Goal: Task Accomplishment & Management: Use online tool/utility

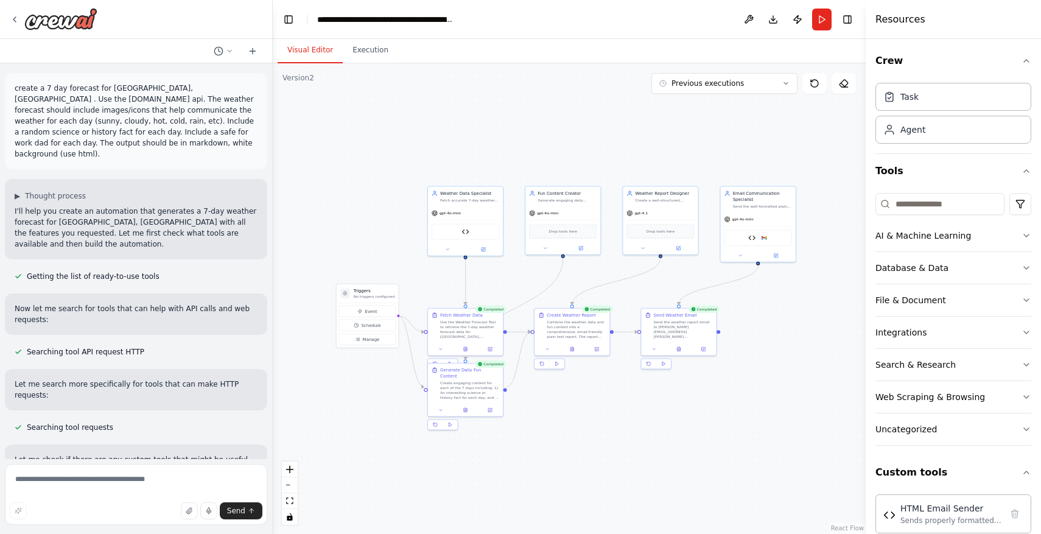
scroll to position [7696, 0]
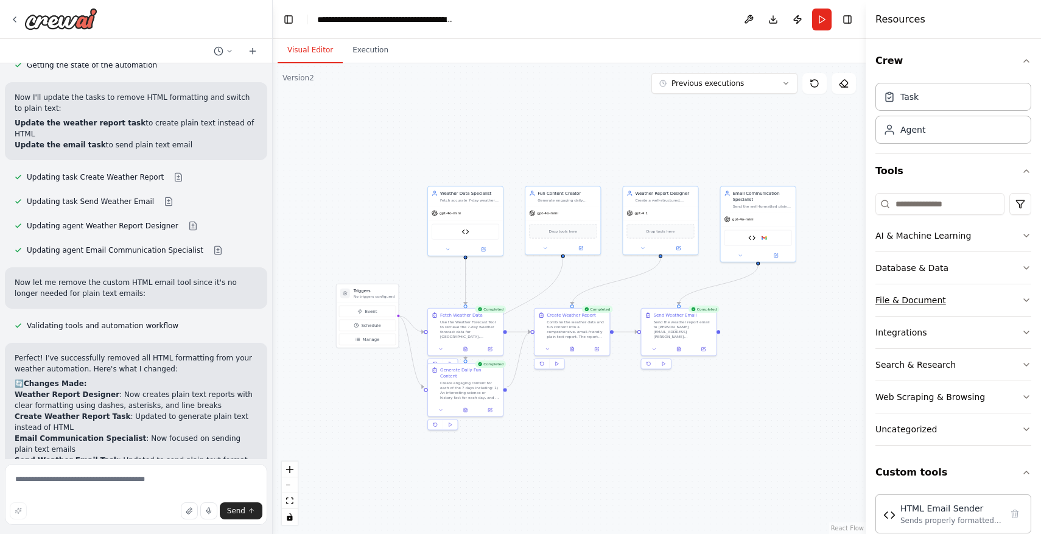
click at [961, 296] on button "File & Document" at bounding box center [953, 300] width 156 height 32
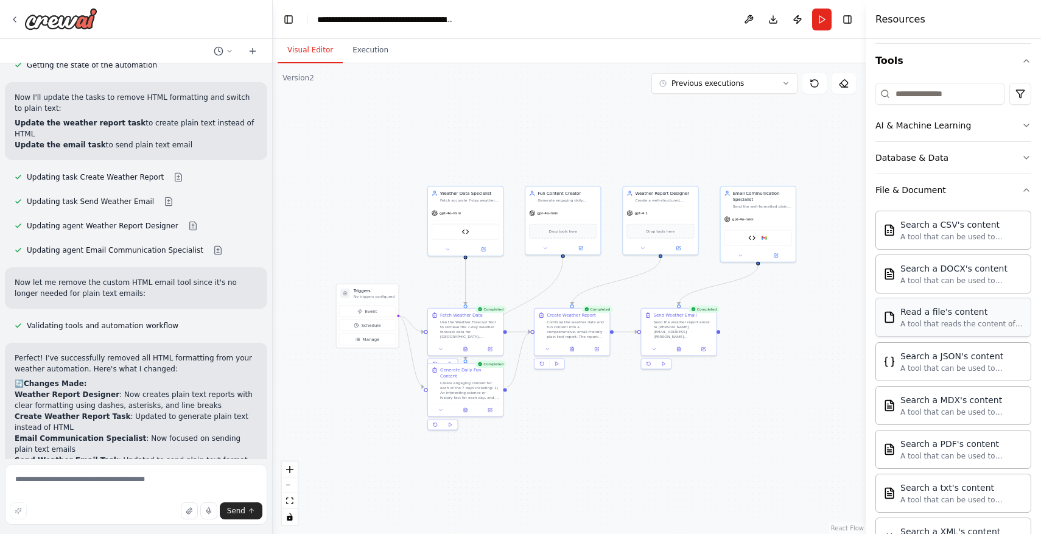
scroll to position [121, 0]
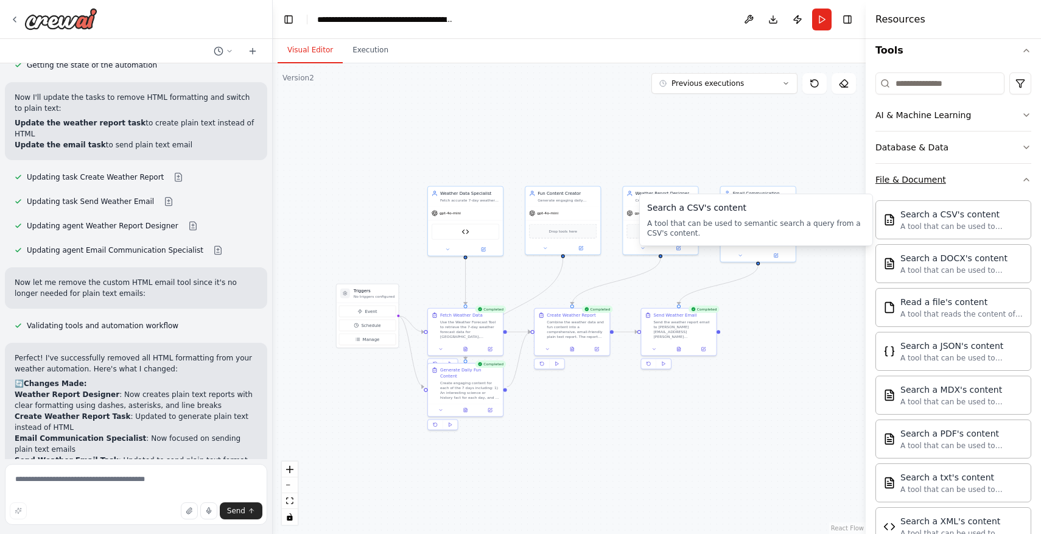
click at [938, 185] on div "File & Document" at bounding box center [910, 180] width 71 height 12
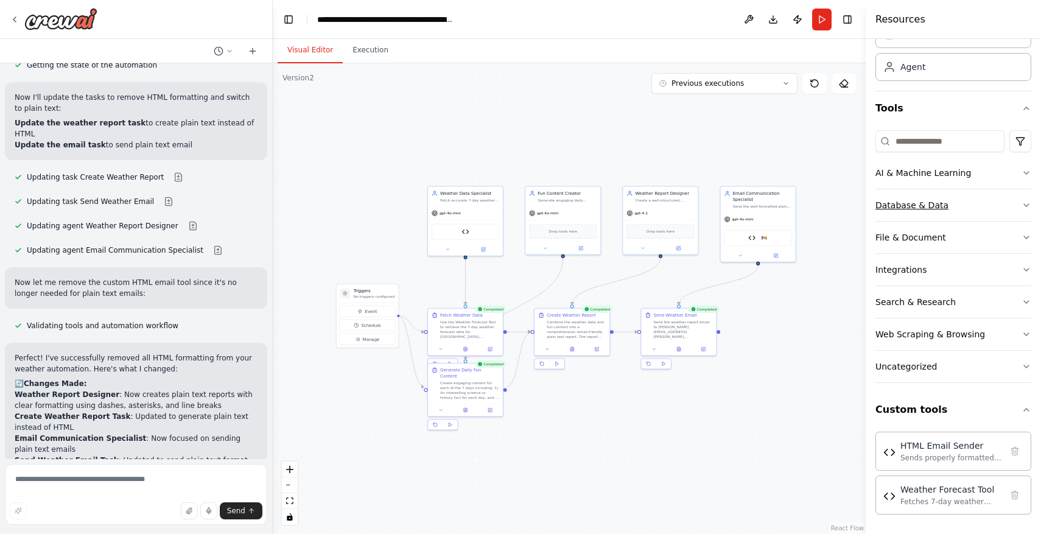
click at [947, 210] on button "Database & Data" at bounding box center [953, 205] width 156 height 32
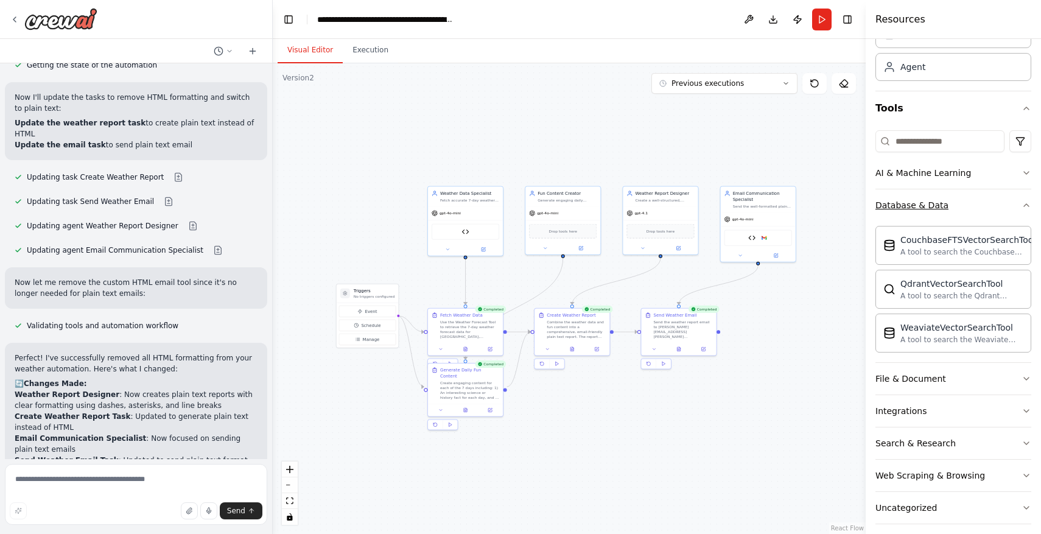
click at [973, 212] on button "Database & Data" at bounding box center [953, 205] width 156 height 32
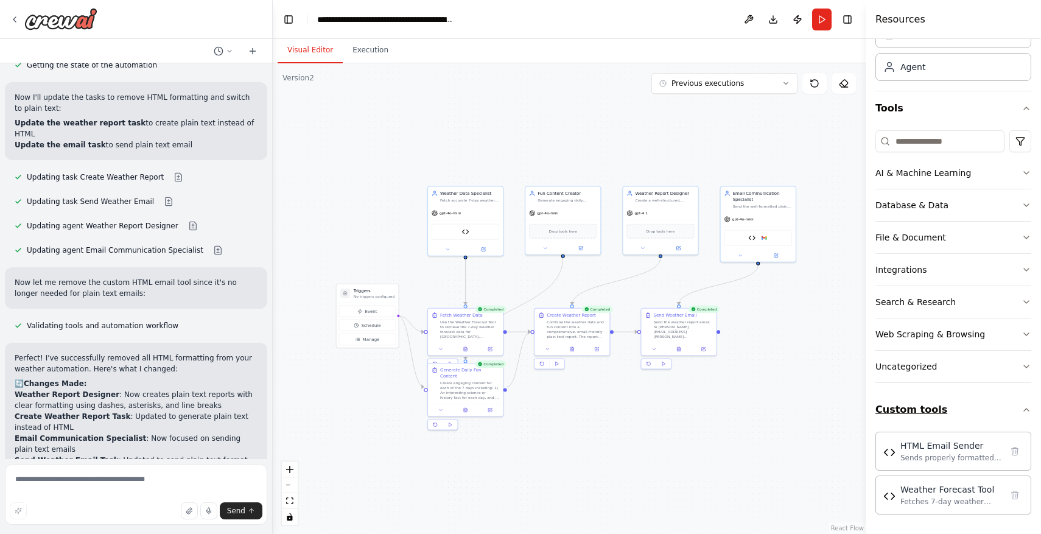
click at [1001, 411] on button "Custom tools" at bounding box center [953, 410] width 156 height 34
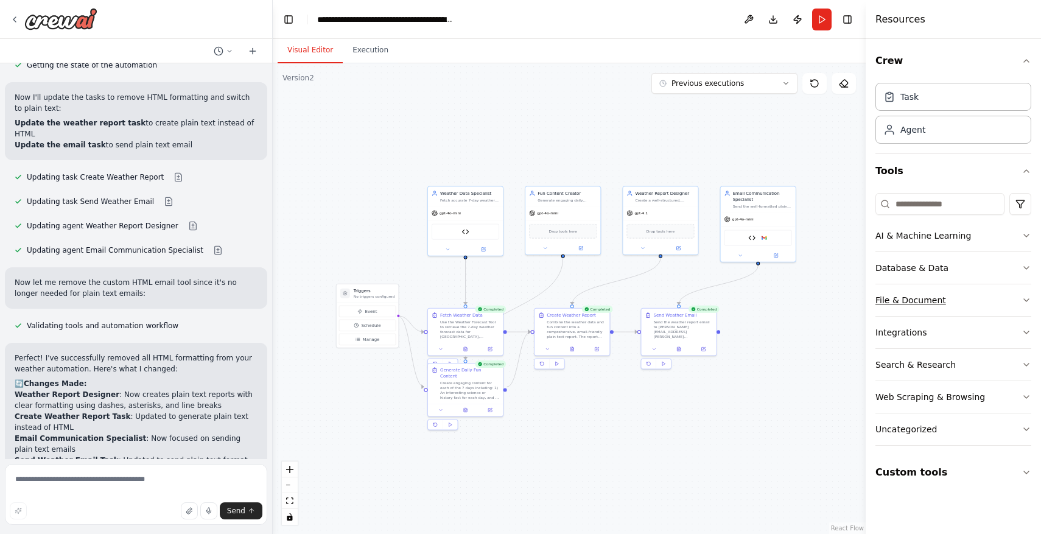
click at [908, 302] on div "File & Document" at bounding box center [910, 300] width 71 height 12
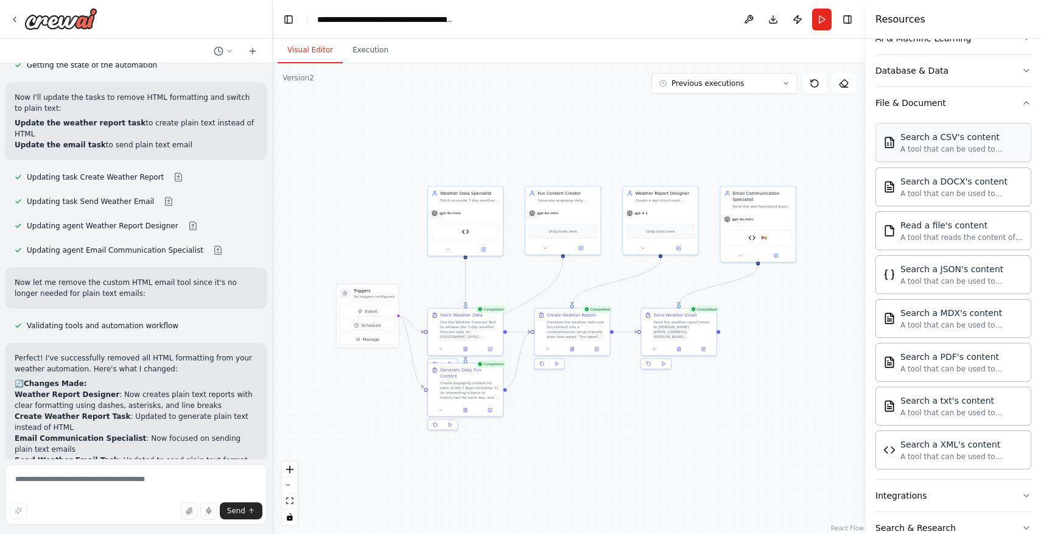
scroll to position [140, 0]
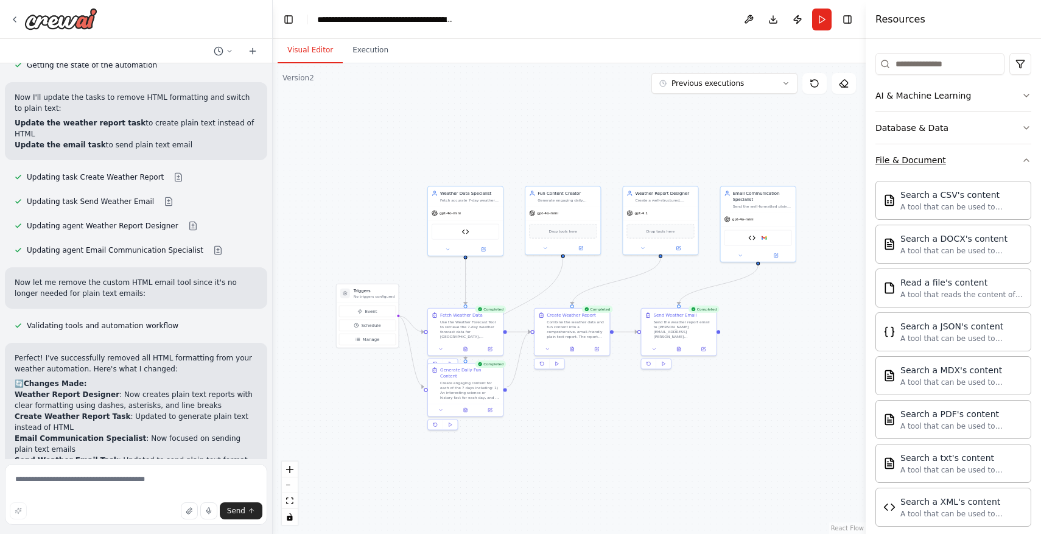
click at [924, 163] on div "File & Document" at bounding box center [910, 160] width 71 height 12
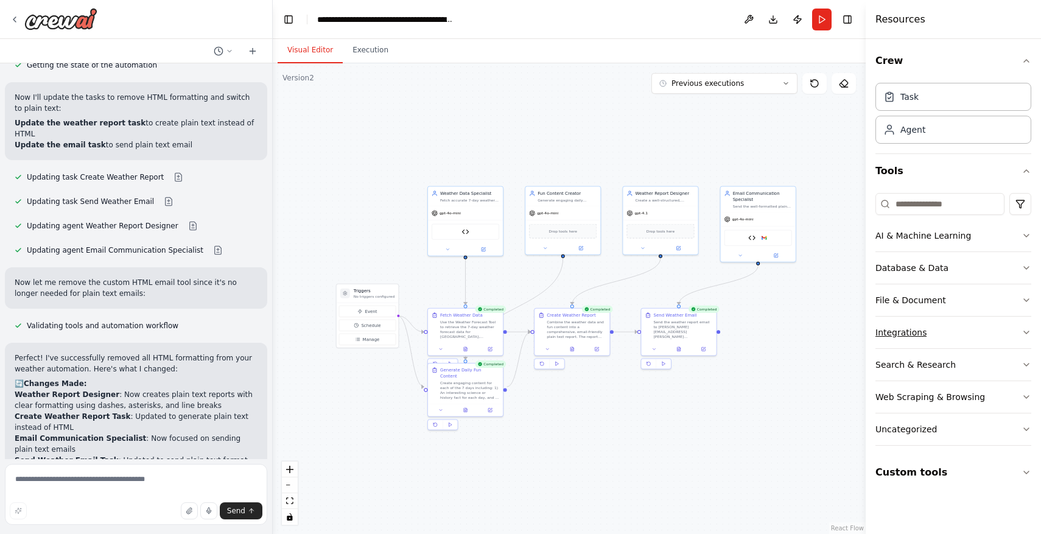
click at [931, 335] on button "Integrations" at bounding box center [953, 333] width 156 height 32
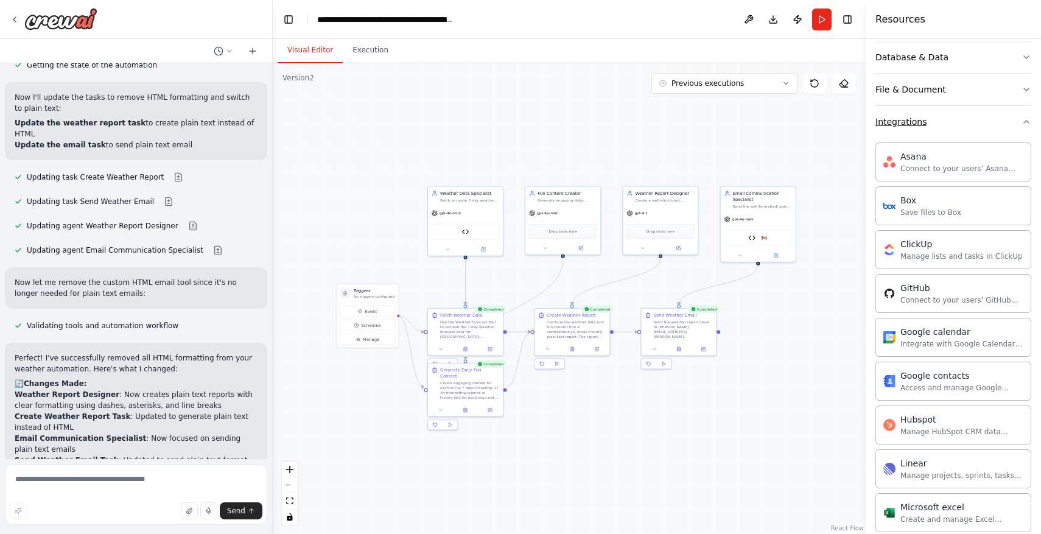
scroll to position [201, 0]
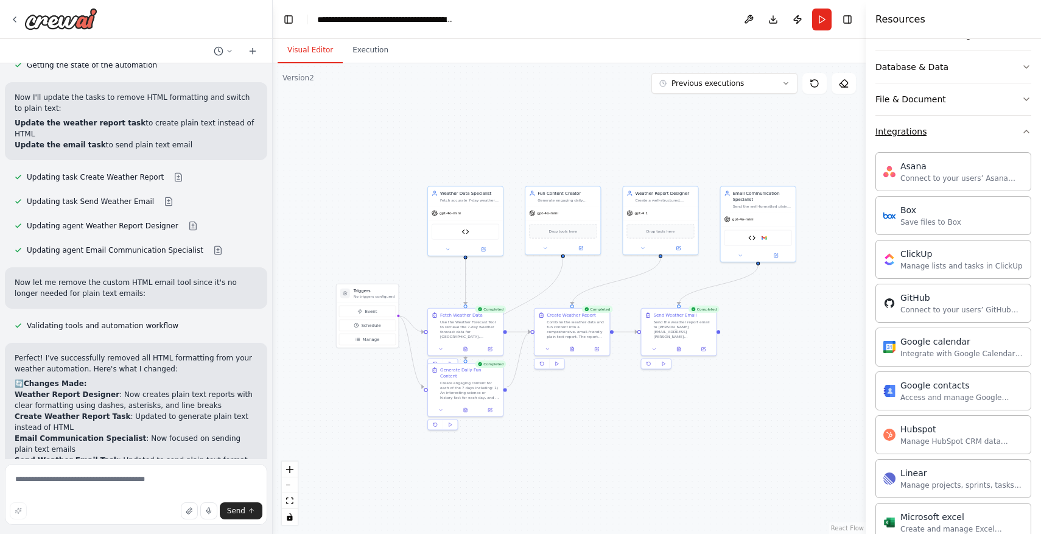
click at [969, 141] on button "Integrations" at bounding box center [953, 132] width 156 height 32
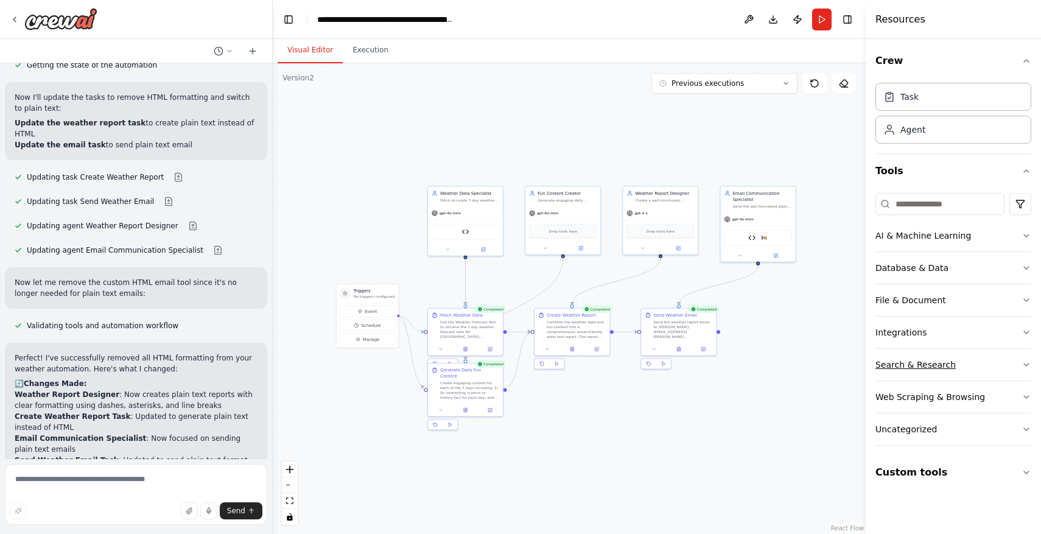
click at [964, 361] on button "Search & Research" at bounding box center [953, 365] width 156 height 32
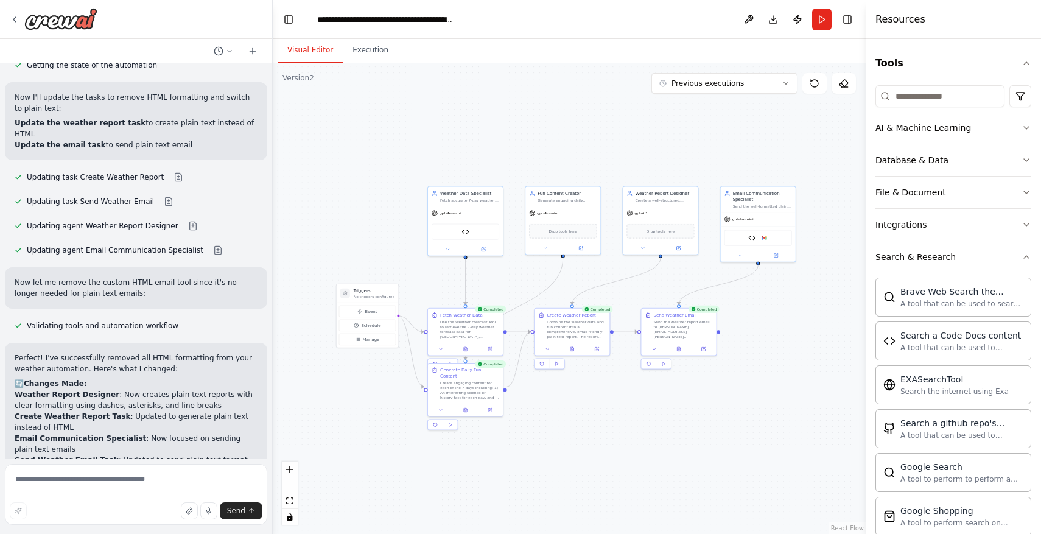
scroll to position [83, 0]
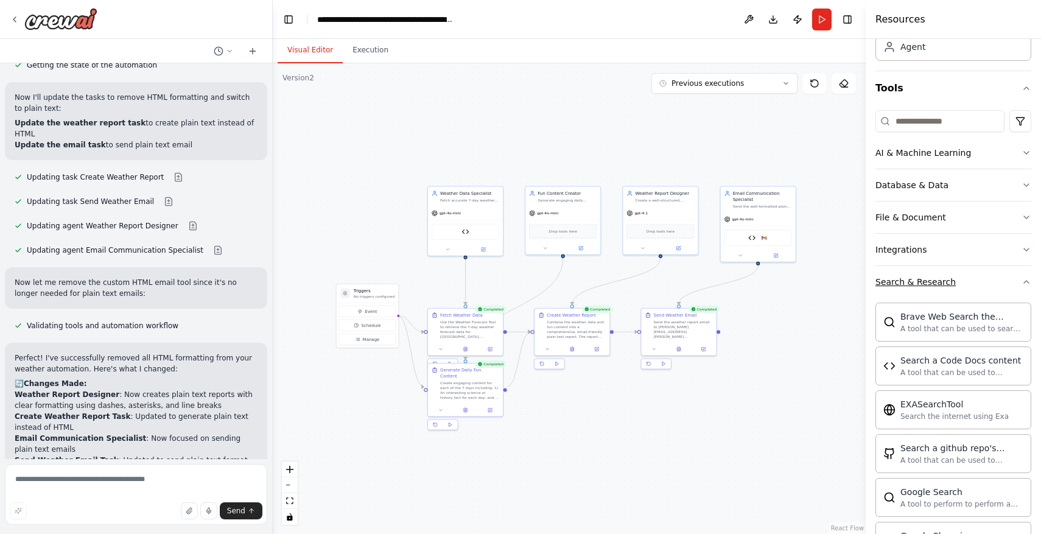
click at [948, 292] on button "Search & Research" at bounding box center [953, 282] width 156 height 32
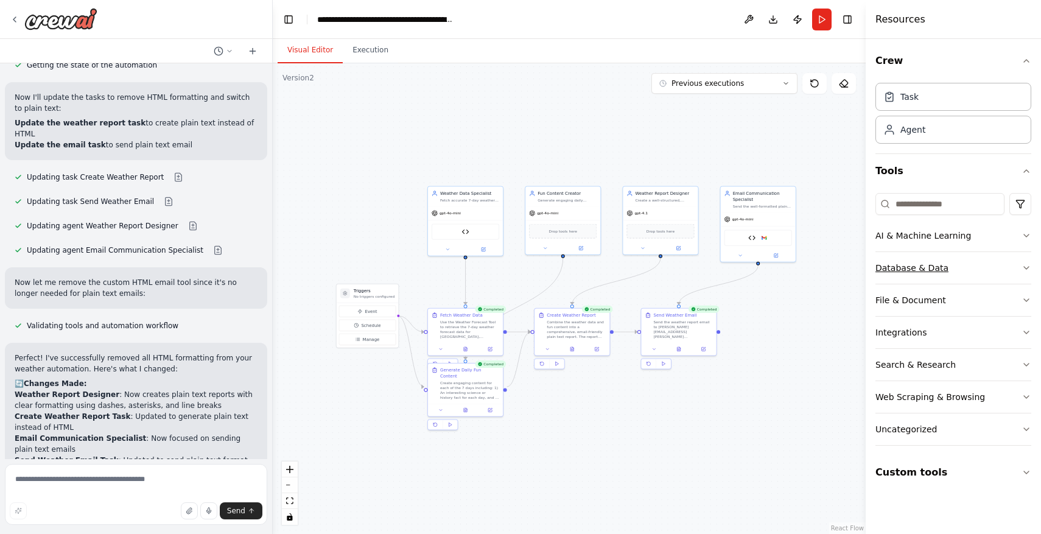
click at [948, 264] on button "Database & Data" at bounding box center [953, 268] width 156 height 32
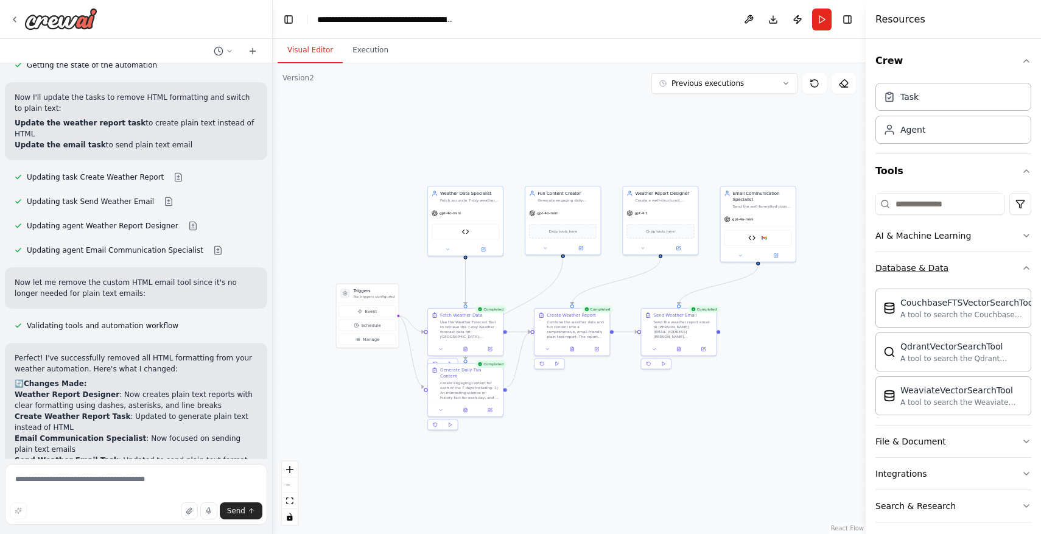
click at [948, 264] on button "Database & Data" at bounding box center [953, 268] width 156 height 32
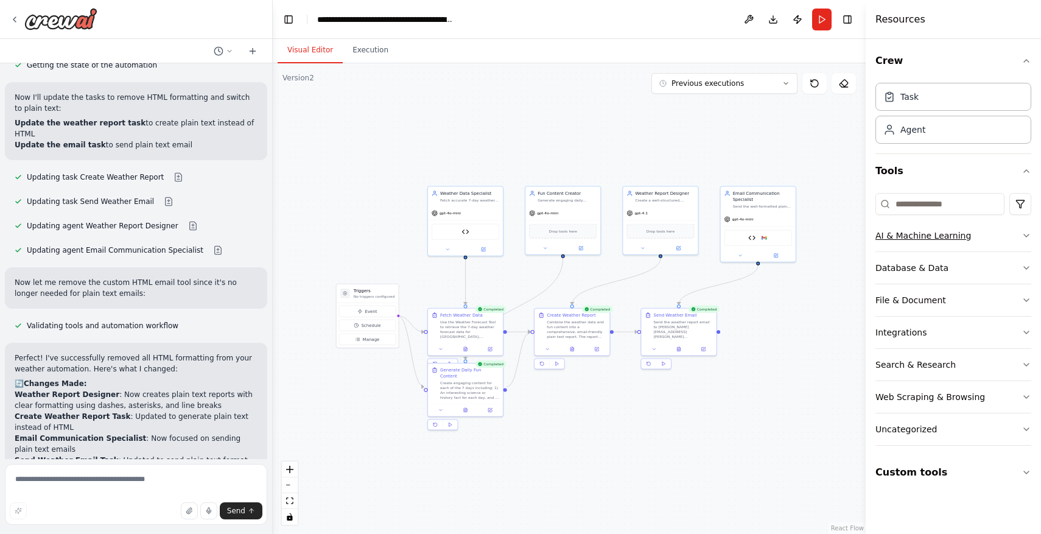
click at [947, 235] on div "AI & Machine Learning" at bounding box center [923, 236] width 96 height 12
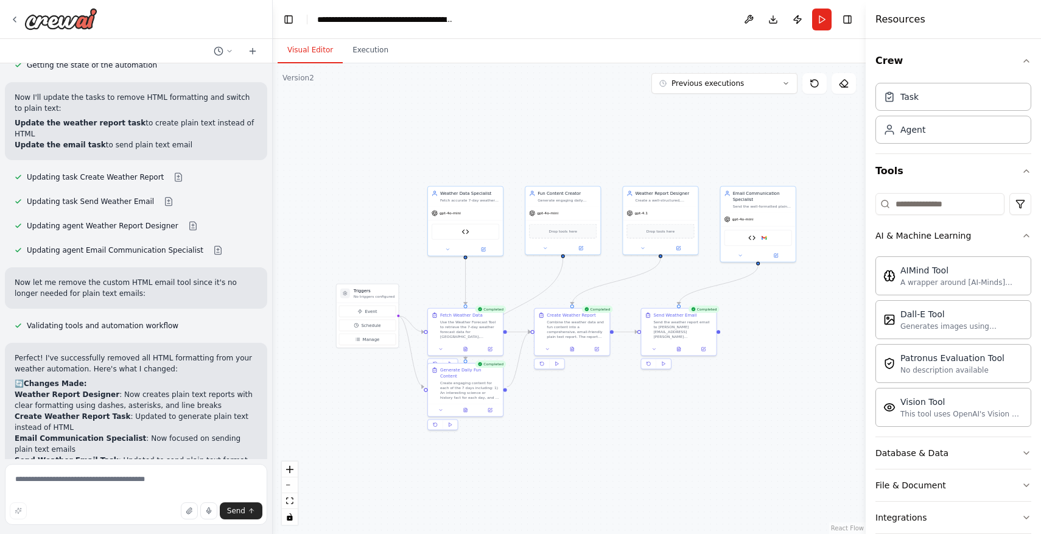
drag, startPoint x: 947, startPoint y: 235, endPoint x: 945, endPoint y: 251, distance: 16.5
click at [945, 251] on div "AI & Machine Learning AIMind Tool A wrapper around [AI-Minds](https://mindsdb.c…" at bounding box center [953, 328] width 156 height 217
click at [955, 236] on div "AI & Machine Learning" at bounding box center [923, 236] width 96 height 12
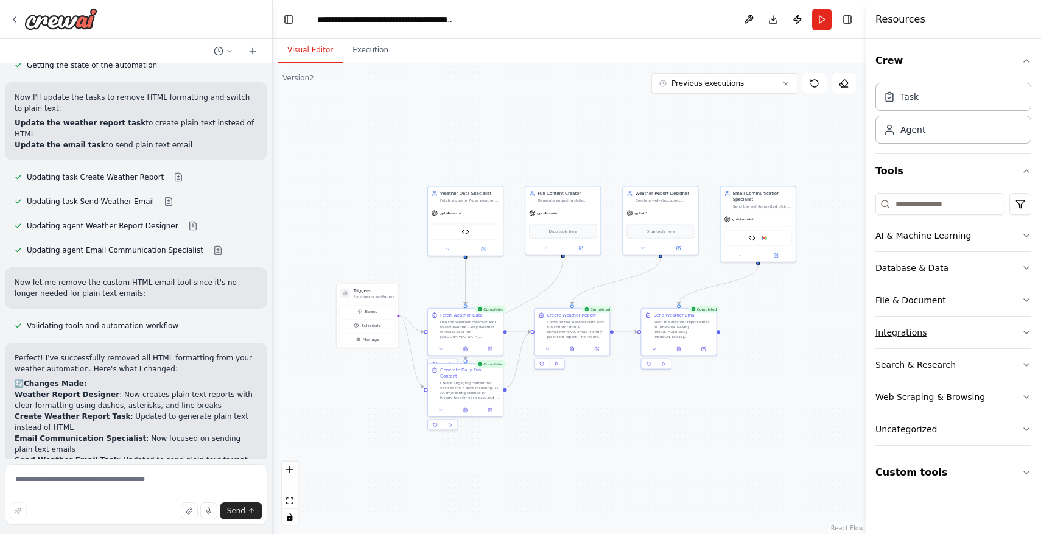
click at [976, 335] on button "Integrations" at bounding box center [953, 333] width 156 height 32
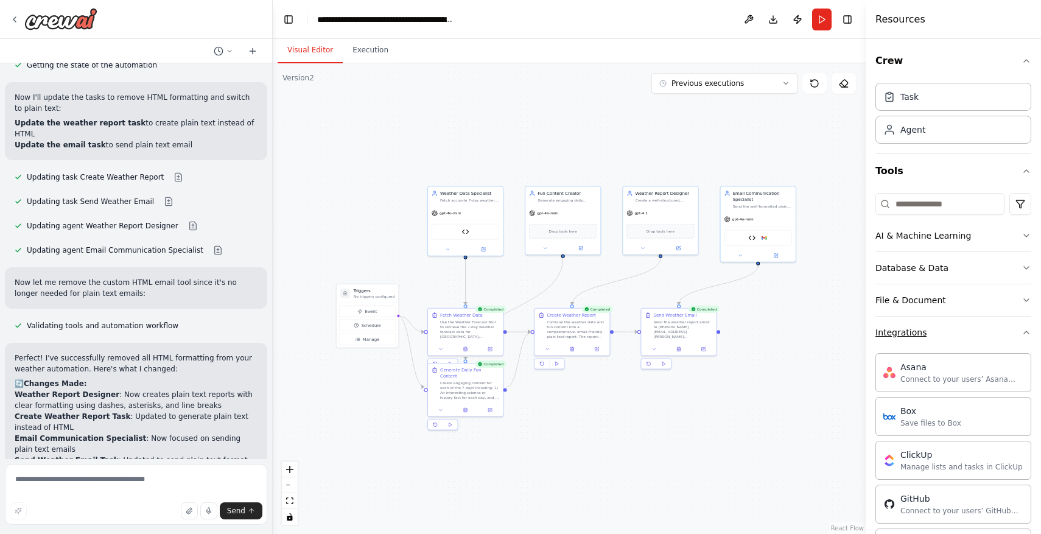
click at [976, 335] on button "Integrations" at bounding box center [953, 333] width 156 height 32
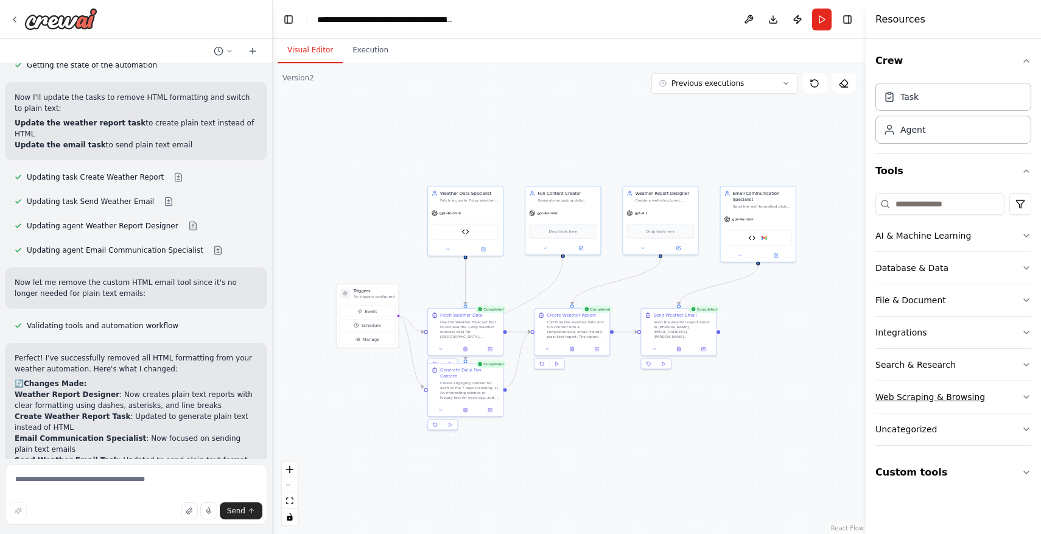
click at [980, 408] on button "Web Scraping & Browsing" at bounding box center [953, 397] width 156 height 32
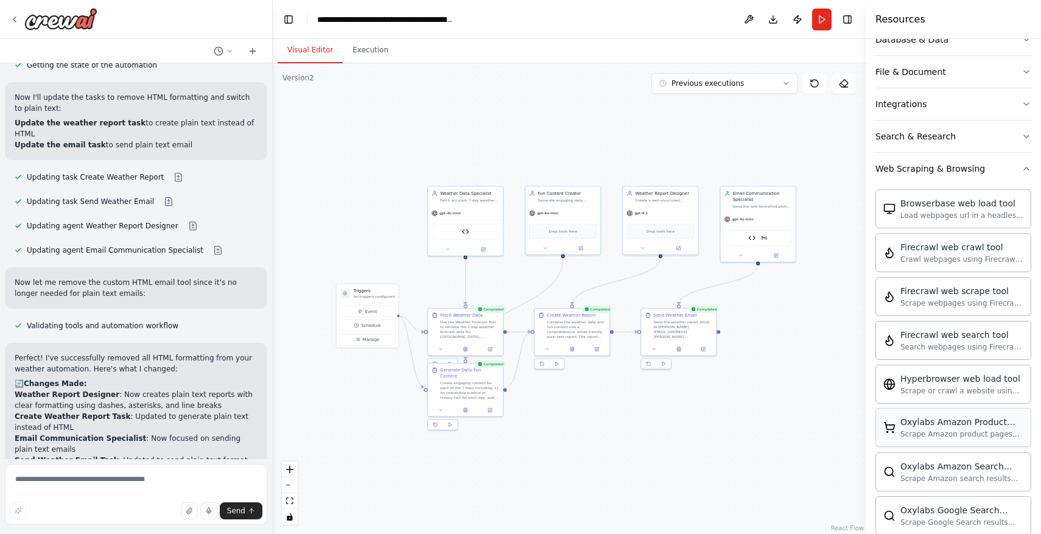
scroll to position [234, 0]
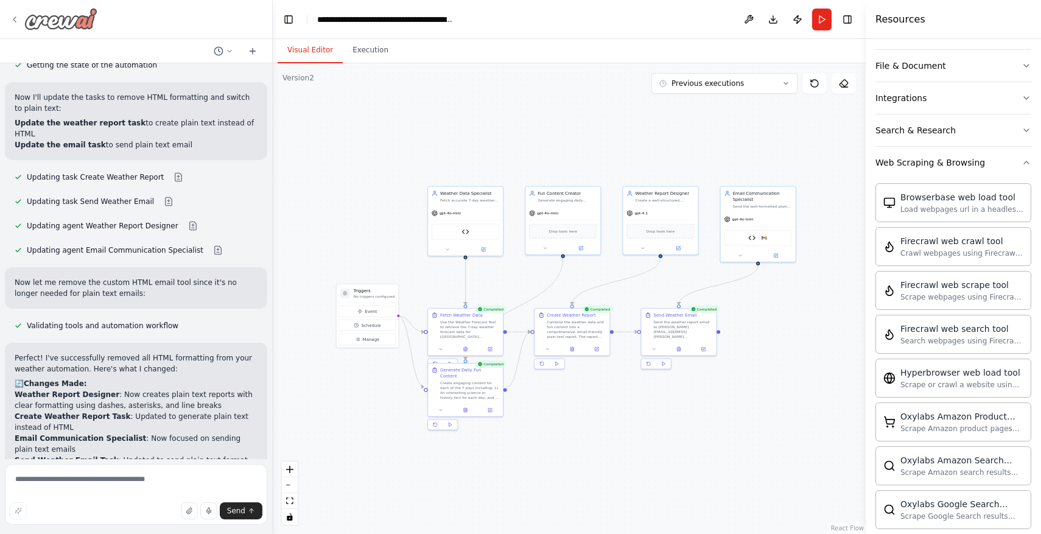
click at [17, 16] on icon at bounding box center [15, 20] width 10 height 10
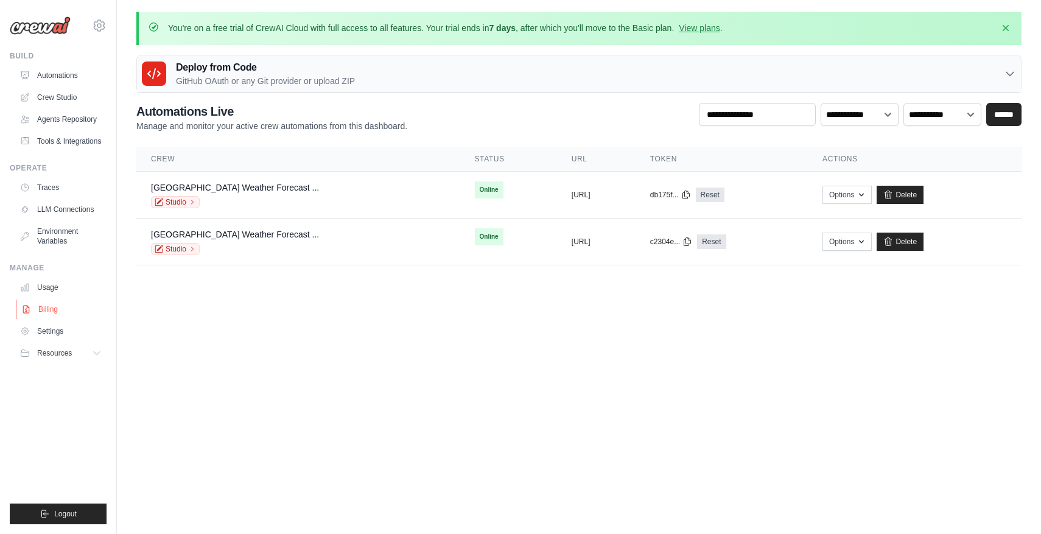
click at [58, 318] on link "Billing" at bounding box center [62, 309] width 92 height 19
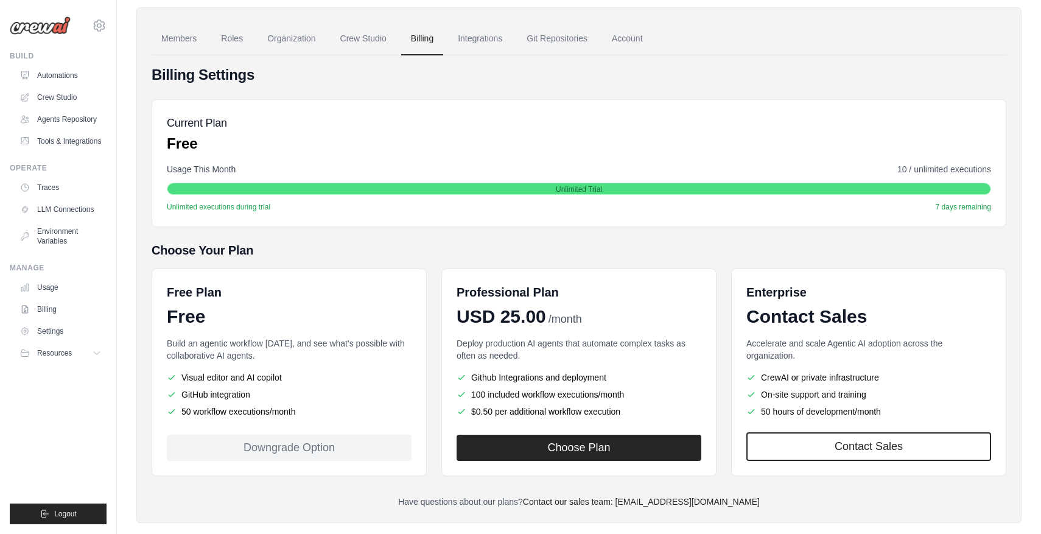
scroll to position [104, 0]
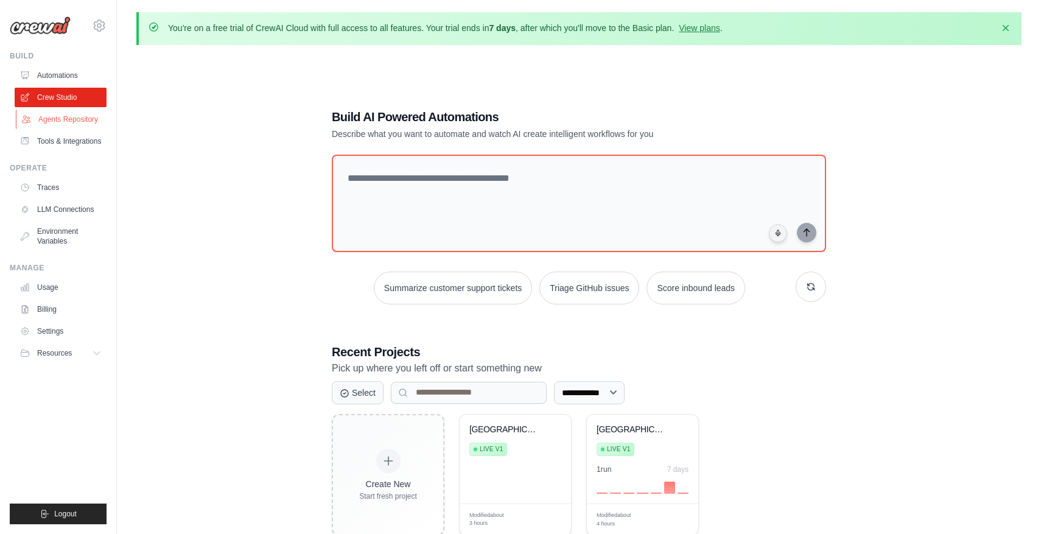
click at [89, 119] on link "Agents Repository" at bounding box center [62, 119] width 92 height 19
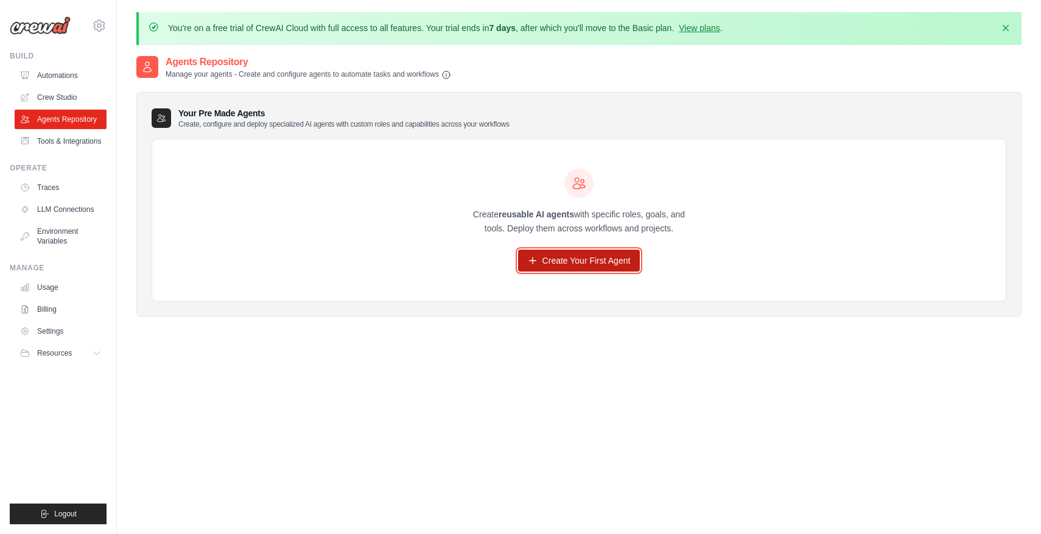
click at [575, 263] on link "Create Your First Agent" at bounding box center [579, 261] width 122 height 22
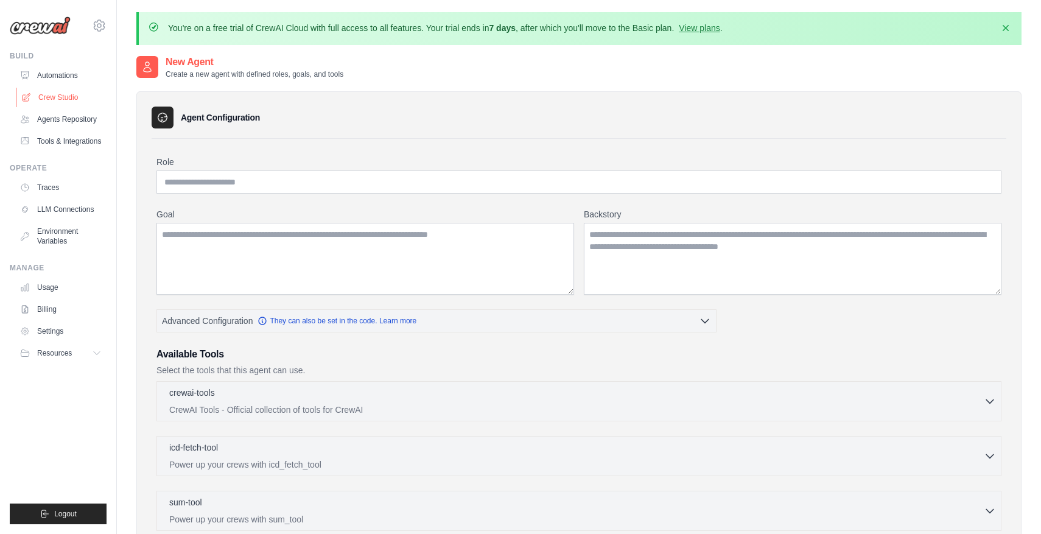
click at [66, 96] on link "Crew Studio" at bounding box center [62, 97] width 92 height 19
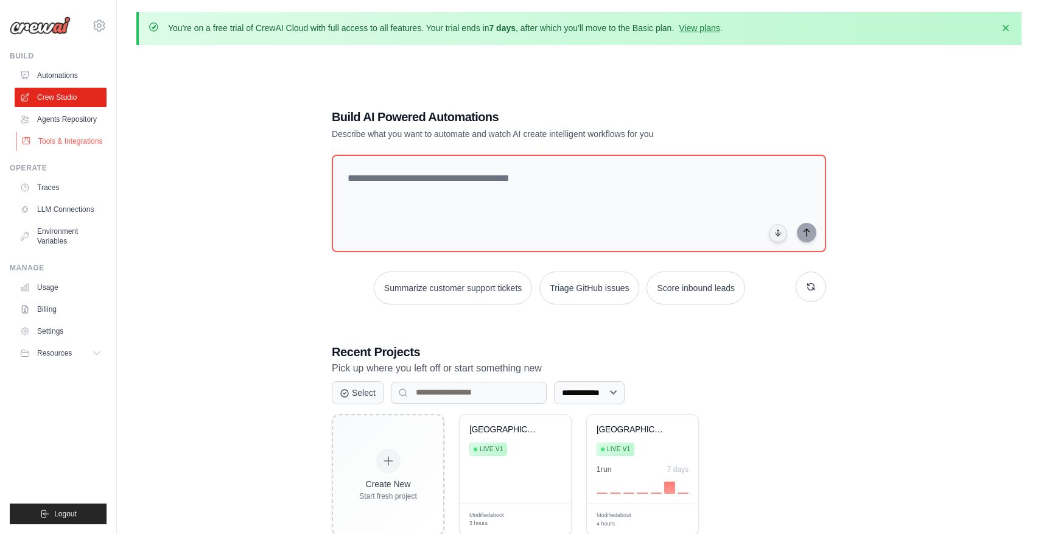
click at [72, 142] on link "Tools & Integrations" at bounding box center [62, 140] width 92 height 19
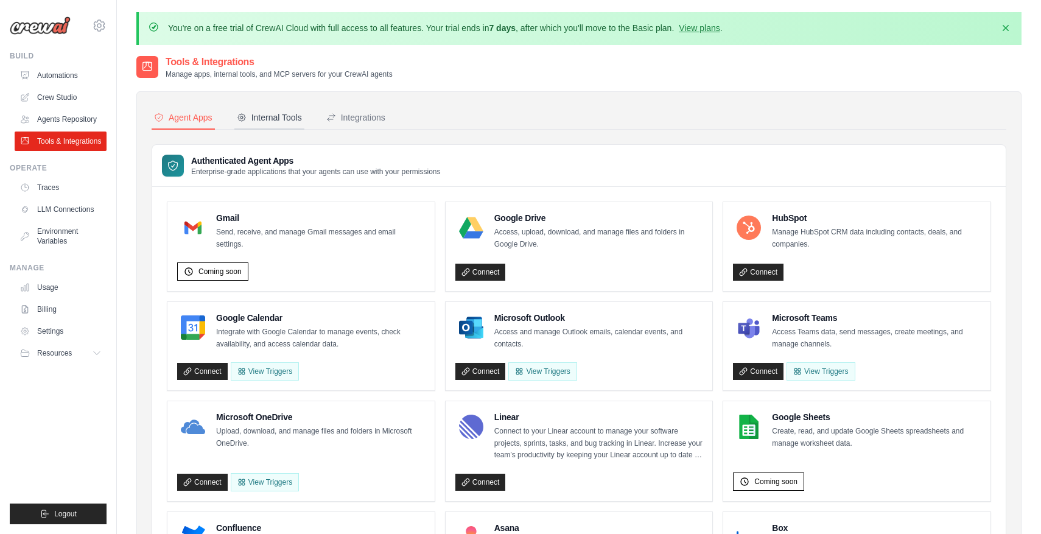
click at [295, 115] on div "Internal Tools" at bounding box center [269, 117] width 65 height 12
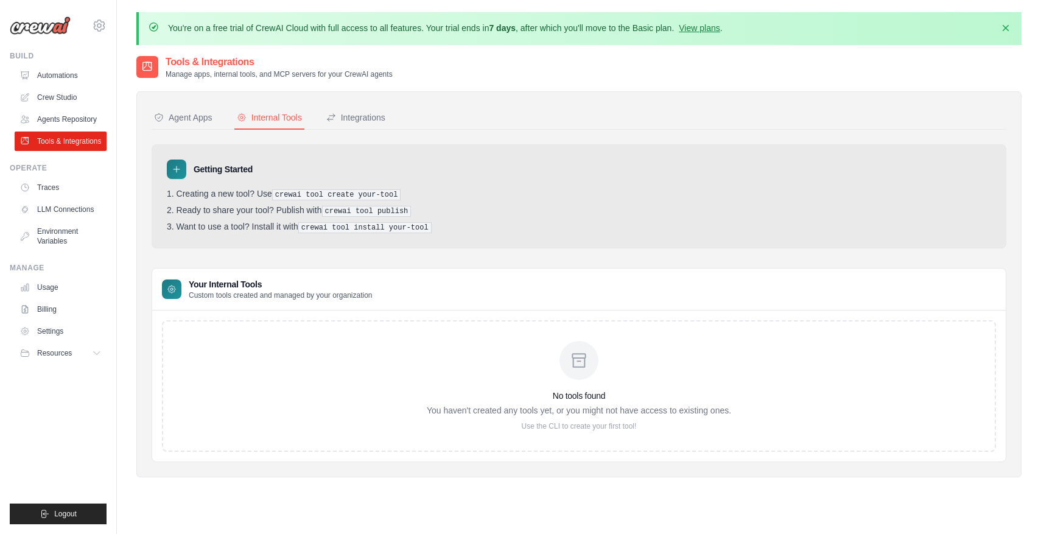
click at [172, 167] on icon at bounding box center [177, 169] width 10 height 10
click at [332, 115] on icon at bounding box center [331, 117] width 7 height 7
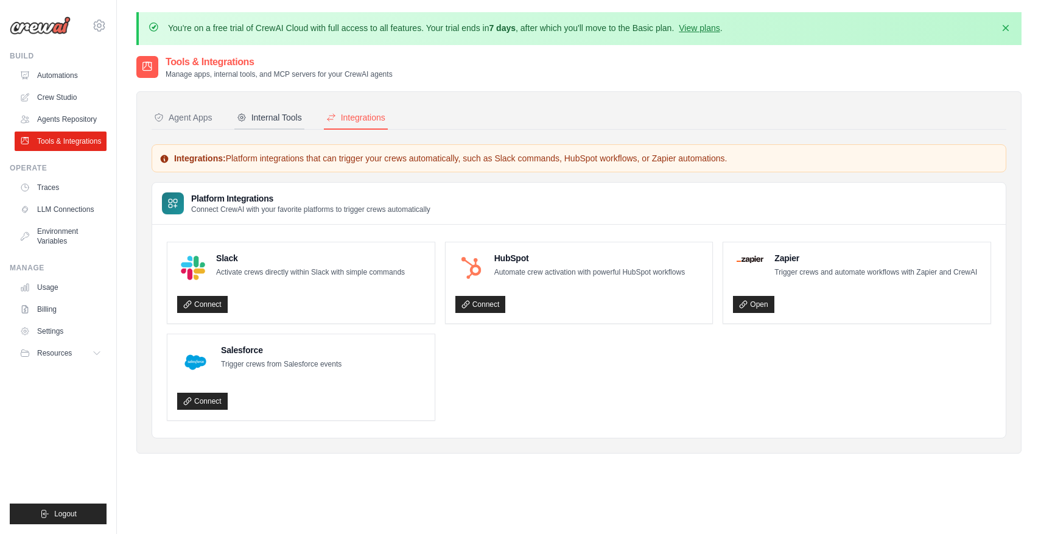
click at [275, 114] on div "Internal Tools" at bounding box center [269, 117] width 65 height 12
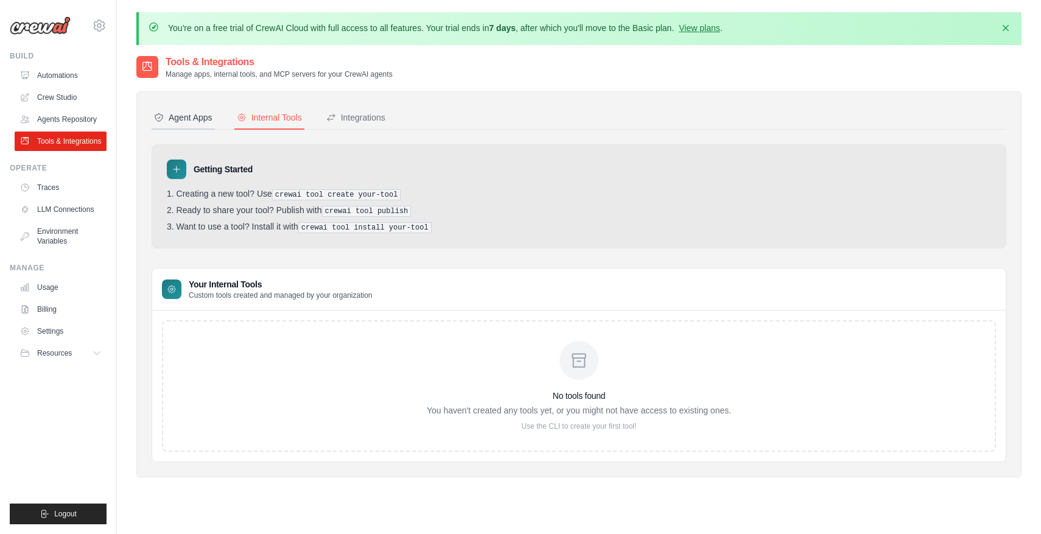
click at [206, 113] on div "Agent Apps" at bounding box center [183, 117] width 58 height 12
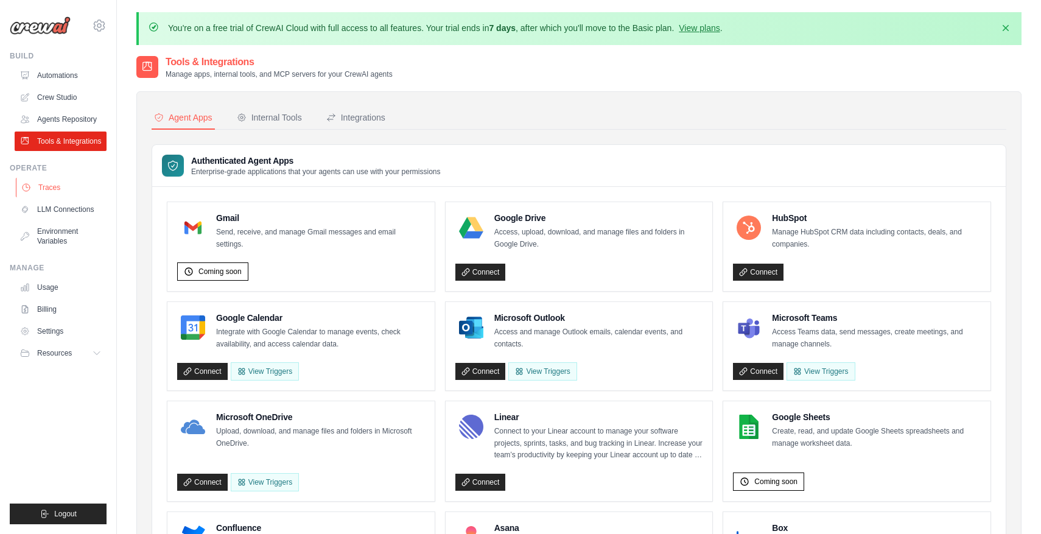
click at [75, 189] on link "Traces" at bounding box center [62, 187] width 92 height 19
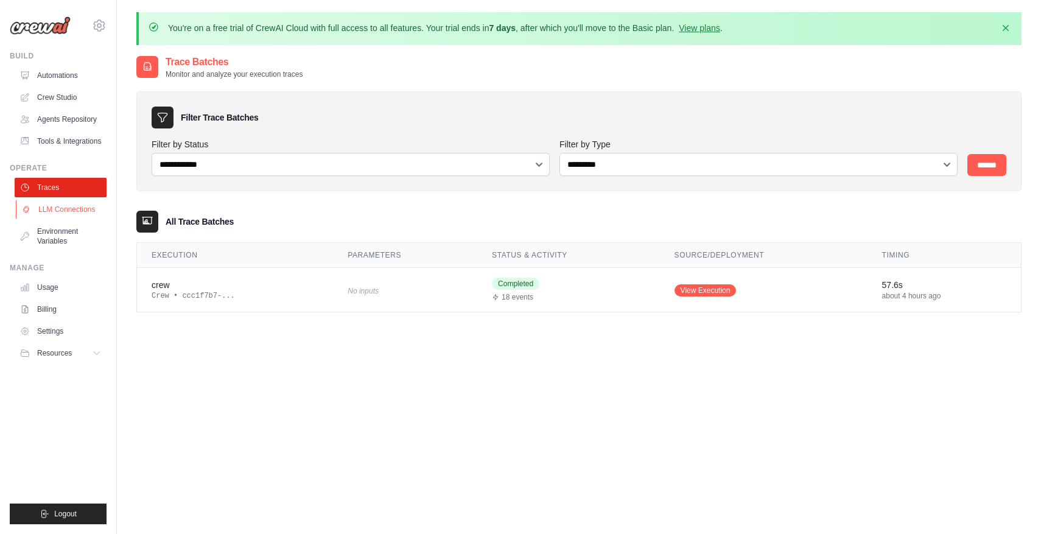
click at [77, 204] on link "LLM Connections" at bounding box center [62, 209] width 92 height 19
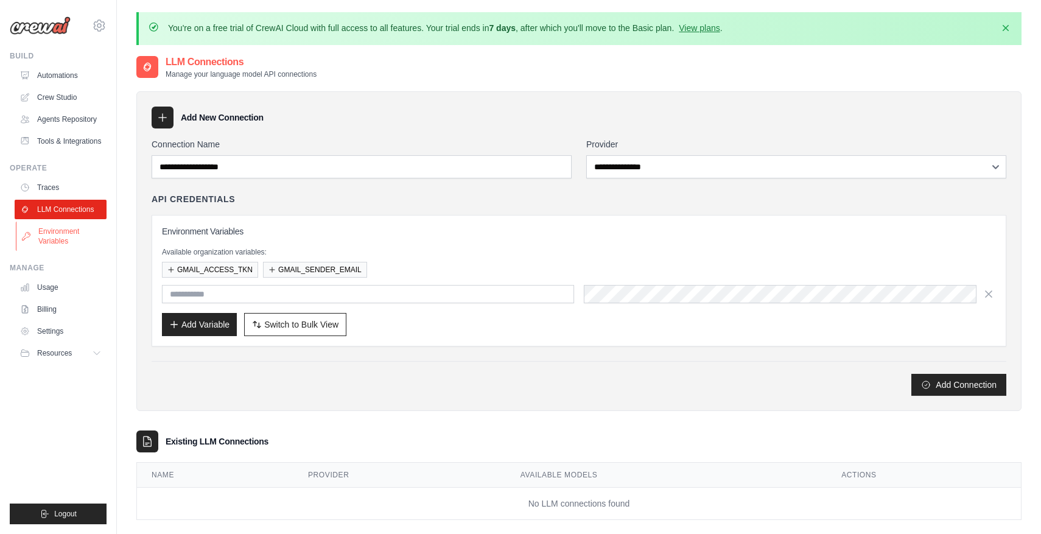
click at [71, 231] on link "Environment Variables" at bounding box center [62, 236] width 92 height 29
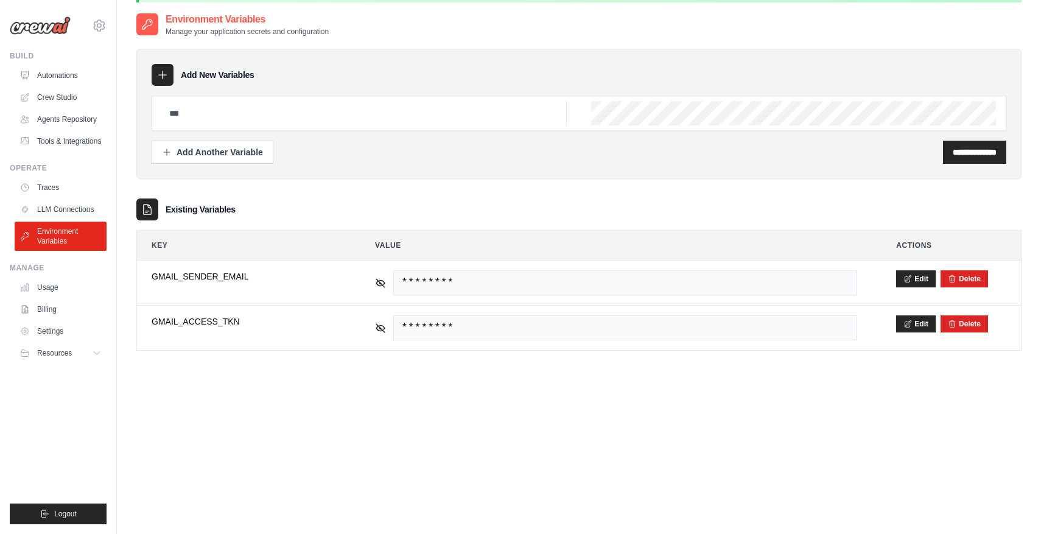
scroll to position [44, 0]
click at [65, 285] on link "Usage" at bounding box center [62, 287] width 92 height 19
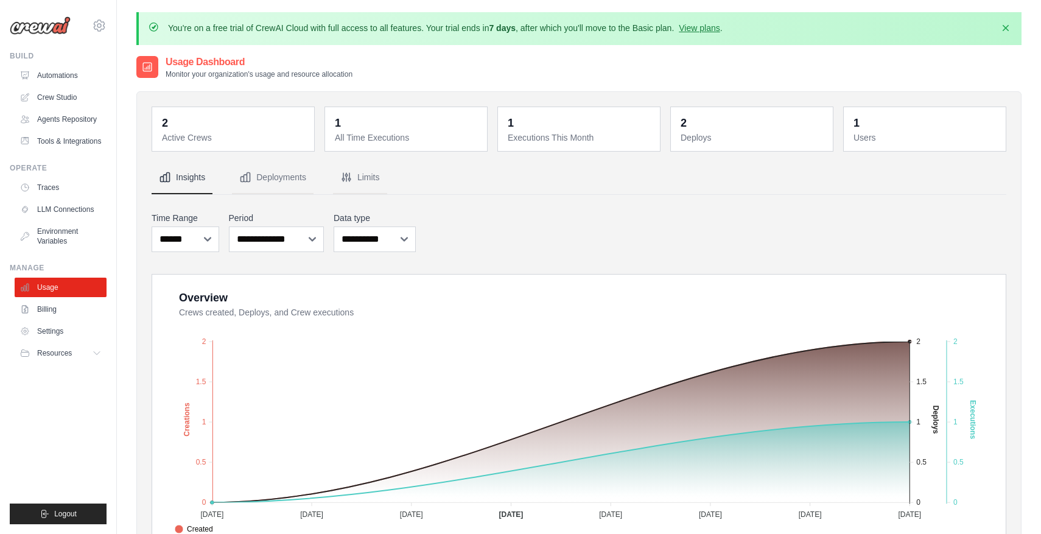
click at [69, 363] on ul "Build Automations Crew Studio Agents Repository Tools & Integrations" at bounding box center [58, 287] width 97 height 473
click at [69, 357] on span "Resources" at bounding box center [55, 353] width 35 height 10
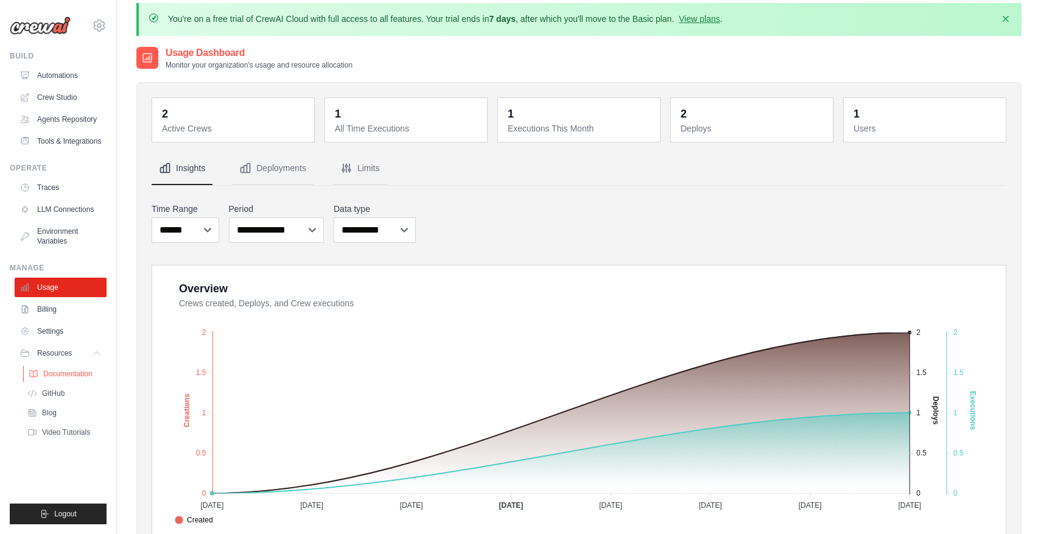
scroll to position [13, 0]
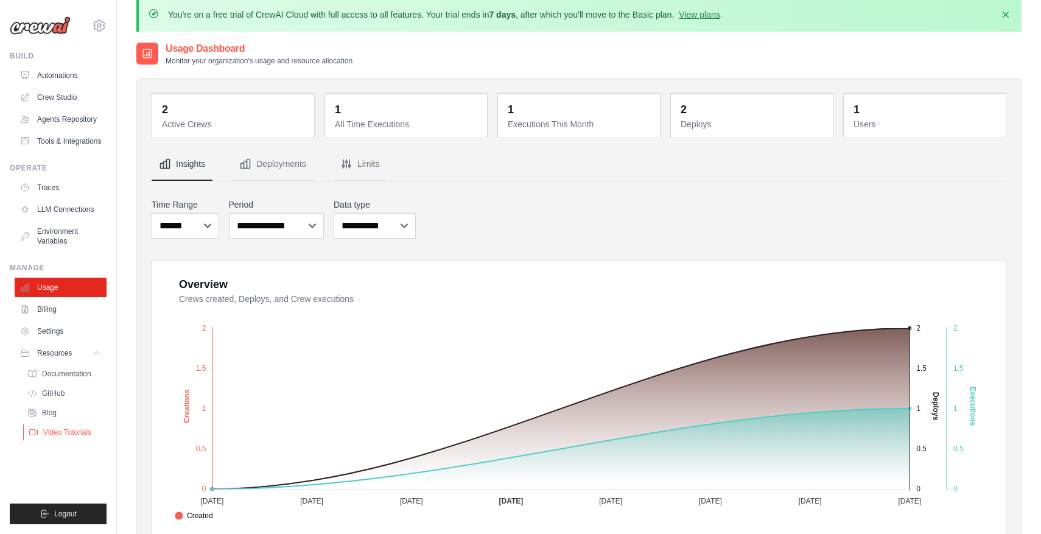
click at [74, 431] on span "Video Tutorials" at bounding box center [67, 432] width 48 height 10
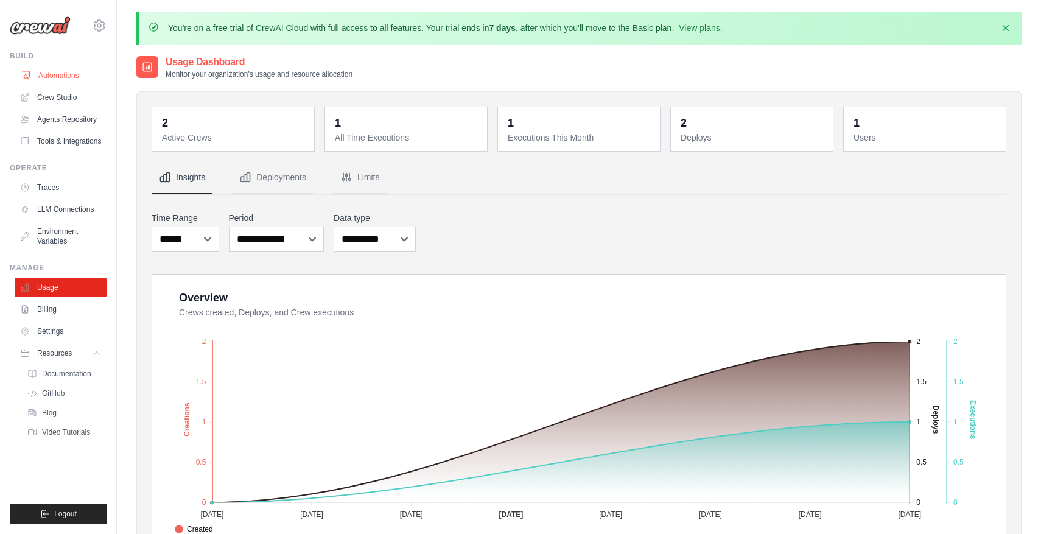
click at [63, 76] on link "Automations" at bounding box center [62, 75] width 92 height 19
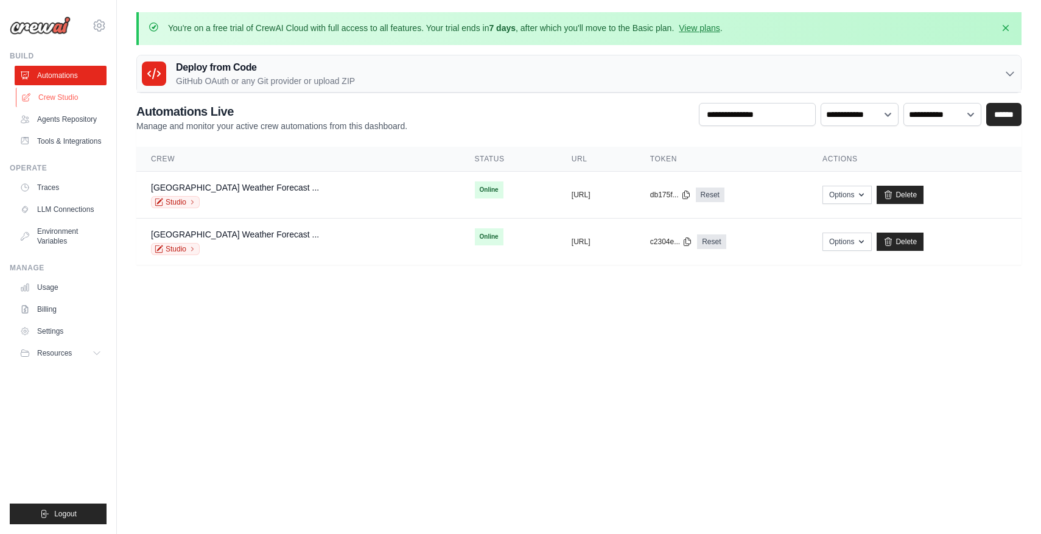
click at [83, 96] on link "Crew Studio" at bounding box center [62, 97] width 92 height 19
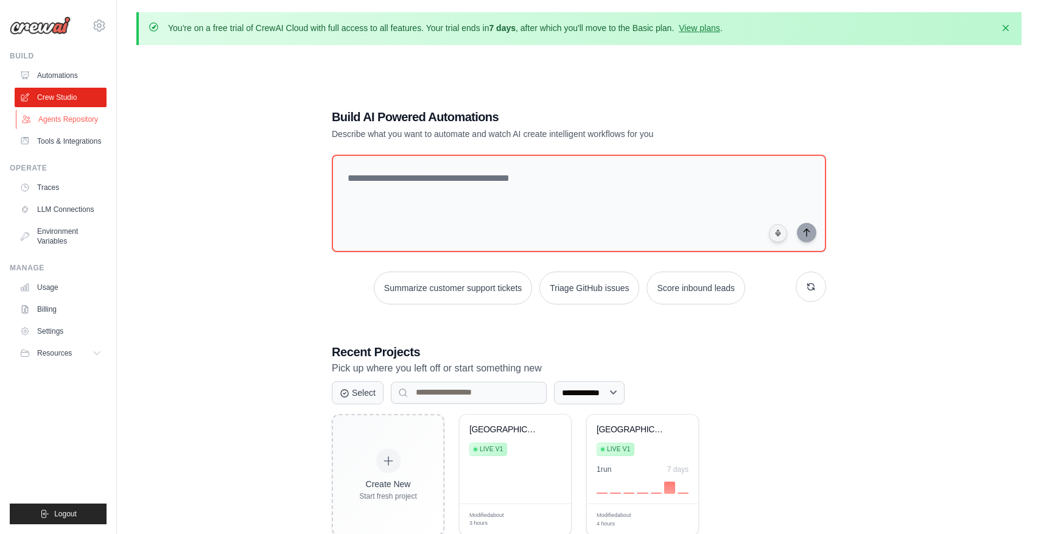
click at [80, 114] on link "Agents Repository" at bounding box center [62, 119] width 92 height 19
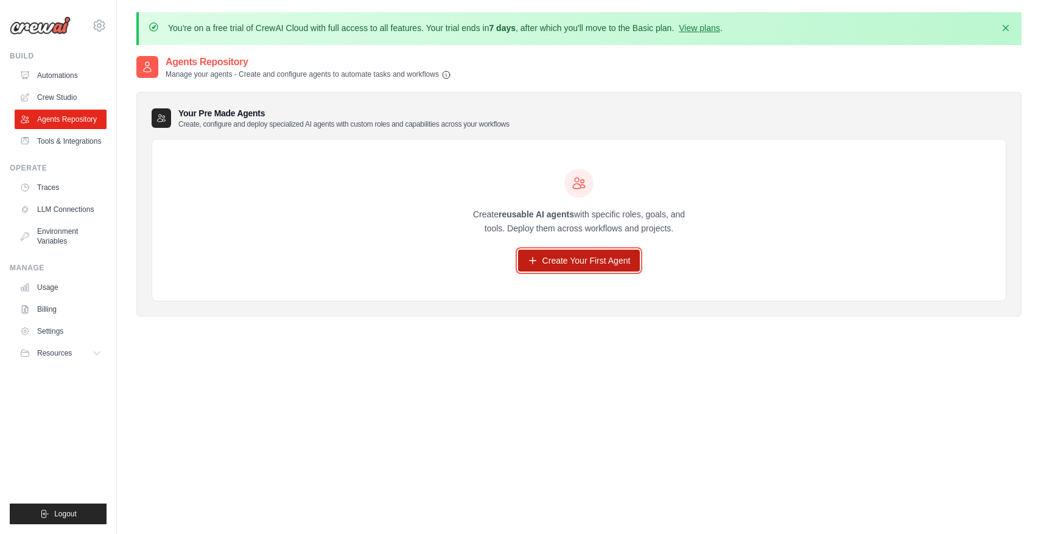
click at [591, 260] on link "Create Your First Agent" at bounding box center [579, 261] width 122 height 22
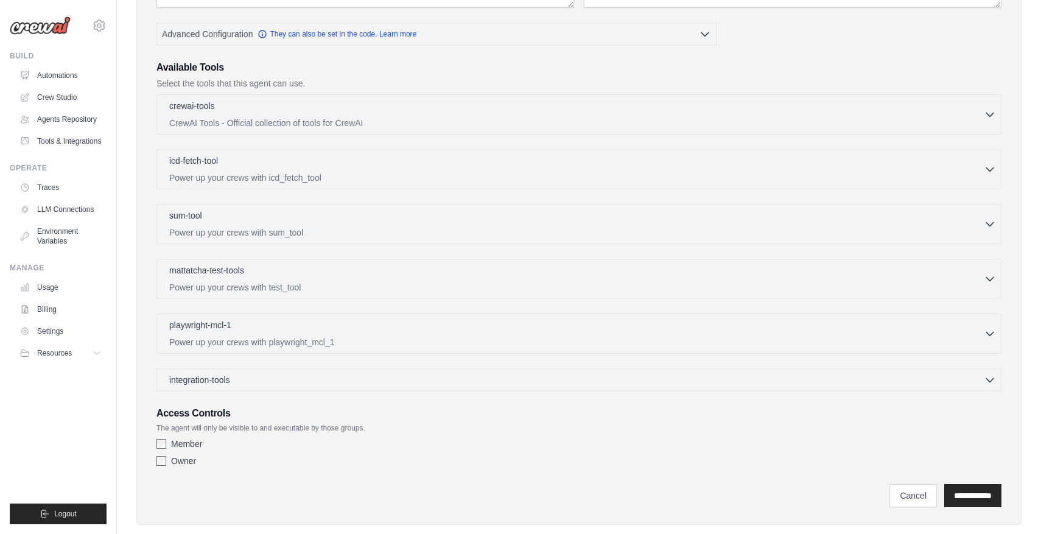
scroll to position [309, 0]
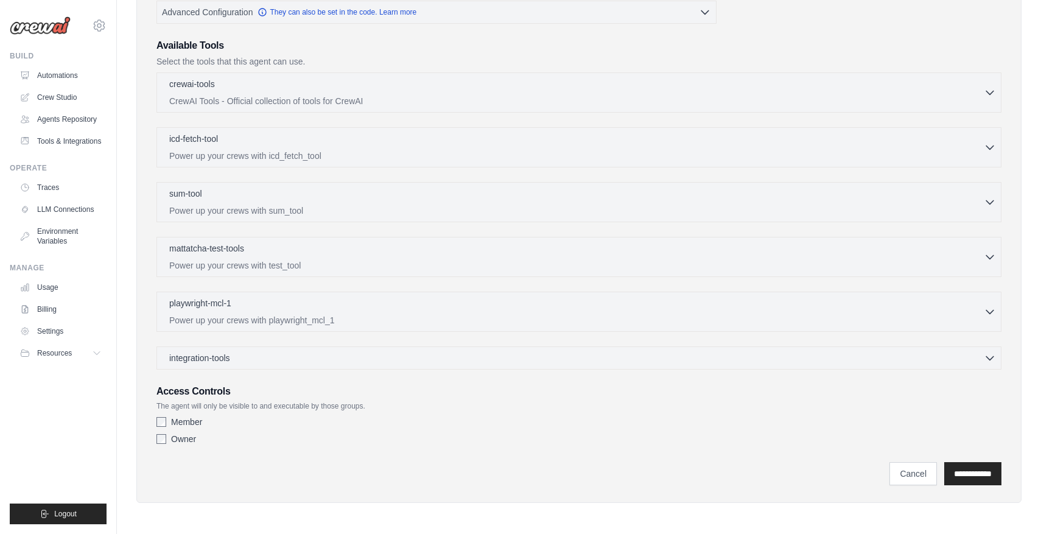
click at [178, 437] on label "Owner" at bounding box center [183, 439] width 25 height 12
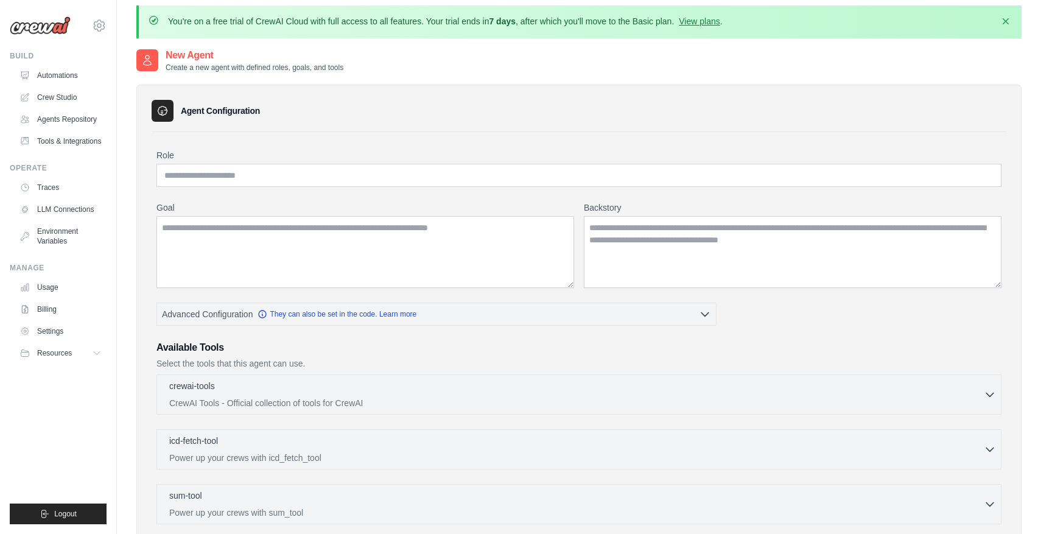
scroll to position [0, 0]
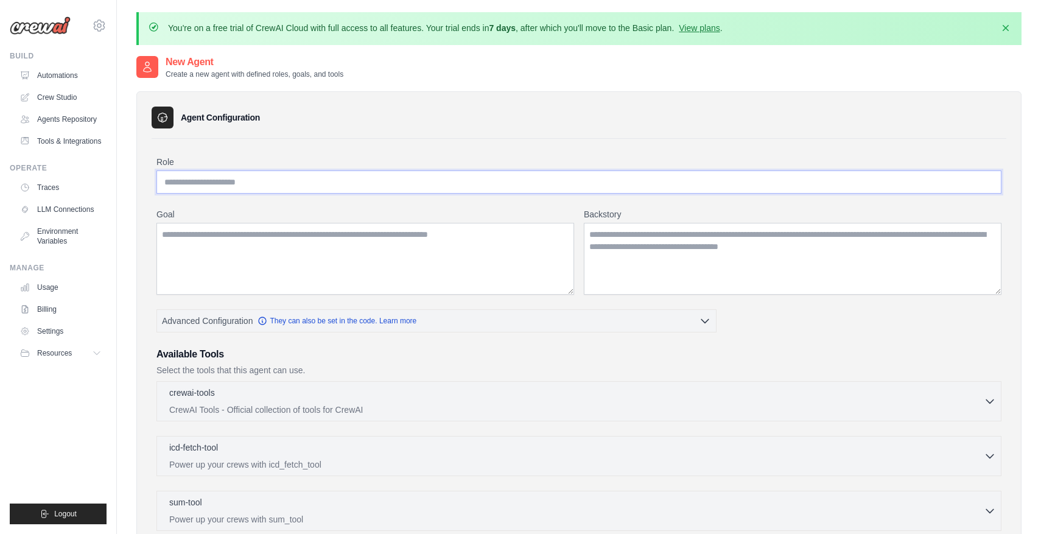
click at [261, 172] on input "Role" at bounding box center [578, 181] width 845 height 23
click at [254, 182] on input "**********" at bounding box center [578, 181] width 845 height 23
type input "**********"
click at [430, 233] on textarea "**********" at bounding box center [365, 259] width 418 height 72
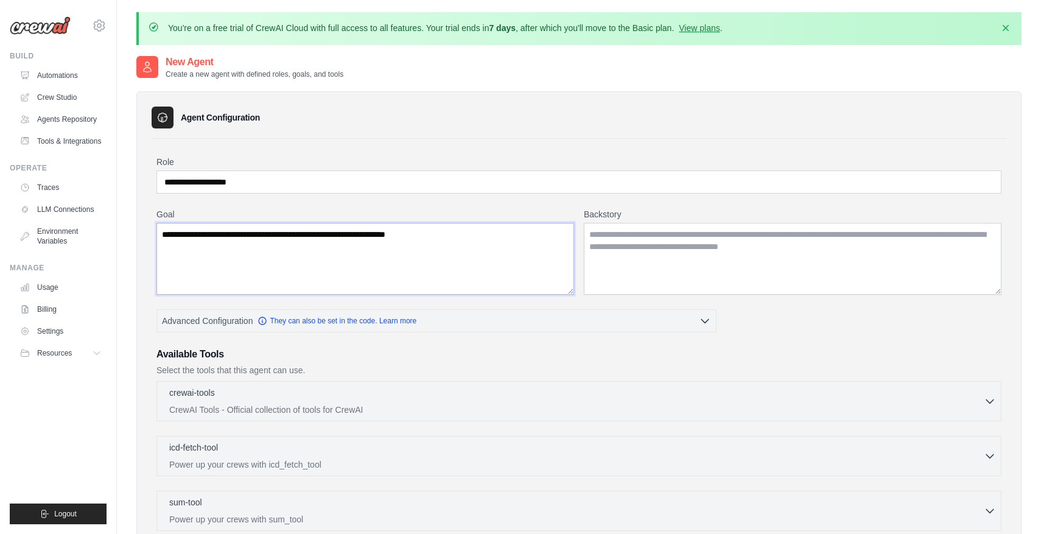
click at [430, 233] on textarea "**********" at bounding box center [365, 259] width 418 height 72
type textarea "**********"
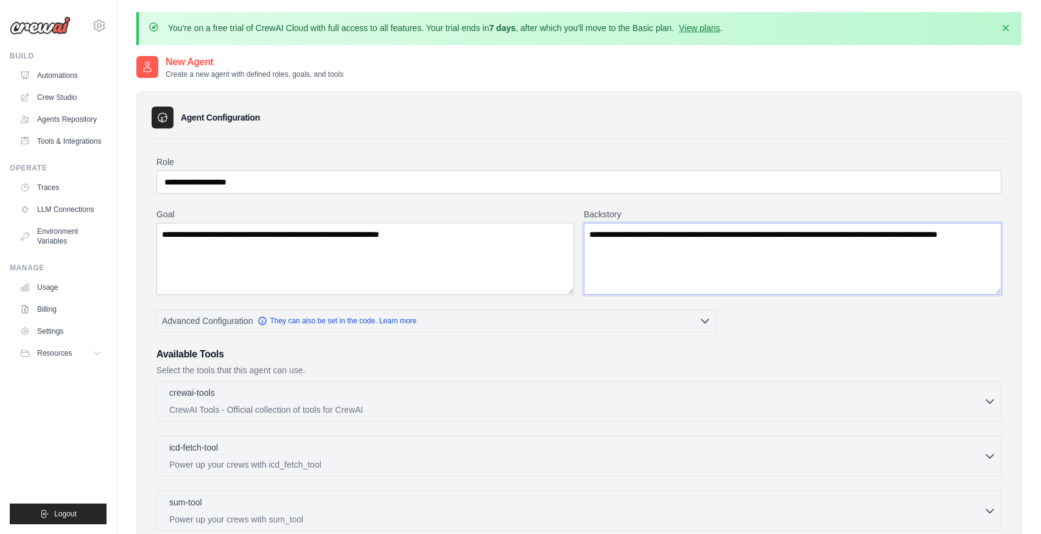
type textarea "**********"
click at [381, 237] on textarea "**********" at bounding box center [365, 259] width 418 height 72
type textarea "**********"
click at [679, 250] on textarea "**********" at bounding box center [793, 259] width 418 height 72
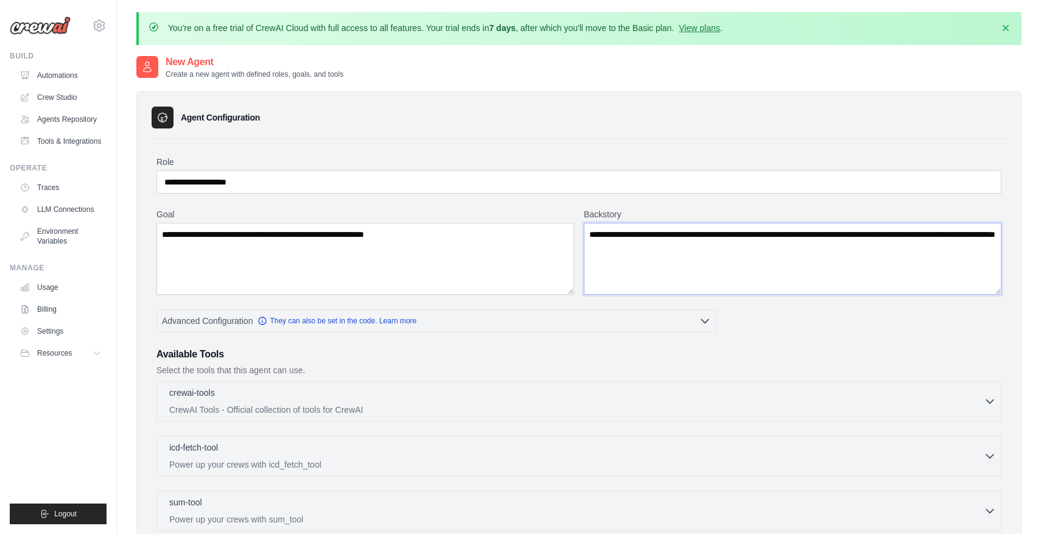
click at [673, 246] on textarea "**********" at bounding box center [793, 259] width 418 height 72
type textarea "**********"
click at [363, 231] on textarea "**********" at bounding box center [365, 259] width 418 height 72
click at [482, 239] on textarea "**********" at bounding box center [365, 259] width 418 height 72
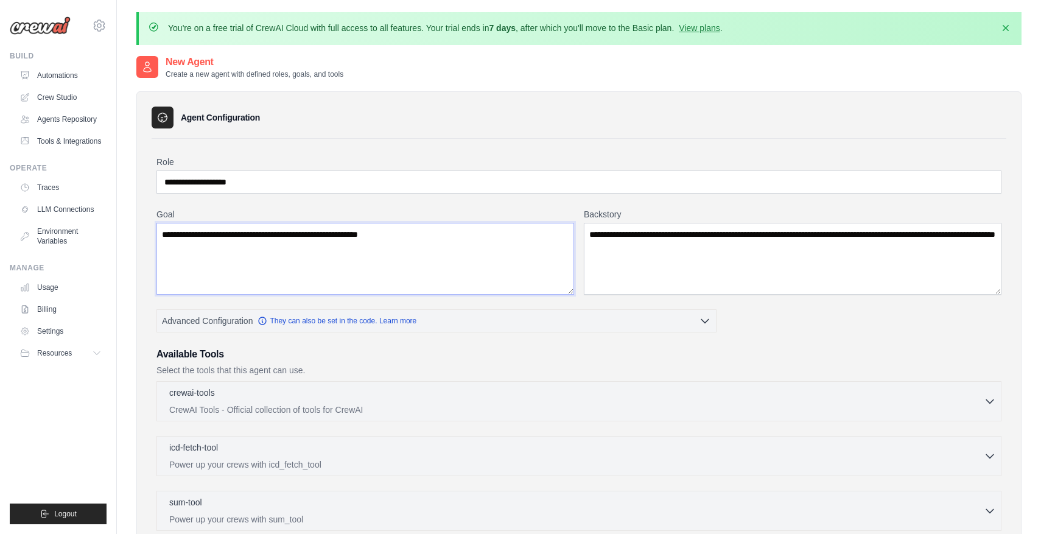
click at [390, 235] on textarea "**********" at bounding box center [365, 259] width 418 height 72
click at [367, 234] on textarea "**********" at bounding box center [365, 259] width 418 height 72
click at [379, 234] on textarea "**********" at bounding box center [365, 259] width 418 height 72
type textarea "**********"
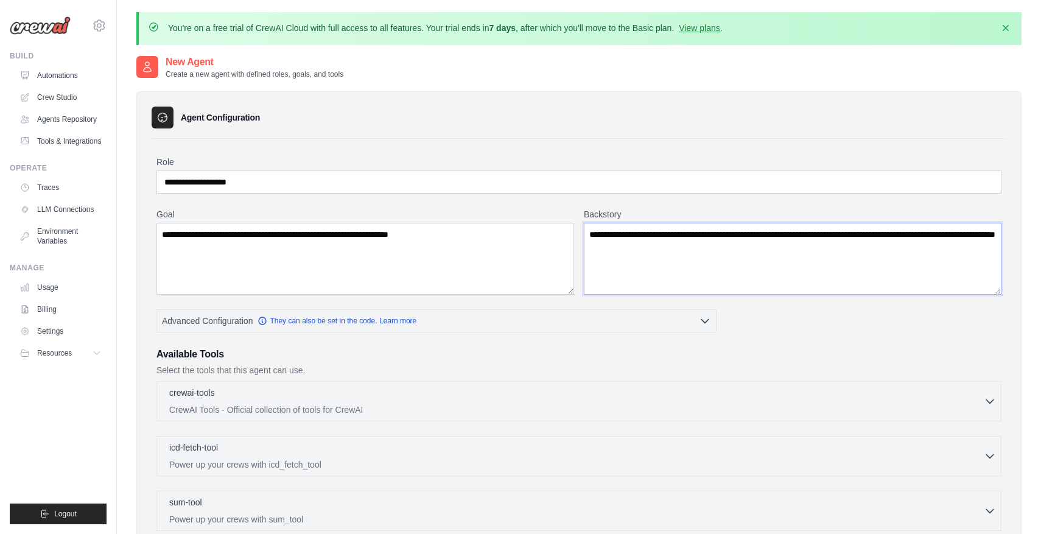
click at [662, 245] on textarea "**********" at bounding box center [793, 259] width 418 height 72
paste textarea "*********"
click at [800, 250] on textarea "**********" at bounding box center [793, 259] width 418 height 72
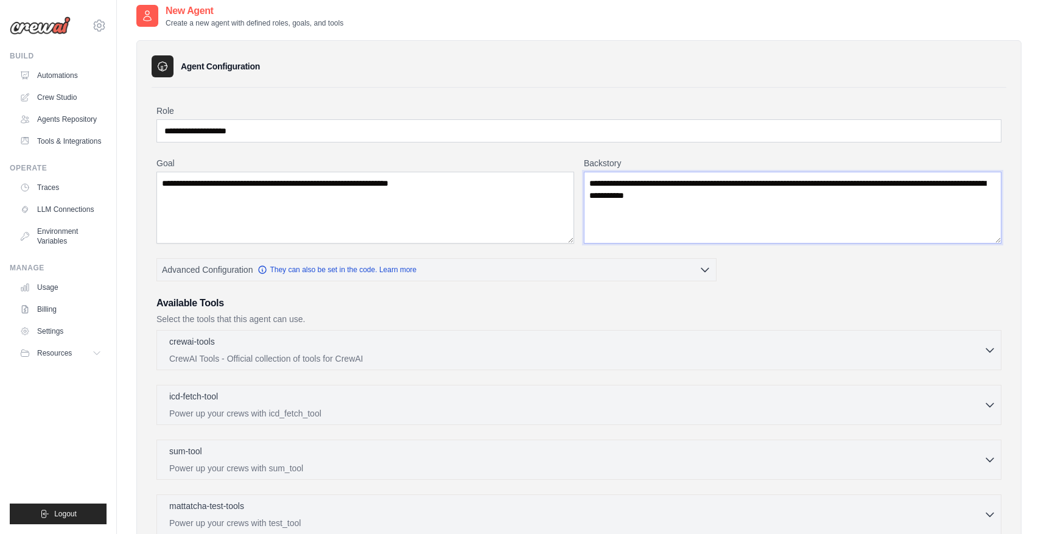
scroll to position [69, 0]
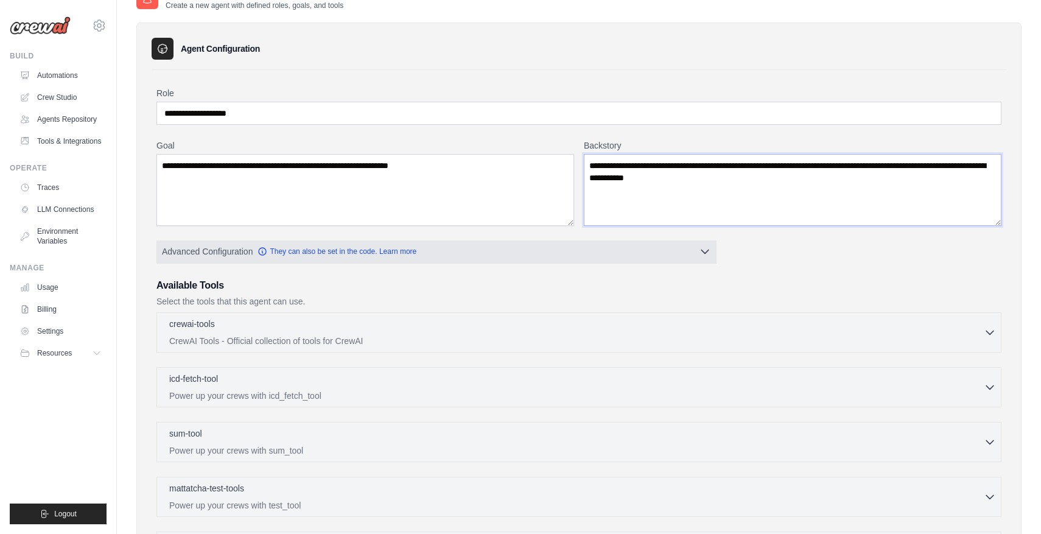
type textarea "**********"
click at [620, 254] on button "Advanced Configuration They can also be set in the code. Learn more" at bounding box center [436, 251] width 559 height 22
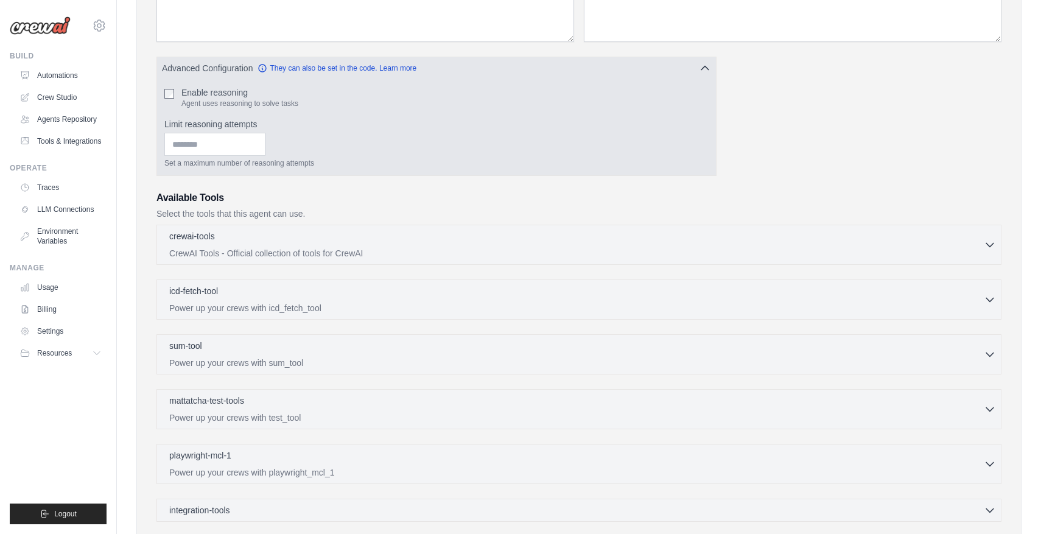
scroll to position [257, 0]
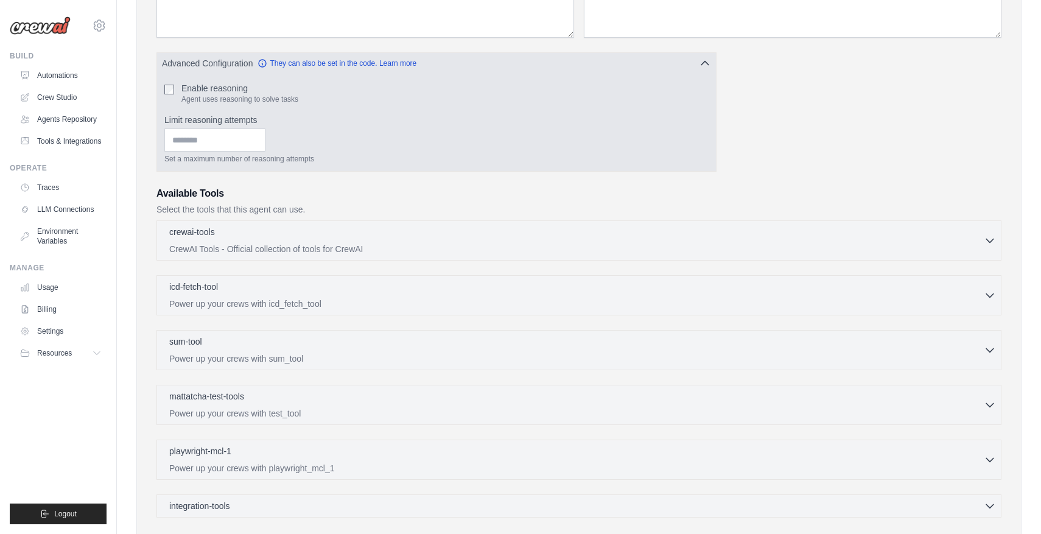
click at [232, 74] on div "Advanced Configuration They can also be set in the code. Learn more" at bounding box center [436, 64] width 559 height 22
click at [232, 89] on label "Enable reasoning" at bounding box center [239, 88] width 117 height 12
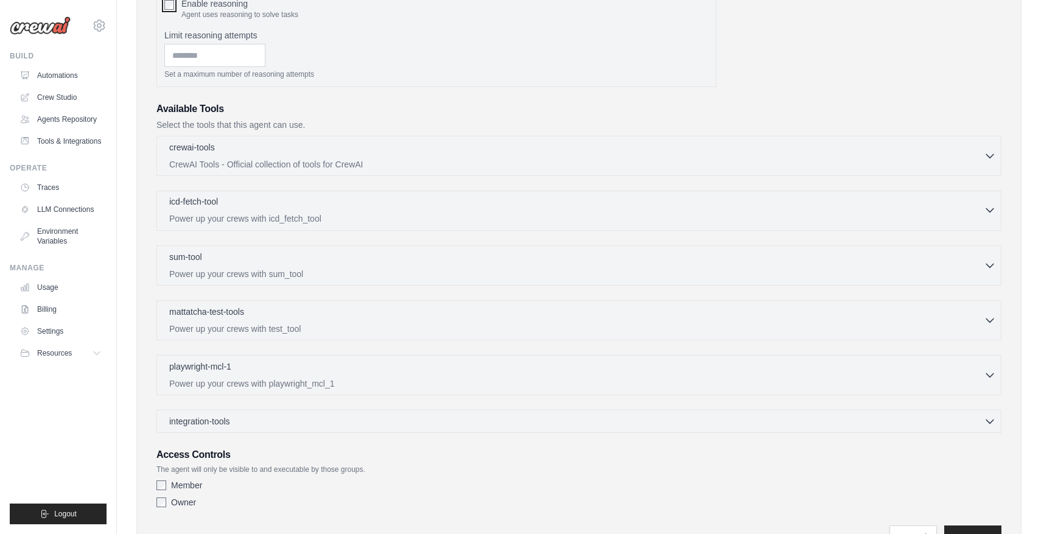
scroll to position [362, 0]
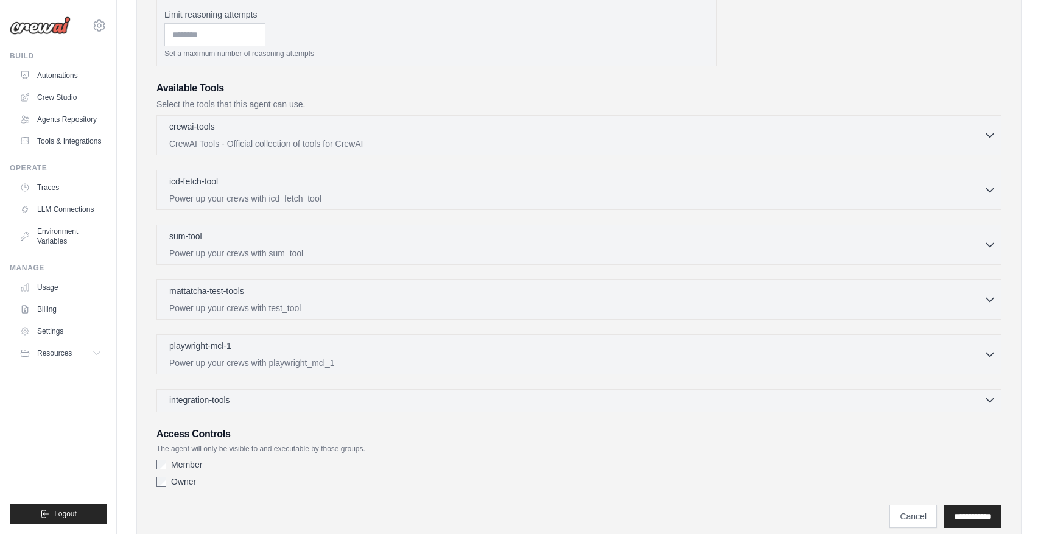
click at [408, 398] on div "integration-tools 0 selected" at bounding box center [582, 400] width 827 height 12
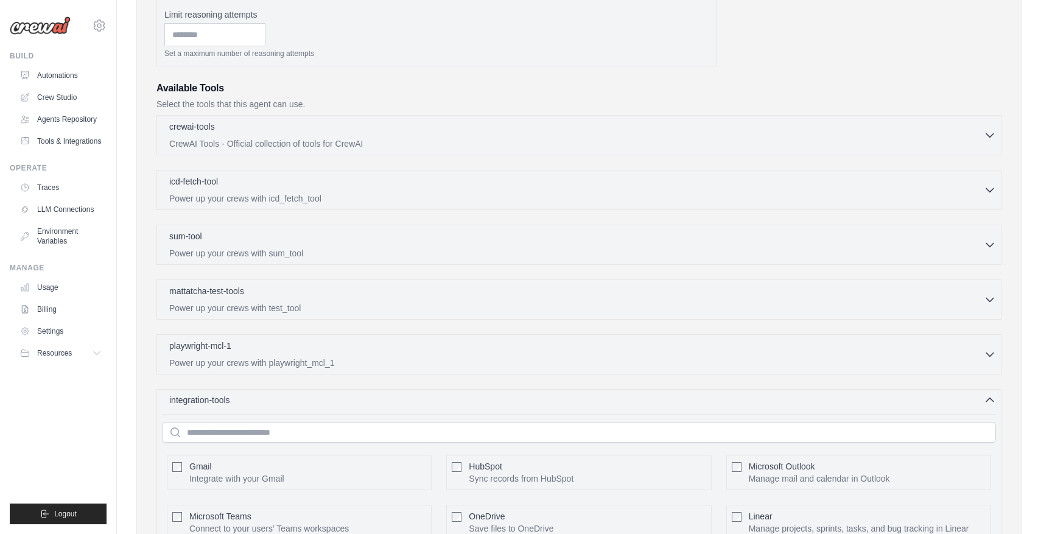
click at [408, 398] on div "integration-tools 0 selected" at bounding box center [582, 400] width 827 height 12
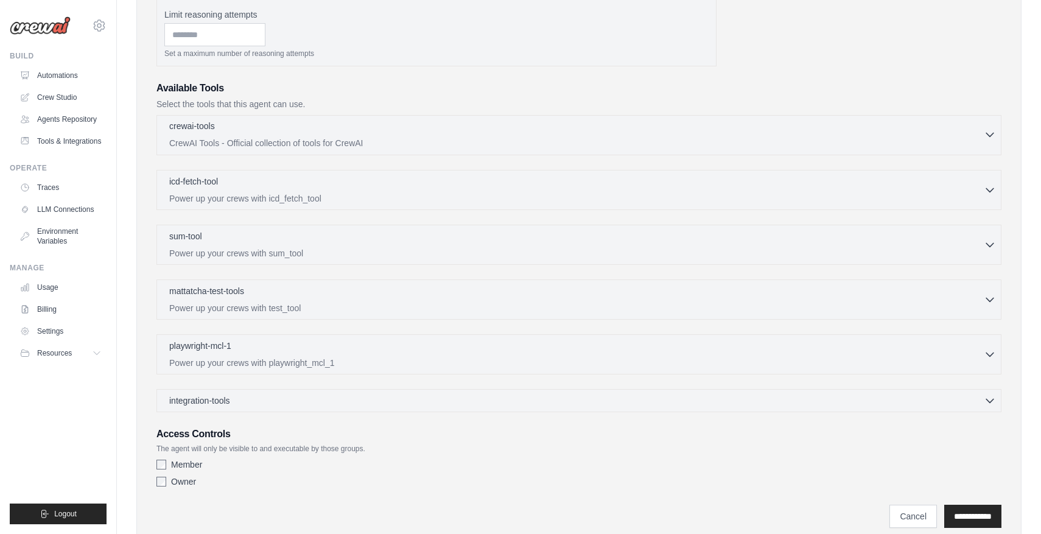
click at [323, 136] on div "crewai-tools 0 selected CrewAI Tools - Official collection of tools for CrewAI" at bounding box center [576, 134] width 815 height 29
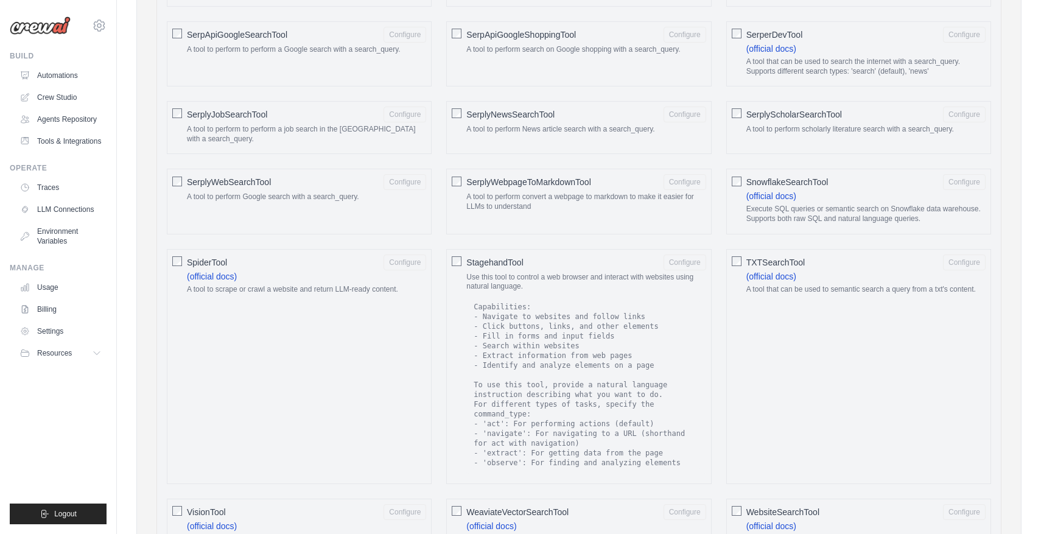
scroll to position [306, 0]
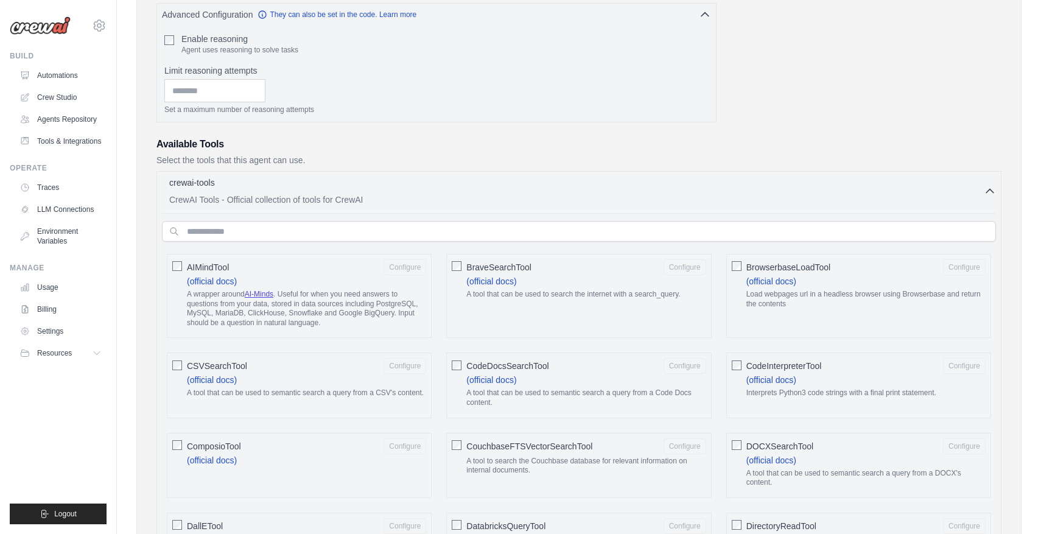
click at [466, 272] on div "BraveSearchTool Configure (official docs) A tool that can be used to search the…" at bounding box center [578, 296] width 265 height 84
click at [463, 267] on div "BraveSearchTool Configure (official docs) A tool that can be used to search the…" at bounding box center [578, 296] width 265 height 84
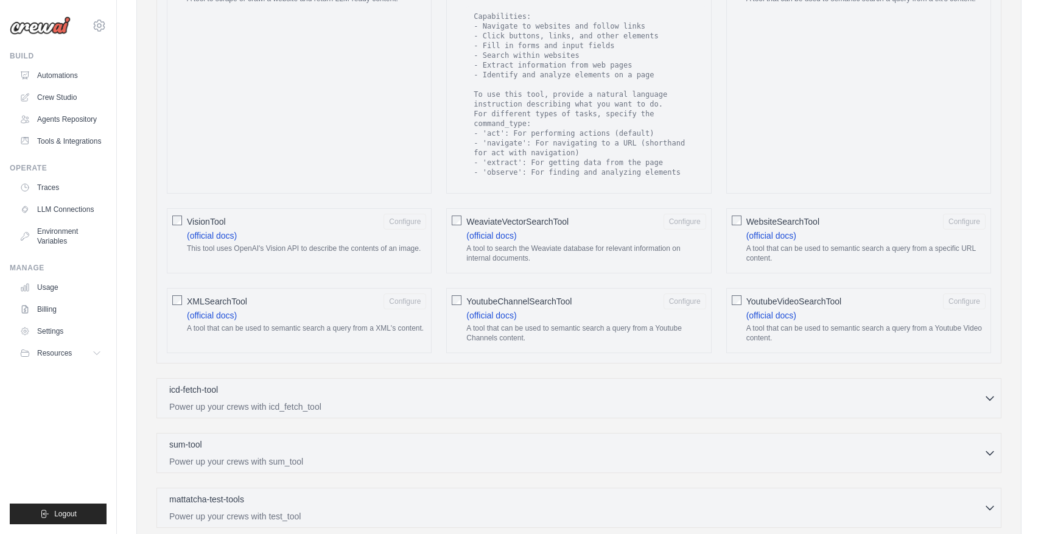
scroll to position [2276, 0]
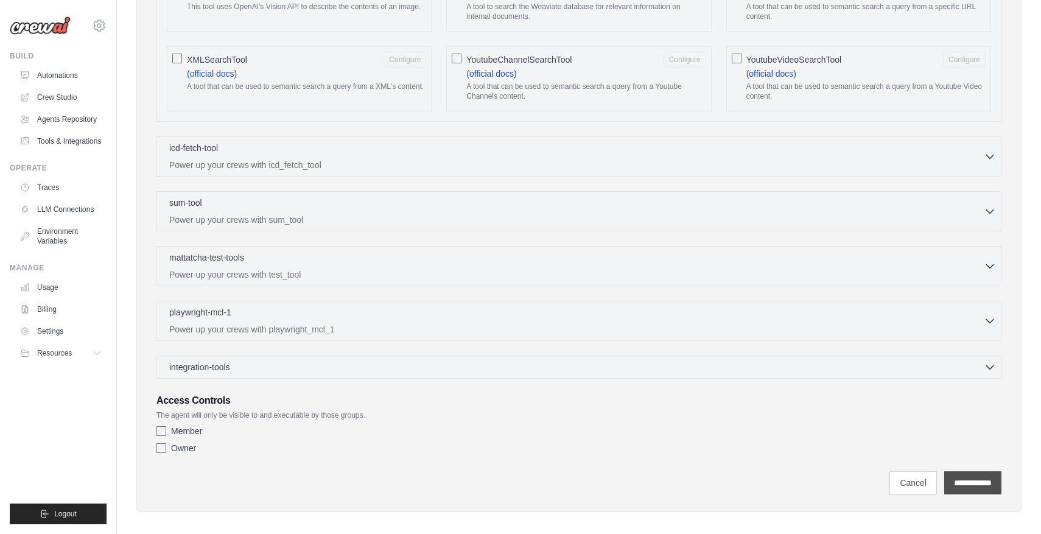
click at [969, 473] on input "**********" at bounding box center [972, 482] width 57 height 23
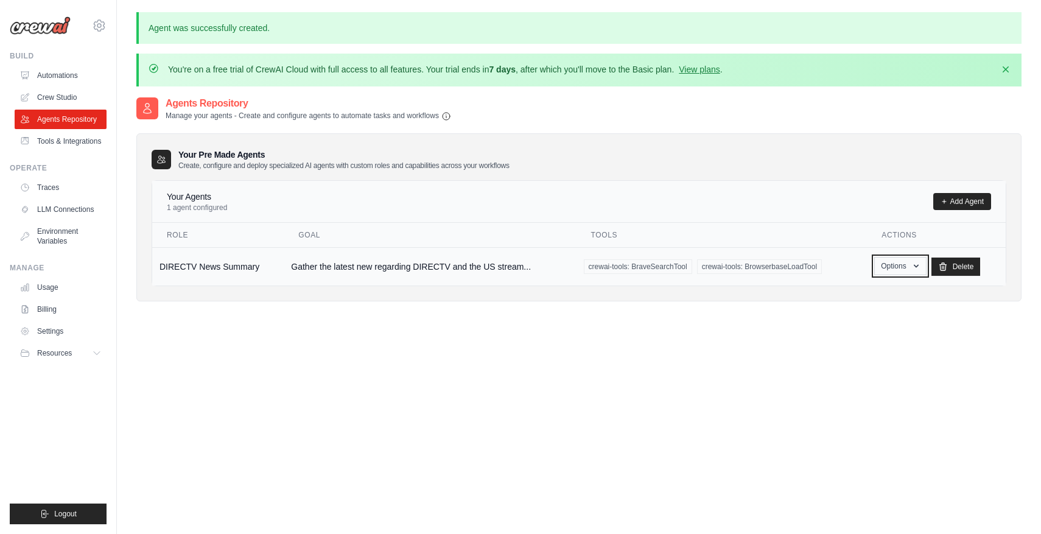
click at [913, 275] on div "Options Show Edit" at bounding box center [900, 267] width 52 height 18
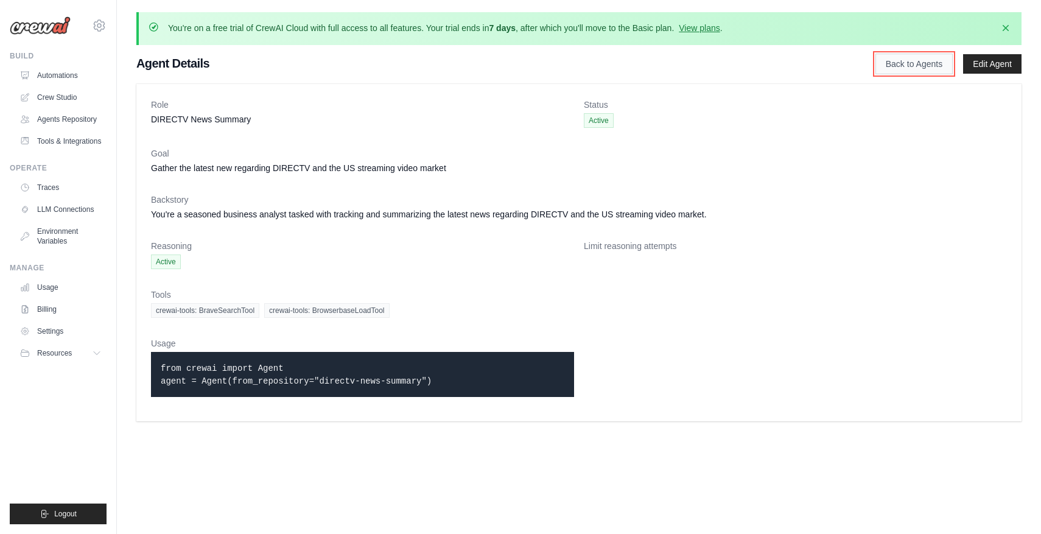
click at [924, 66] on link "Back to Agents" at bounding box center [913, 64] width 77 height 21
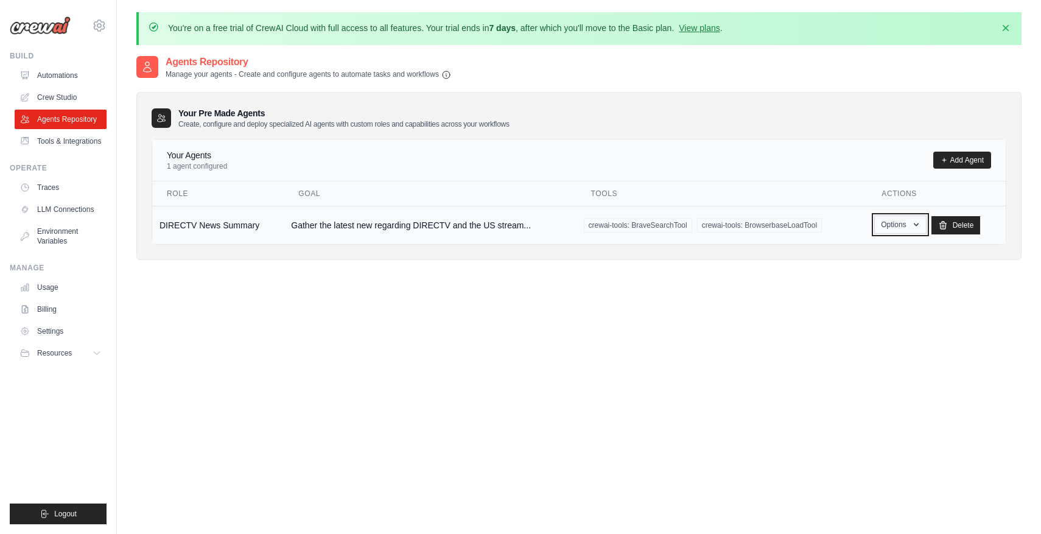
click at [892, 227] on button "Options" at bounding box center [900, 225] width 52 height 18
click at [876, 250] on link "Show" at bounding box center [883, 253] width 88 height 22
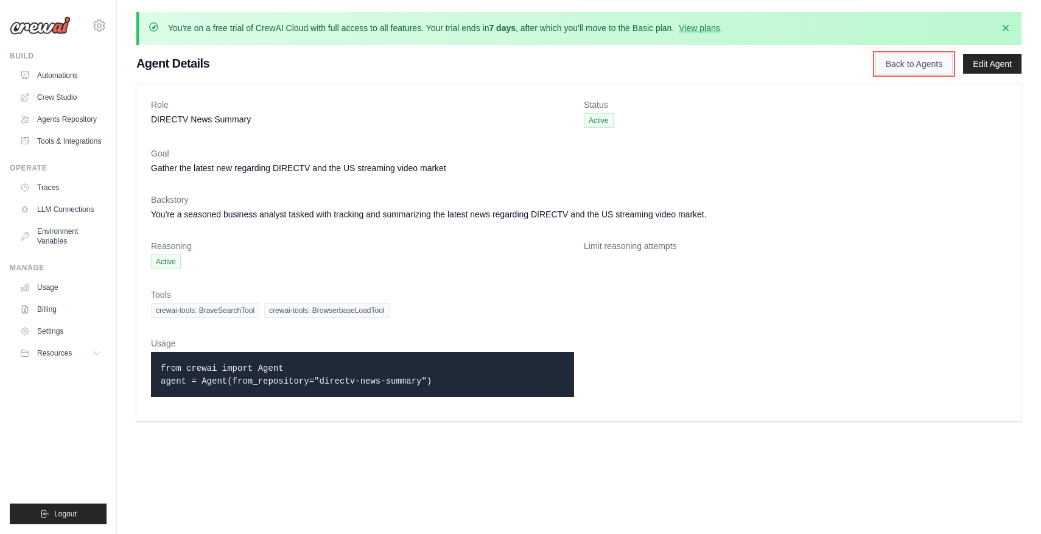
click at [942, 65] on link "Back to Agents" at bounding box center [913, 64] width 77 height 21
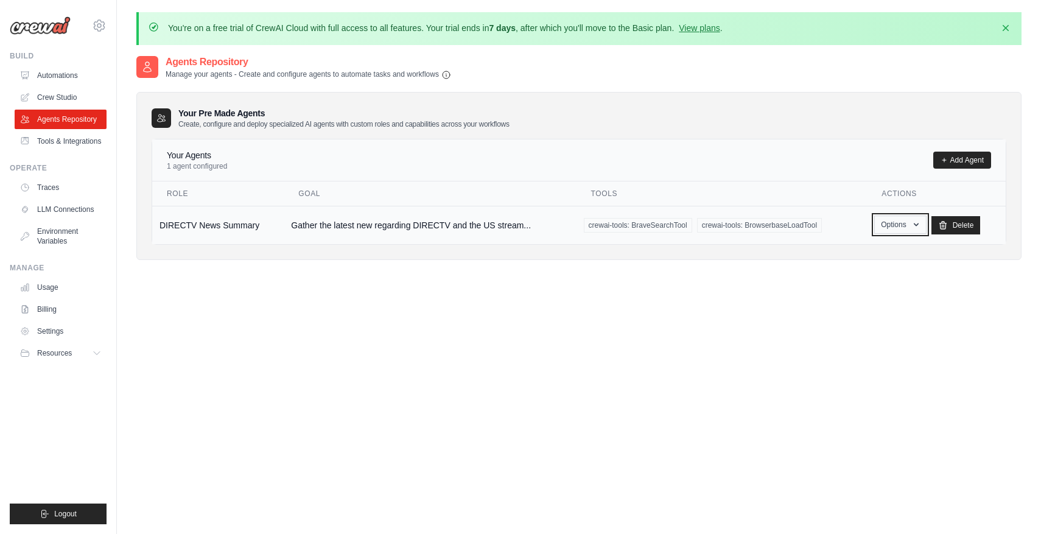
click at [880, 230] on button "Options" at bounding box center [900, 225] width 52 height 18
click at [717, 304] on div "Agents Repository Manage your agents - Create and configure agents to automate …" at bounding box center [578, 322] width 885 height 534
click at [270, 234] on td "DIRECTV News Summary" at bounding box center [217, 225] width 131 height 38
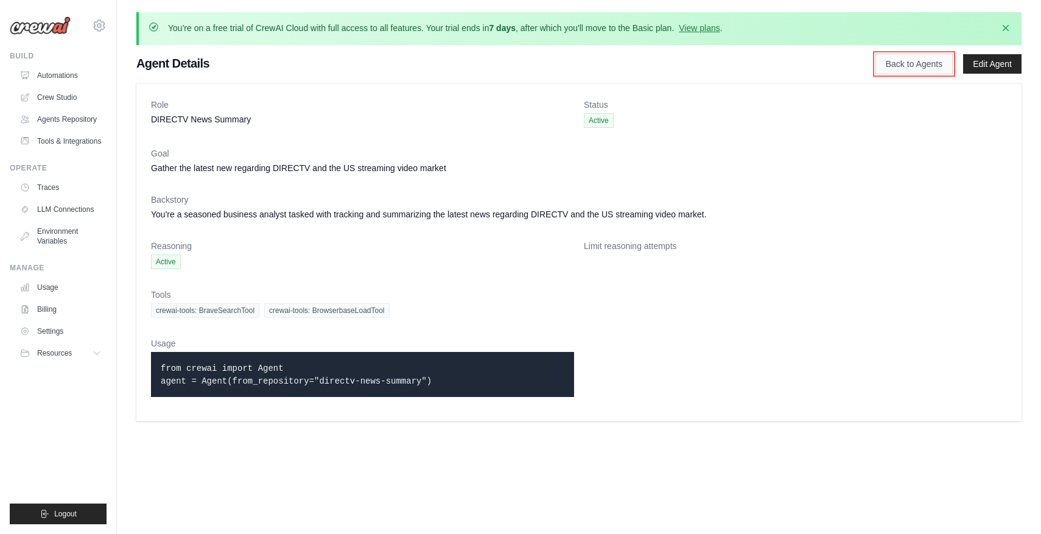
click at [918, 63] on link "Back to Agents" at bounding box center [913, 64] width 77 height 21
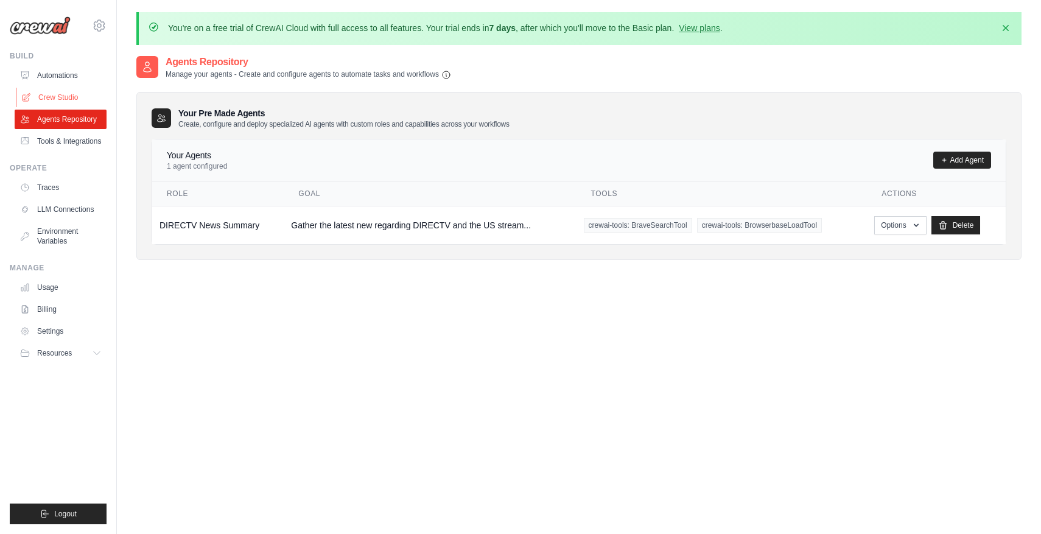
click at [43, 92] on link "Crew Studio" at bounding box center [62, 97] width 92 height 19
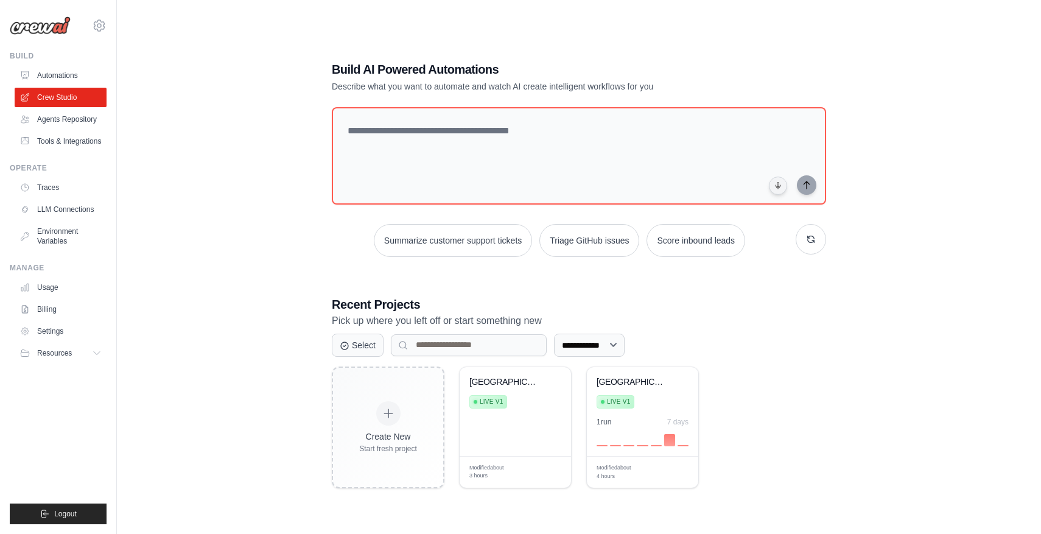
scroll to position [66, 0]
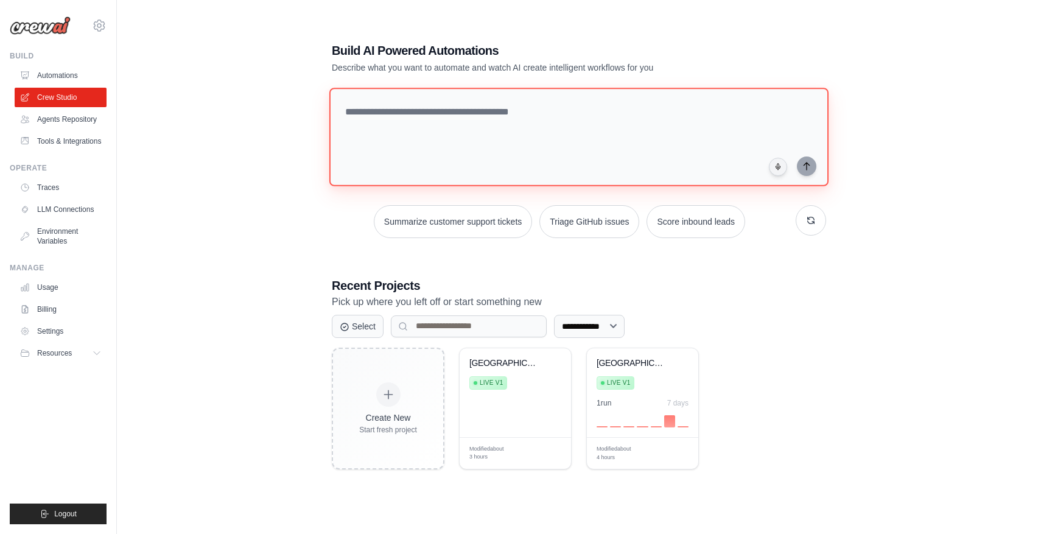
click at [471, 146] on textarea at bounding box center [578, 137] width 499 height 99
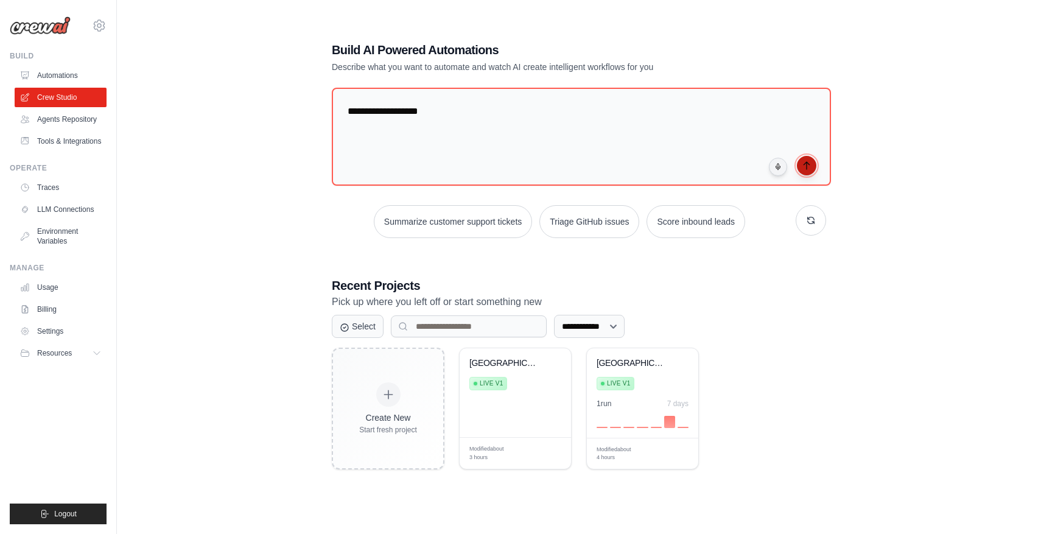
click at [811, 163] on icon "submit" at bounding box center [807, 166] width 10 height 10
click at [399, 109] on textarea "**********" at bounding box center [578, 137] width 499 height 99
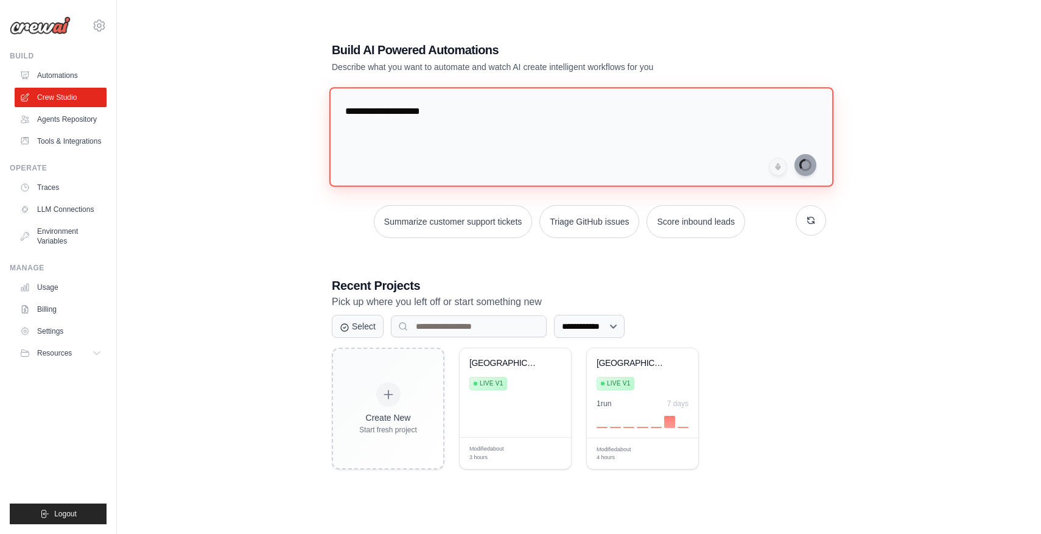
click at [377, 108] on textarea "**********" at bounding box center [581, 136] width 504 height 99
click at [457, 111] on textarea "**********" at bounding box center [581, 136] width 504 height 99
type textarea "**********"
click at [580, 124] on textarea "**********" at bounding box center [581, 136] width 504 height 99
click at [625, 136] on textarea "**********" at bounding box center [581, 136] width 504 height 99
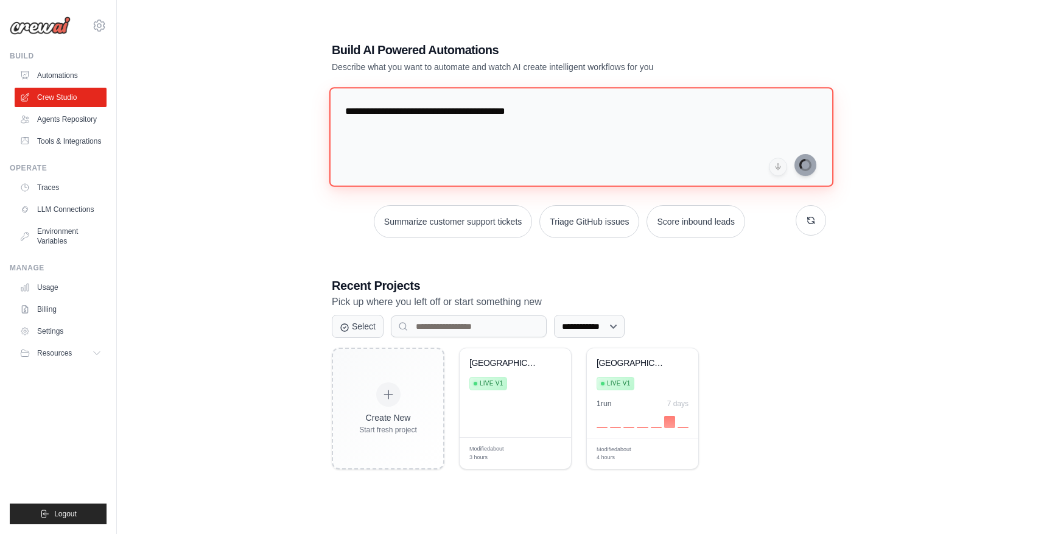
click at [606, 111] on textarea "**********" at bounding box center [581, 136] width 504 height 99
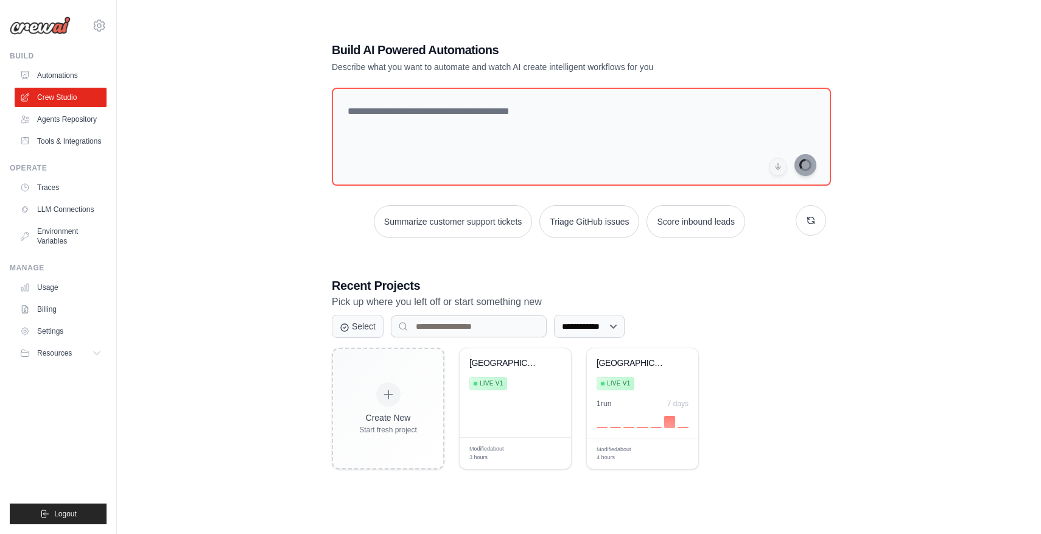
click at [885, 258] on div "**********" at bounding box center [578, 255] width 885 height 534
click at [36, 78] on link "Automations" at bounding box center [62, 75] width 92 height 19
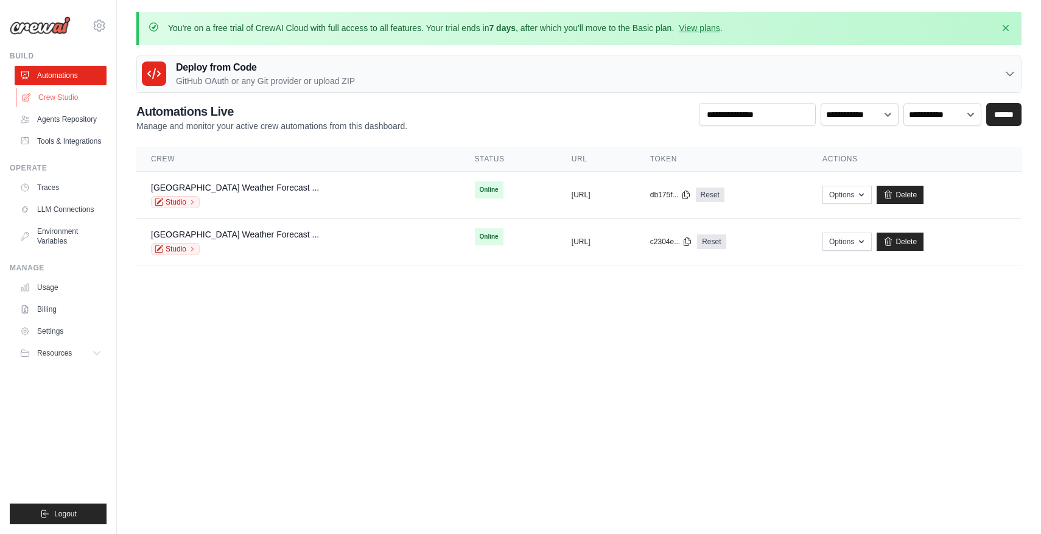
click at [40, 96] on link "Crew Studio" at bounding box center [62, 97] width 92 height 19
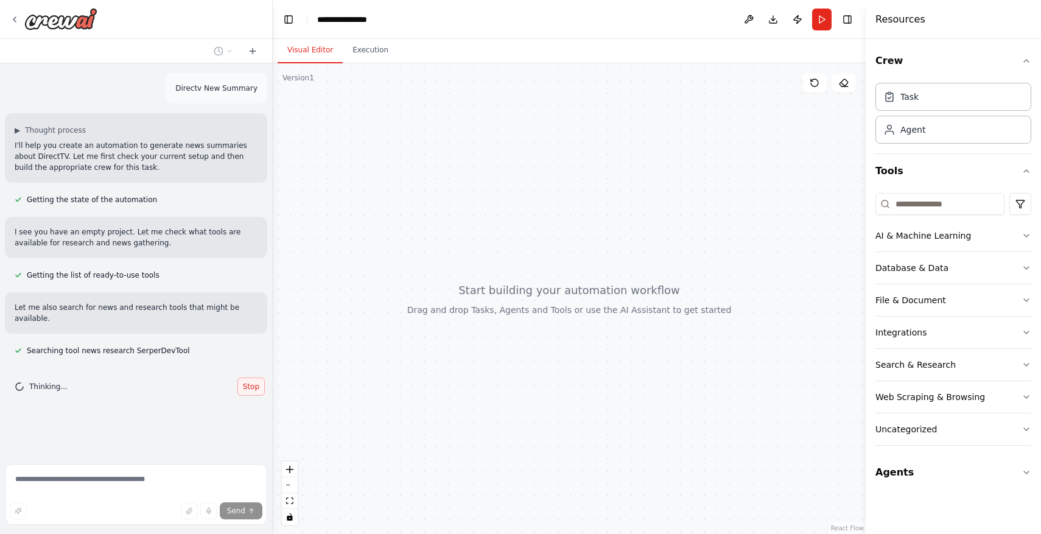
click at [258, 387] on span "Stop" at bounding box center [251, 387] width 16 height 10
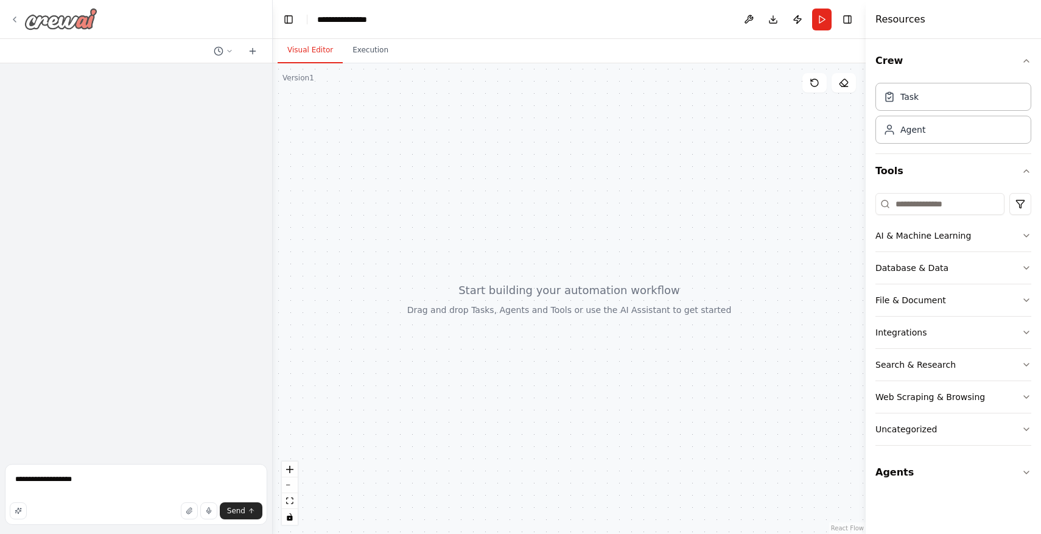
click at [10, 10] on div at bounding box center [54, 19] width 88 height 22
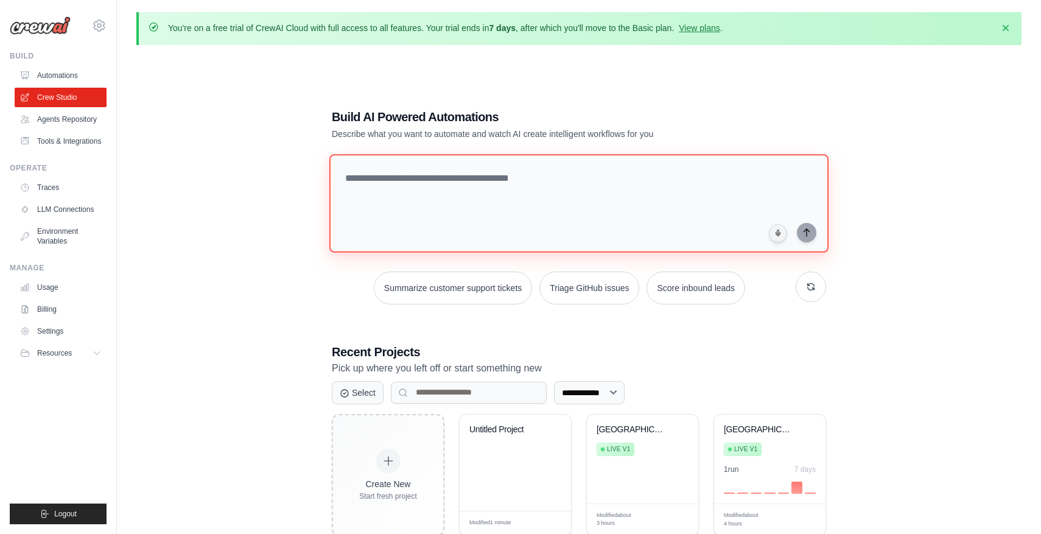
click at [478, 191] on textarea at bounding box center [578, 203] width 499 height 99
paste textarea "**********"
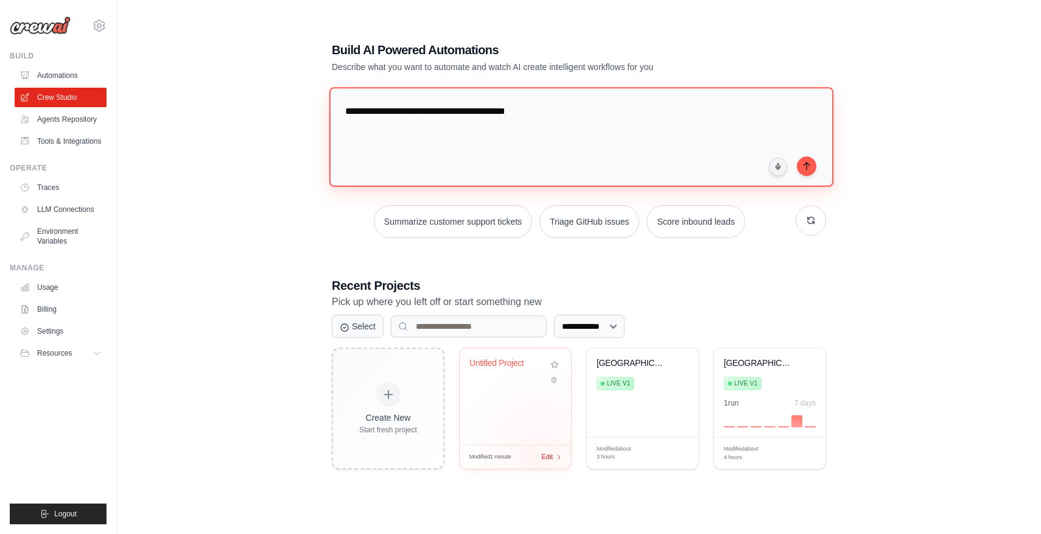
type textarea "**********"
click at [546, 454] on span "Edit" at bounding box center [547, 457] width 12 height 10
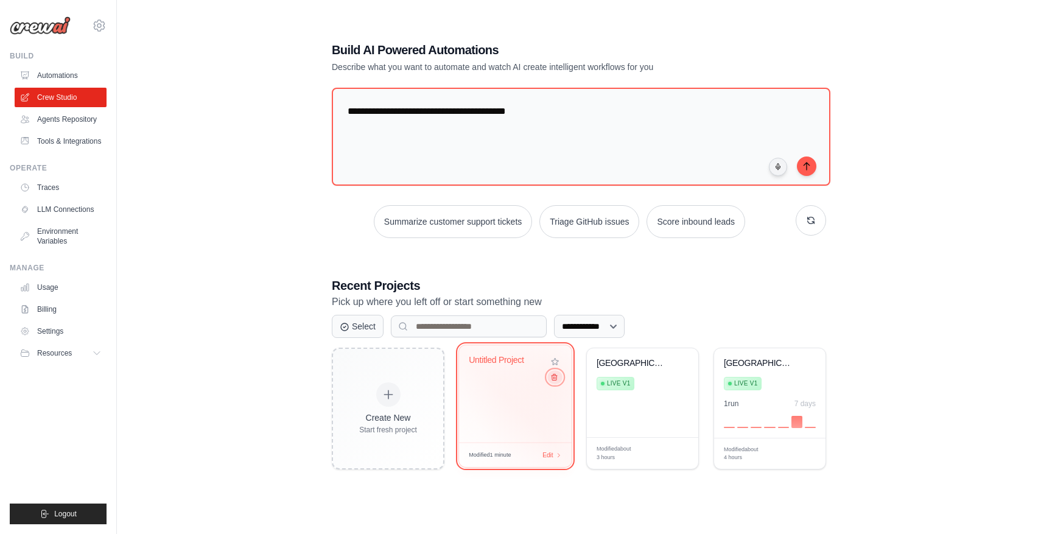
click at [555, 379] on icon at bounding box center [554, 377] width 8 height 8
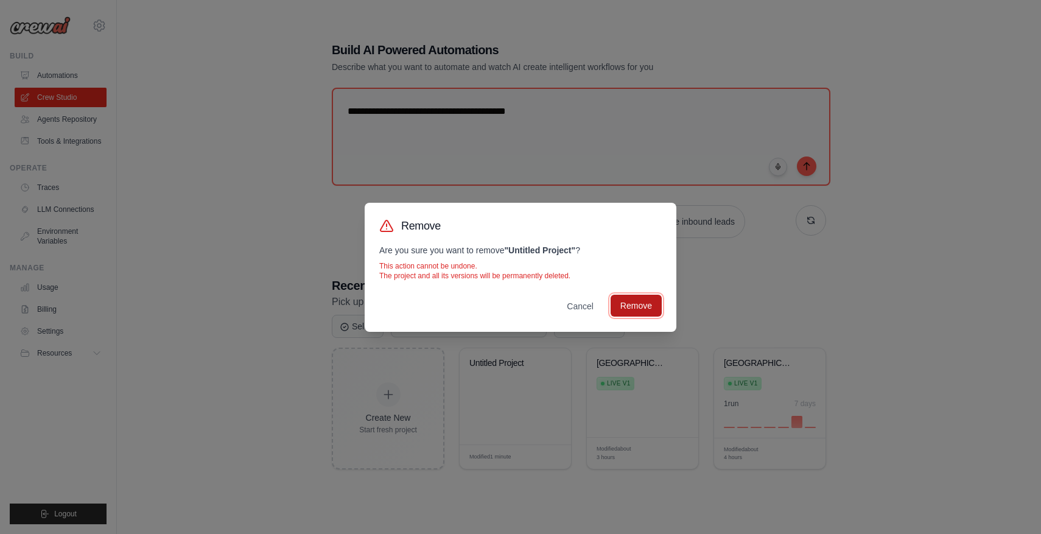
click at [629, 310] on button "Remove" at bounding box center [636, 306] width 51 height 22
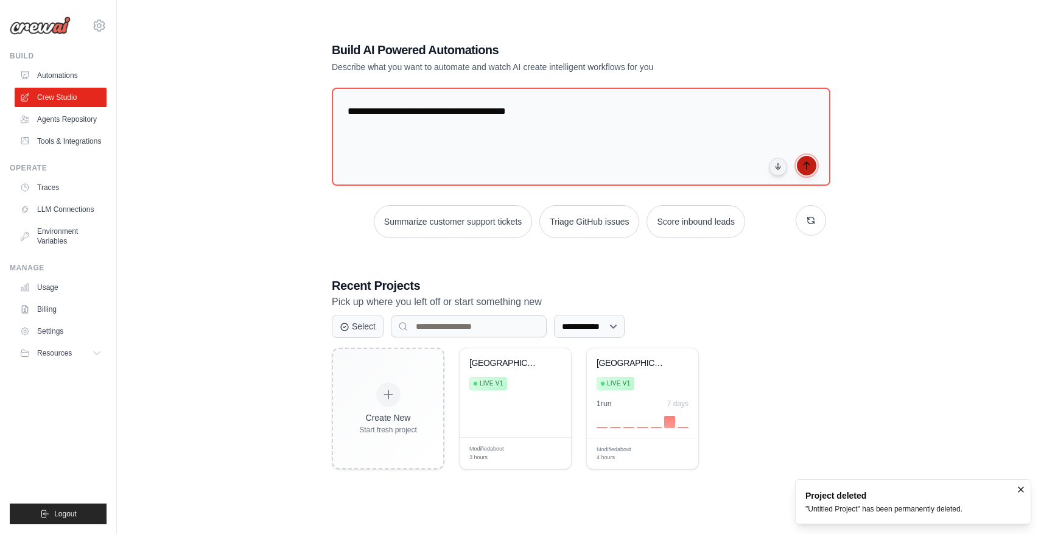
click at [811, 161] on icon "submit" at bounding box center [807, 166] width 10 height 10
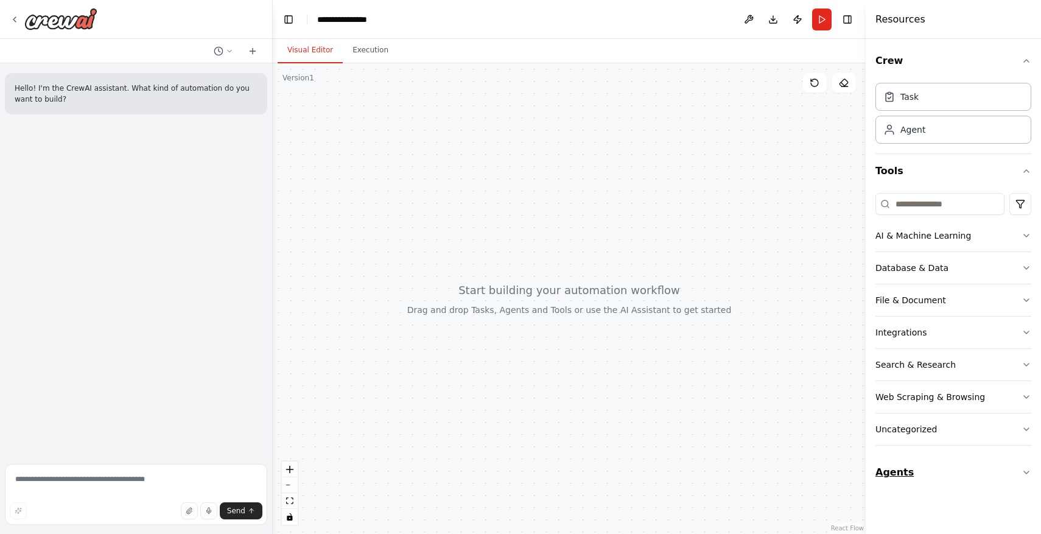
click at [945, 480] on button "Agents" at bounding box center [953, 472] width 156 height 34
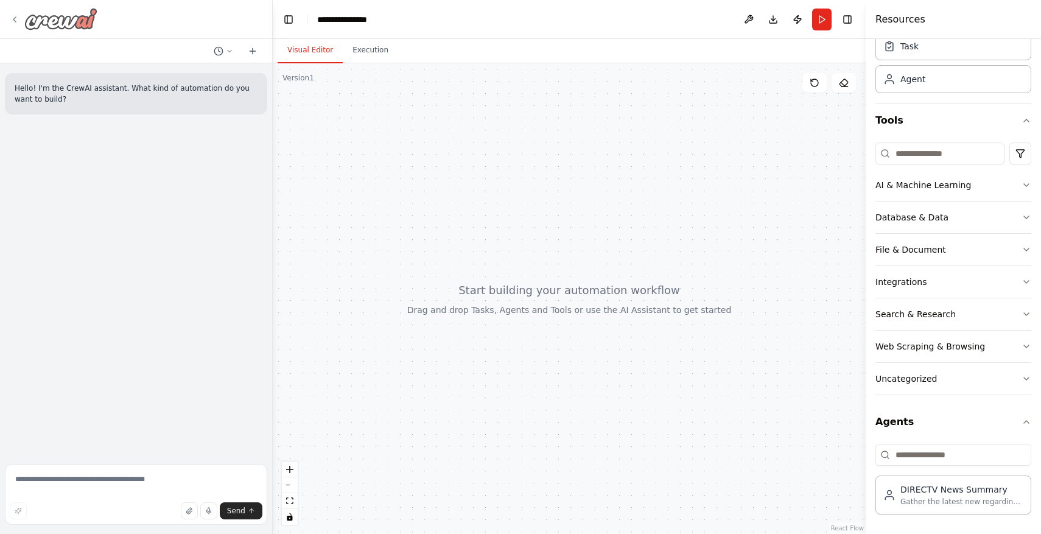
click at [11, 23] on icon at bounding box center [15, 20] width 10 height 10
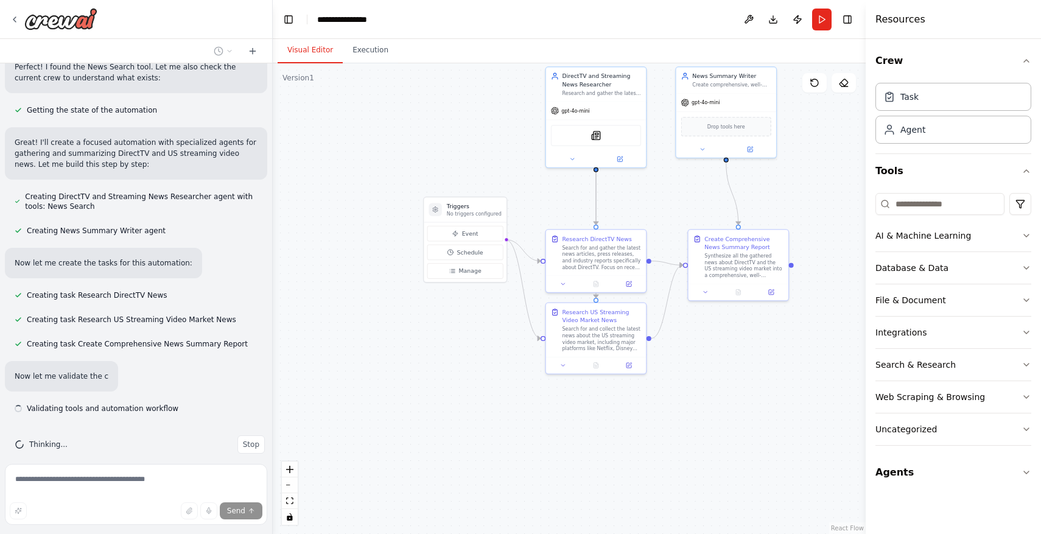
scroll to position [254, 0]
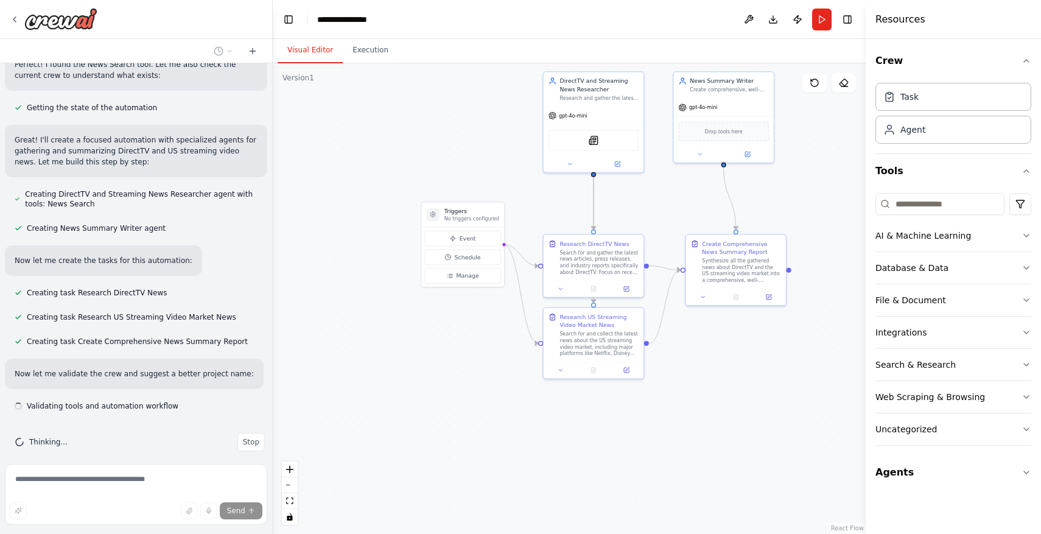
drag, startPoint x: 656, startPoint y: 353, endPoint x: 652, endPoint y: 211, distance: 141.9
click at [652, 211] on div ".deletable-edge-delete-btn { width: 20px; height: 20px; border: 0px solid #ffff…" at bounding box center [569, 298] width 593 height 471
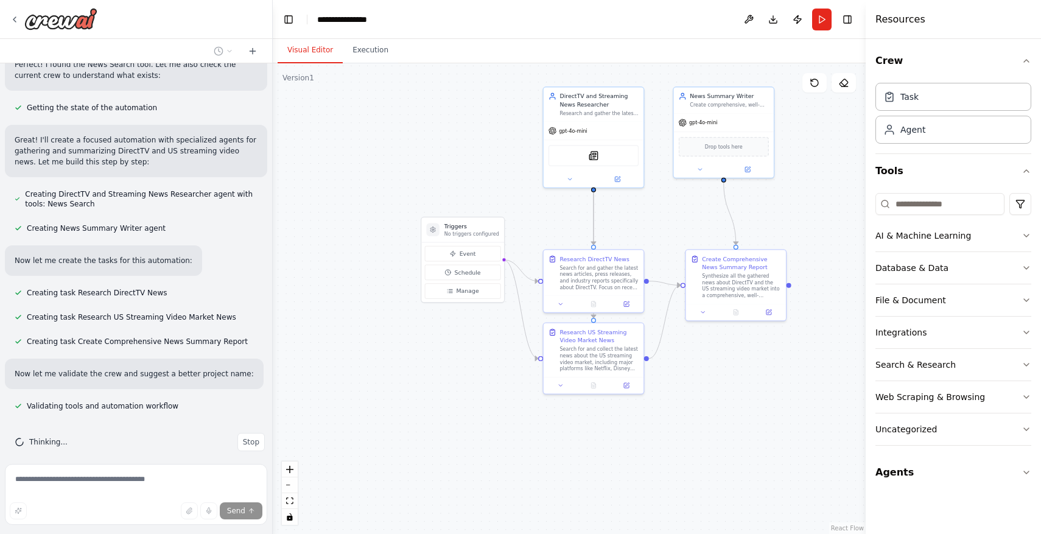
drag, startPoint x: 654, startPoint y: 219, endPoint x: 654, endPoint y: 233, distance: 14.6
click at [654, 233] on div ".deletable-edge-delete-btn { width: 20px; height: 20px; border: 0px solid #ffff…" at bounding box center [569, 298] width 593 height 471
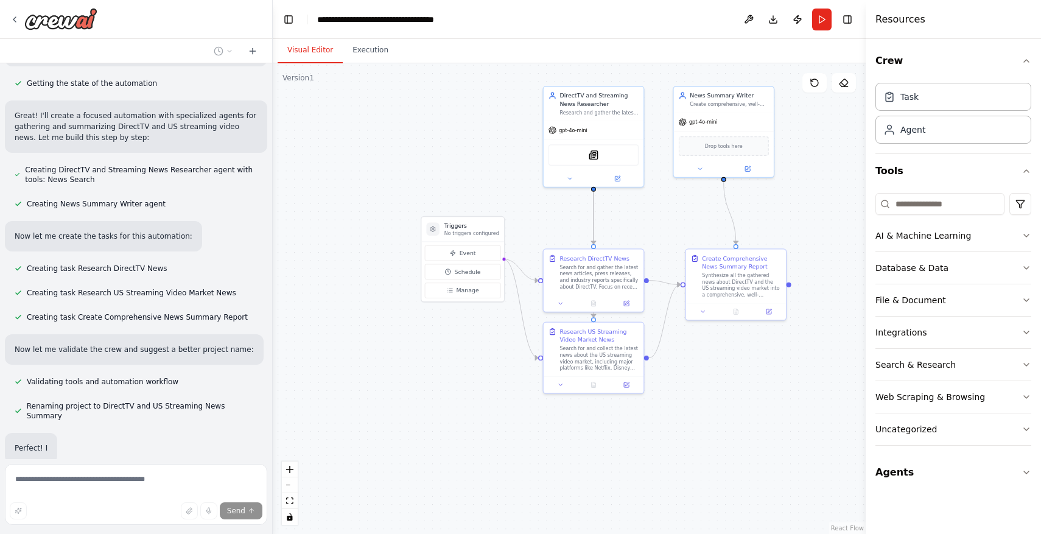
scroll to position [307, 0]
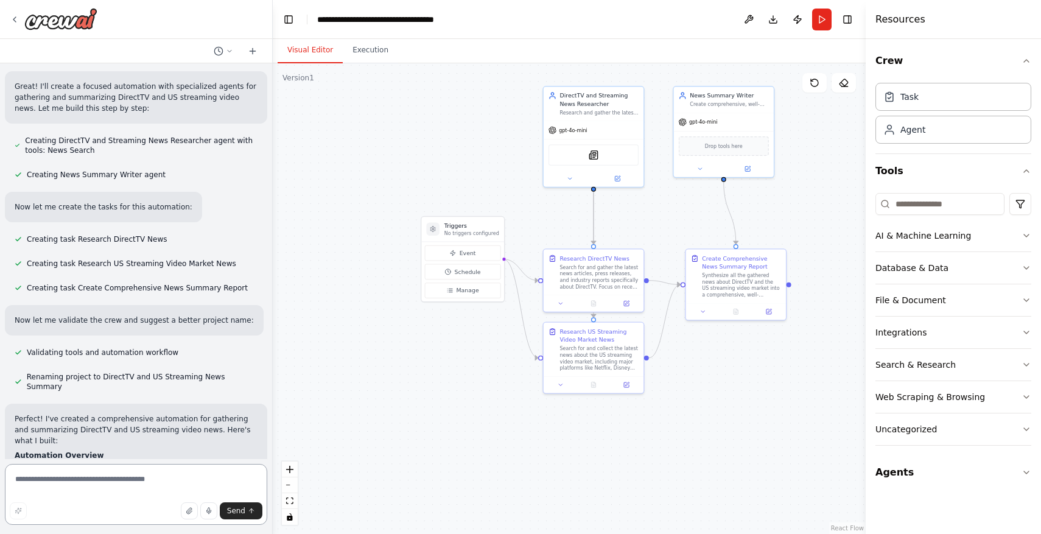
click at [203, 488] on textarea at bounding box center [136, 494] width 262 height 61
click at [707, 315] on div at bounding box center [736, 309] width 100 height 16
click at [705, 305] on button at bounding box center [703, 310] width 28 height 10
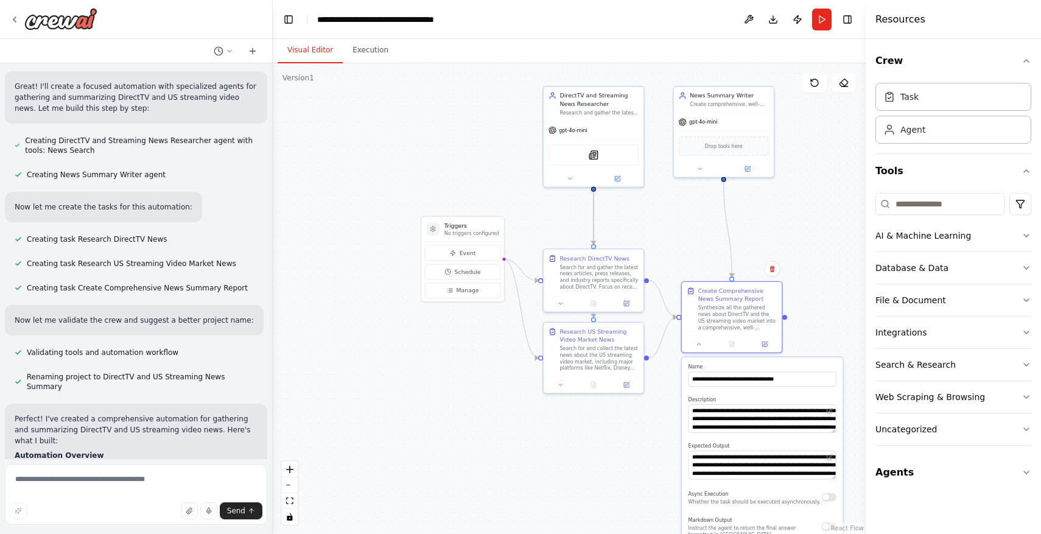
drag, startPoint x: 840, startPoint y: 402, endPoint x: 834, endPoint y: 429, distance: 27.9
click at [834, 430] on div "**********" at bounding box center [762, 514] width 161 height 315
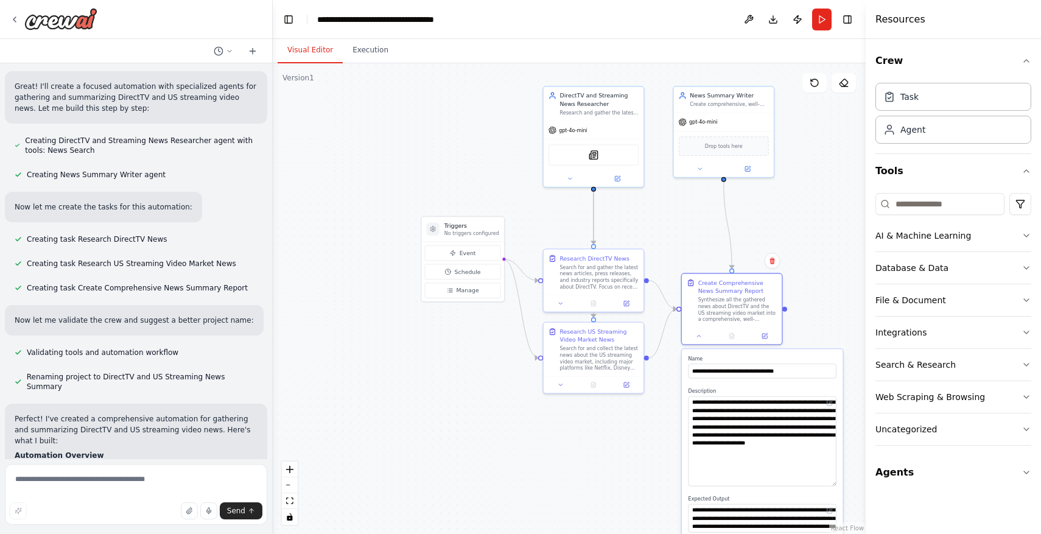
drag, startPoint x: 835, startPoint y: 424, endPoint x: 825, endPoint y: 484, distance: 61.2
click at [825, 485] on textarea "**********" at bounding box center [763, 441] width 148 height 90
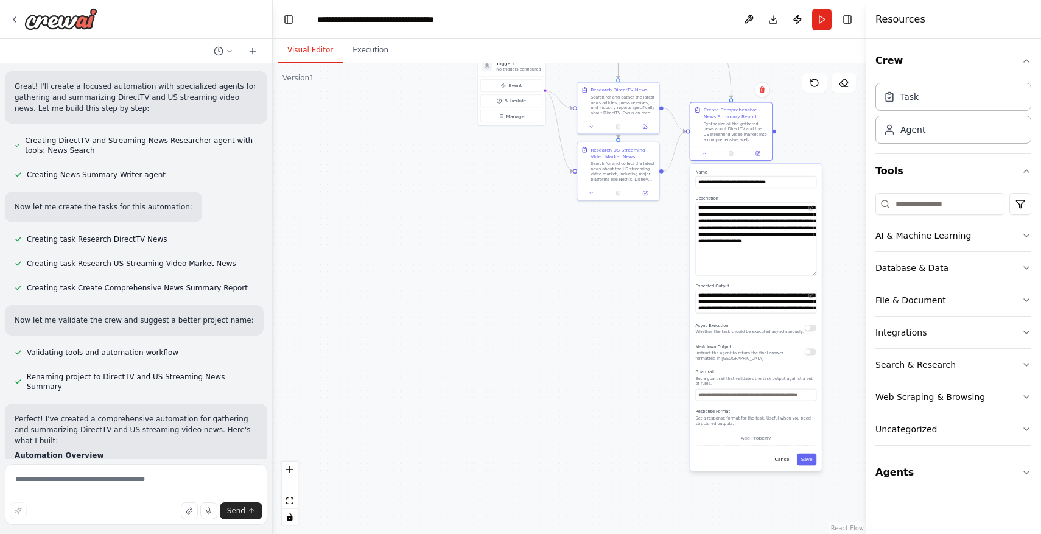
drag, startPoint x: 792, startPoint y: 300, endPoint x: 779, endPoint y: 124, distance: 176.4
click at [779, 124] on div ".deletable-edge-delete-btn { width: 20px; height: 20px; border: 0px solid #ffff…" at bounding box center [569, 298] width 593 height 471
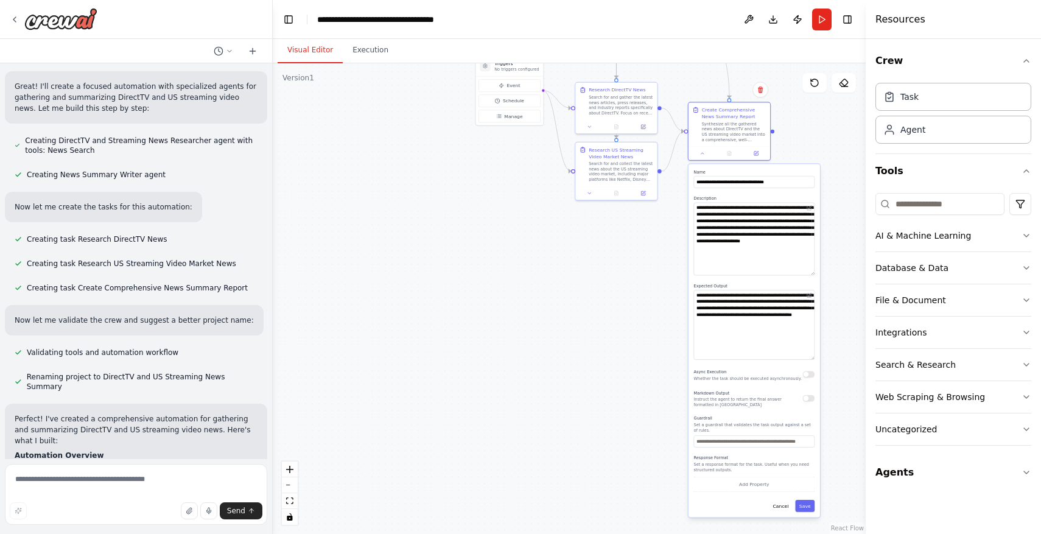
drag, startPoint x: 812, startPoint y: 309, endPoint x: 812, endPoint y: 356, distance: 46.9
click at [812, 356] on textarea "**********" at bounding box center [754, 325] width 121 height 70
click at [594, 127] on button at bounding box center [589, 126] width 23 height 8
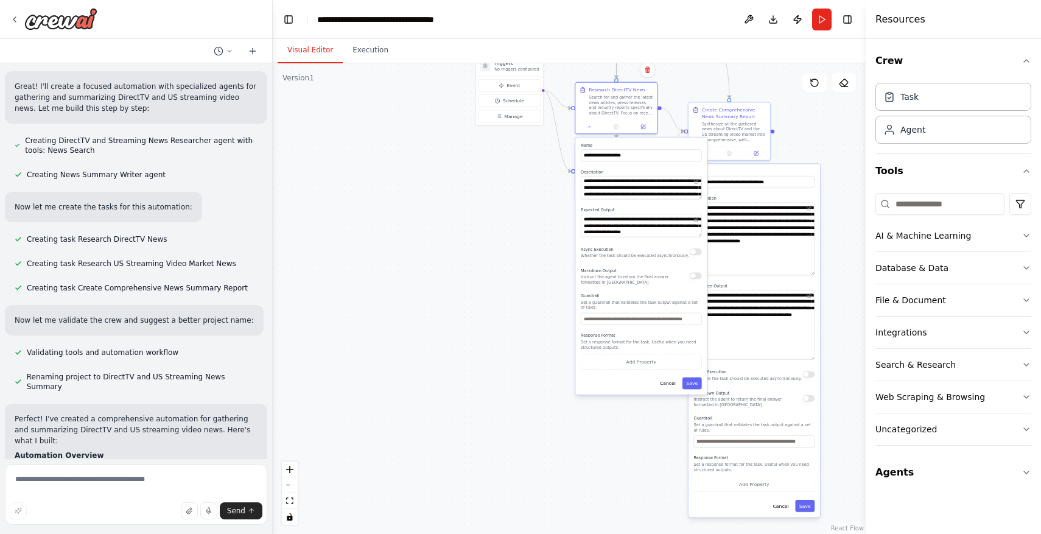
click at [694, 252] on button "button" at bounding box center [696, 251] width 12 height 7
click at [698, 388] on button "Save" at bounding box center [691, 383] width 19 height 12
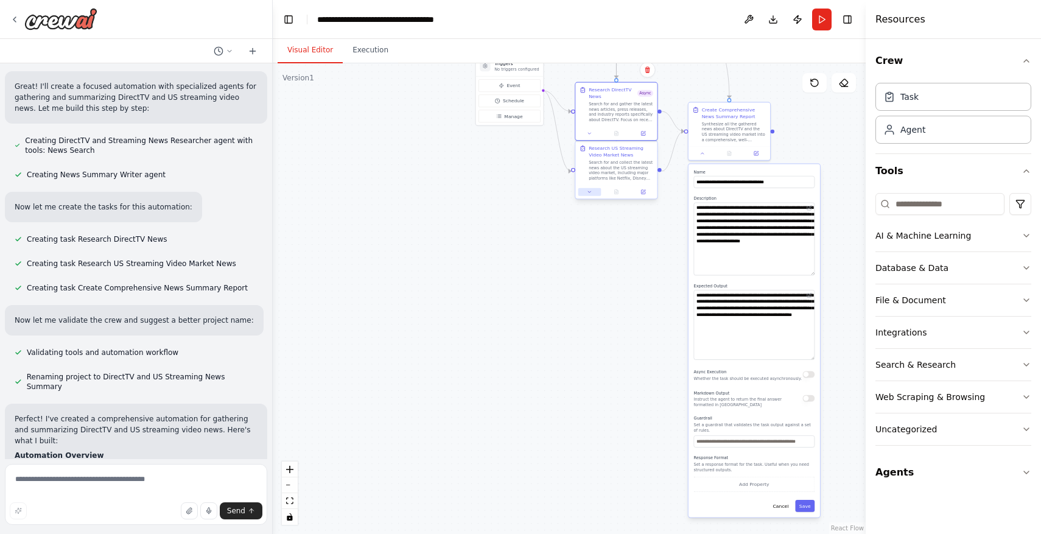
click at [592, 192] on button at bounding box center [589, 192] width 23 height 8
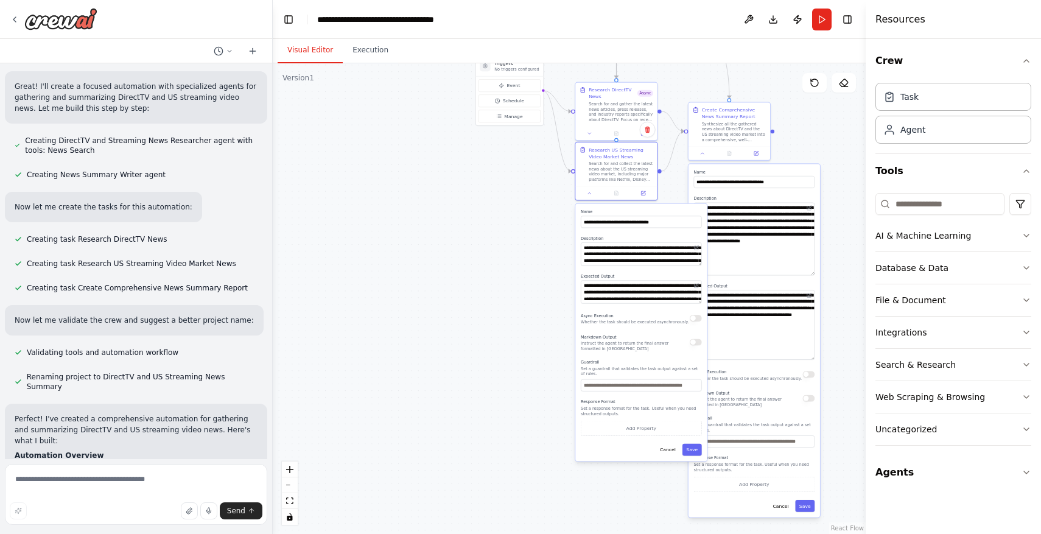
click at [692, 323] on div "Async Execution Whether the task should be executed asynchronously." at bounding box center [641, 318] width 121 height 13
click at [698, 317] on button "button" at bounding box center [696, 318] width 12 height 7
click at [698, 457] on div "**********" at bounding box center [640, 332] width 131 height 257
click at [698, 456] on div "**********" at bounding box center [640, 332] width 131 height 257
click at [695, 452] on button "Save" at bounding box center [691, 450] width 19 height 12
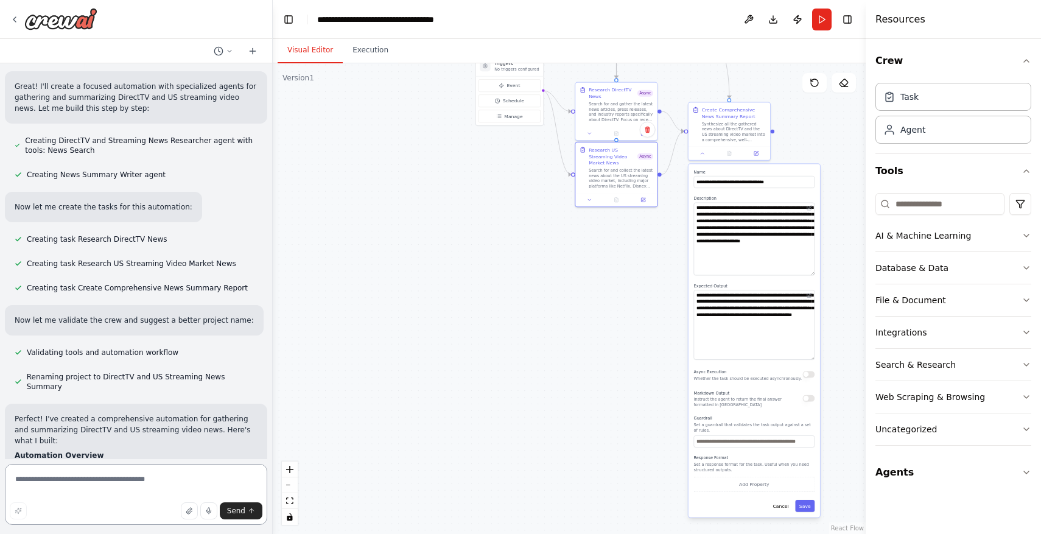
click at [172, 485] on textarea at bounding box center [136, 494] width 262 height 61
type textarea "**********"
click at [247, 512] on button "Send" at bounding box center [241, 510] width 43 height 17
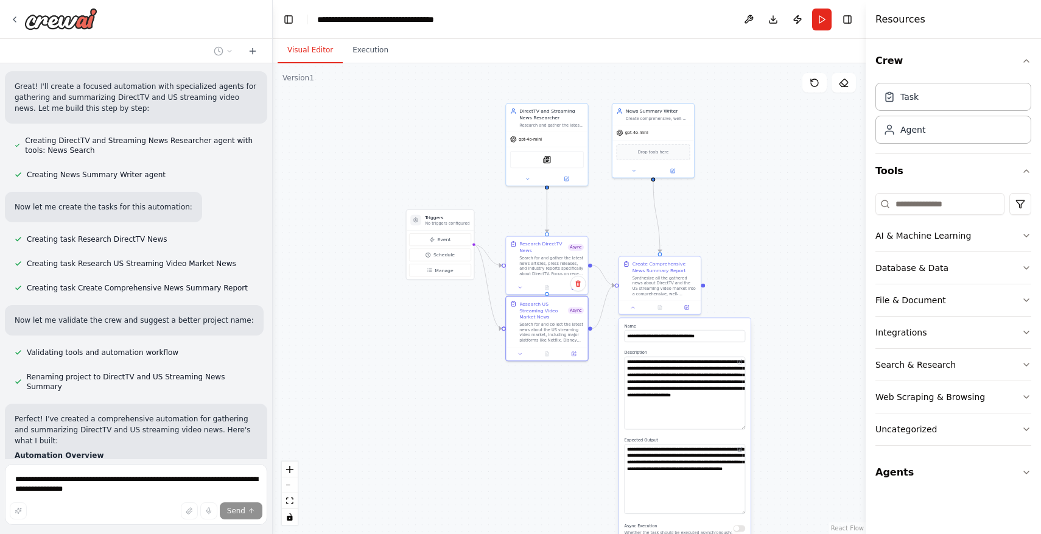
drag, startPoint x: 541, startPoint y: 164, endPoint x: 472, endPoint y: 318, distance: 168.9
click at [472, 318] on div ".deletable-edge-delete-btn { width: 20px; height: 20px; border: 0px solid #ffff…" at bounding box center [569, 298] width 593 height 471
click at [530, 175] on button at bounding box center [528, 178] width 38 height 8
click at [521, 284] on icon at bounding box center [519, 286] width 5 height 5
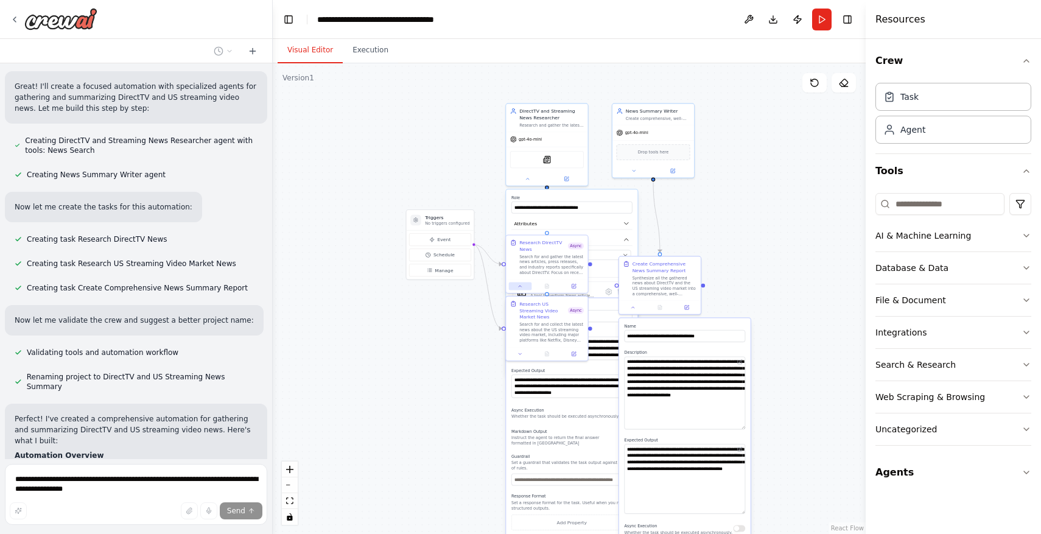
click at [521, 284] on icon at bounding box center [519, 286] width 5 height 5
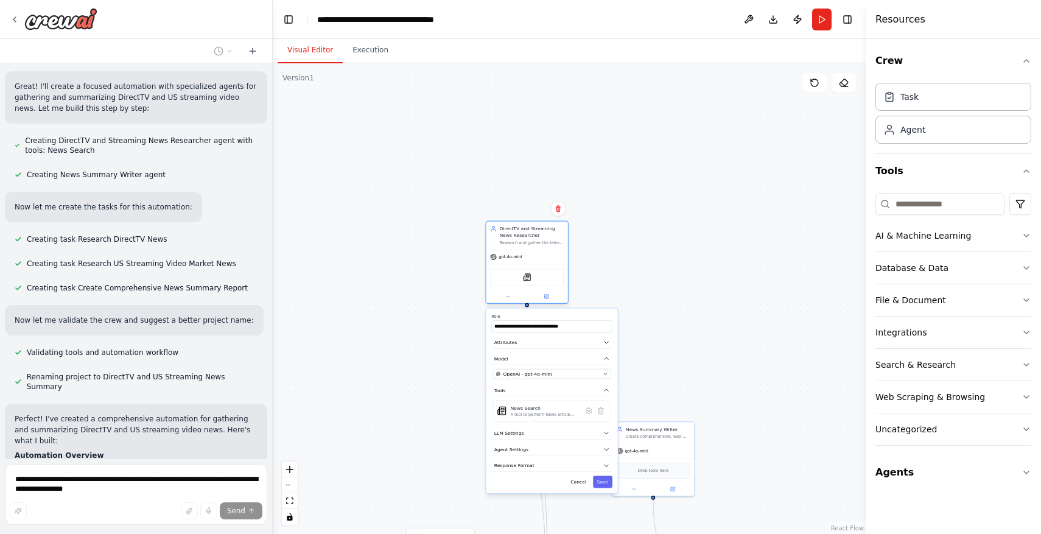
drag, startPoint x: 560, startPoint y: 114, endPoint x: 537, endPoint y: 233, distance: 120.9
click at [537, 234] on div "DirectTV and Streaming News Researcher" at bounding box center [531, 231] width 65 height 13
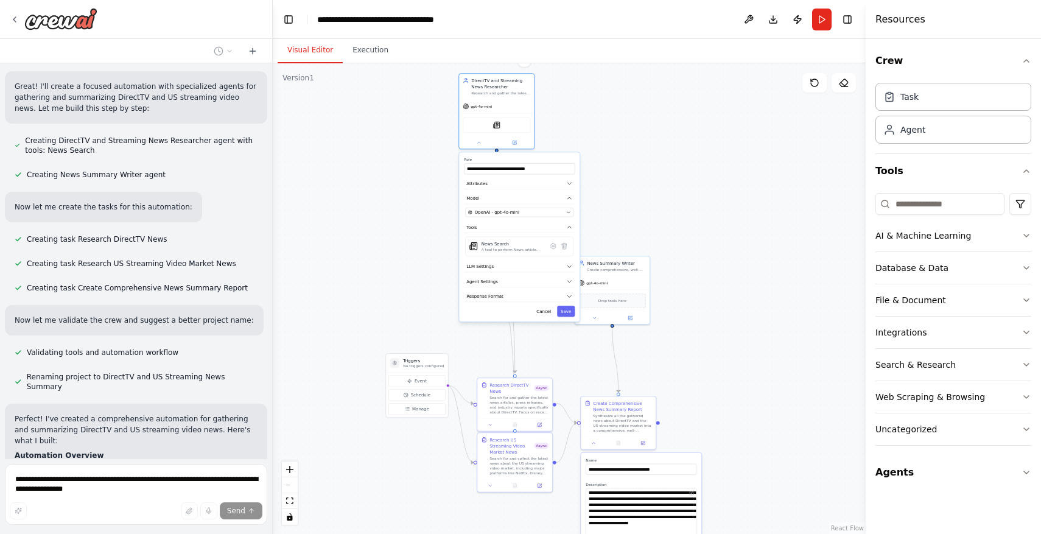
drag, startPoint x: 662, startPoint y: 276, endPoint x: 620, endPoint y: 124, distance: 158.3
click at [620, 124] on div ".deletable-edge-delete-btn { width: 20px; height: 20px; border: 0px solid #ffff…" at bounding box center [569, 298] width 593 height 471
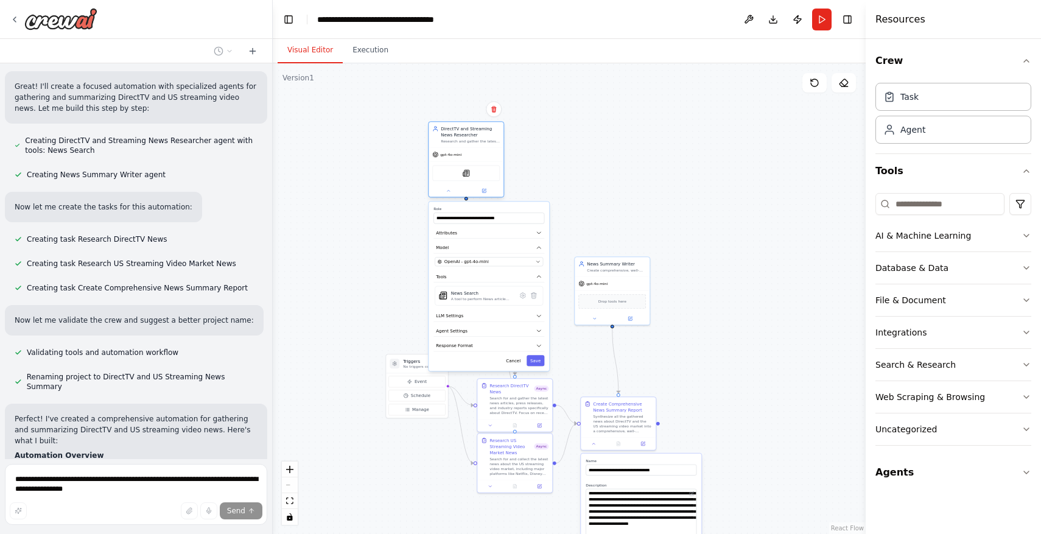
drag, startPoint x: 522, startPoint y: 85, endPoint x: 490, endPoint y: 133, distance: 57.1
click at [489, 133] on div "DirectTV and Streaming News Researcher" at bounding box center [470, 131] width 59 height 12
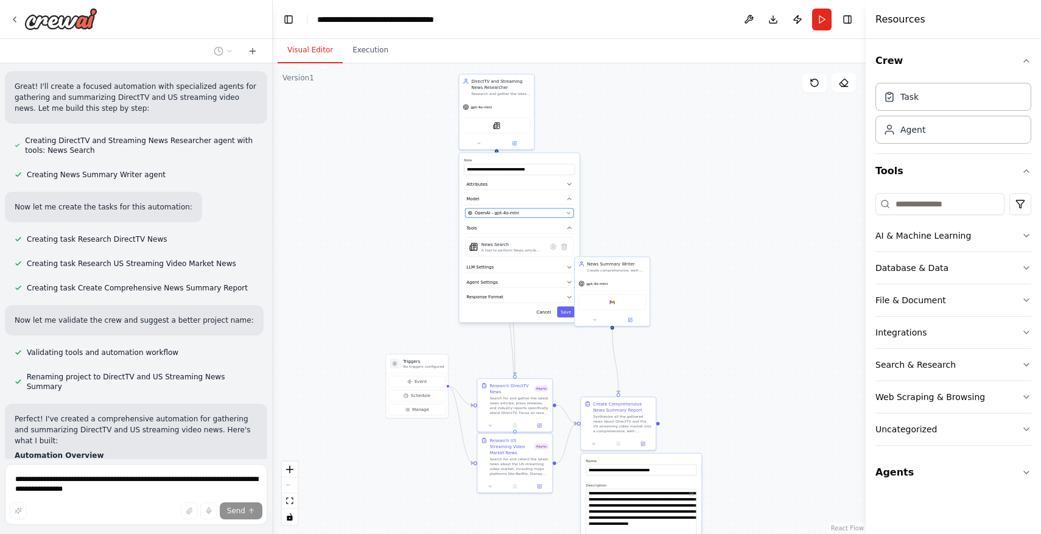
click at [536, 214] on div "OpenAI - gpt-4o-mini" at bounding box center [516, 213] width 96 height 6
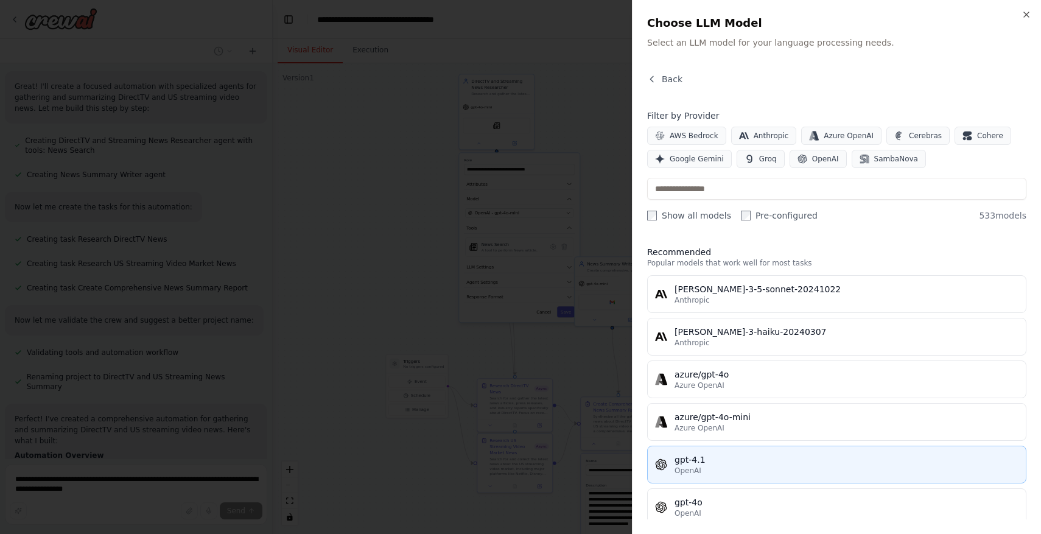
click at [730, 468] on div "OpenAI" at bounding box center [847, 471] width 344 height 10
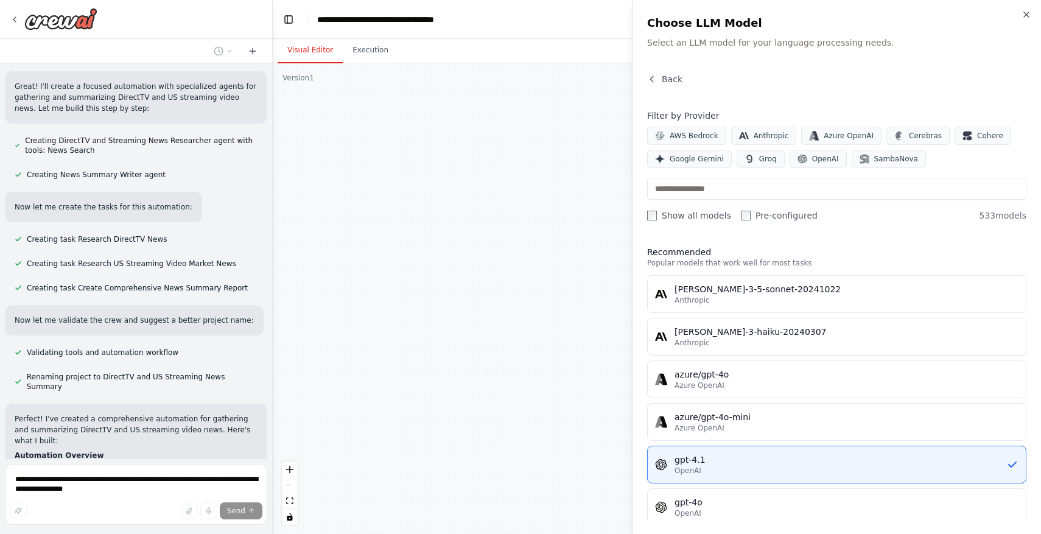
type input "**********"
type textarea "**********"
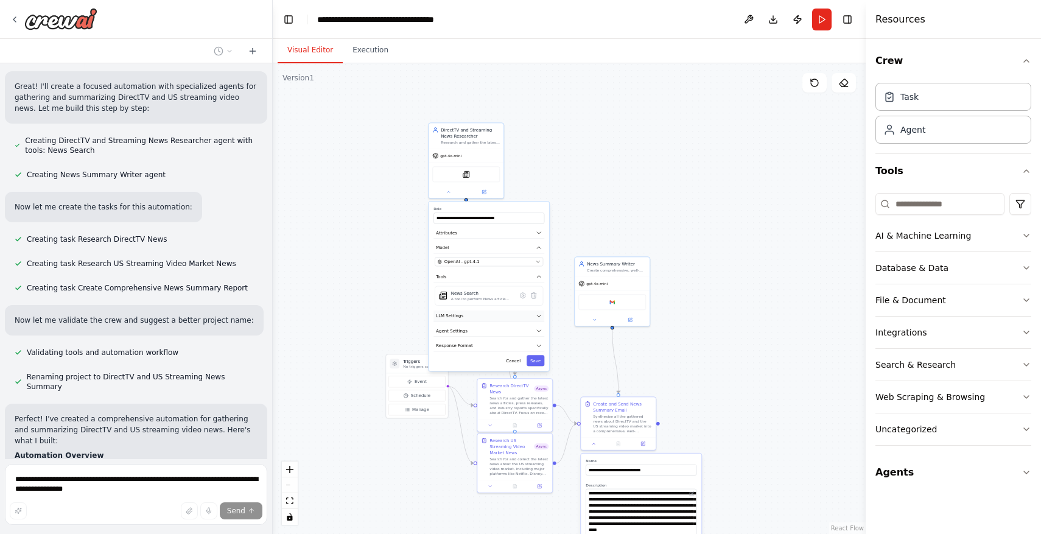
click at [535, 311] on button "LLM Settings" at bounding box center [488, 316] width 111 height 12
click at [537, 368] on button "Agent Settings" at bounding box center [488, 374] width 111 height 12
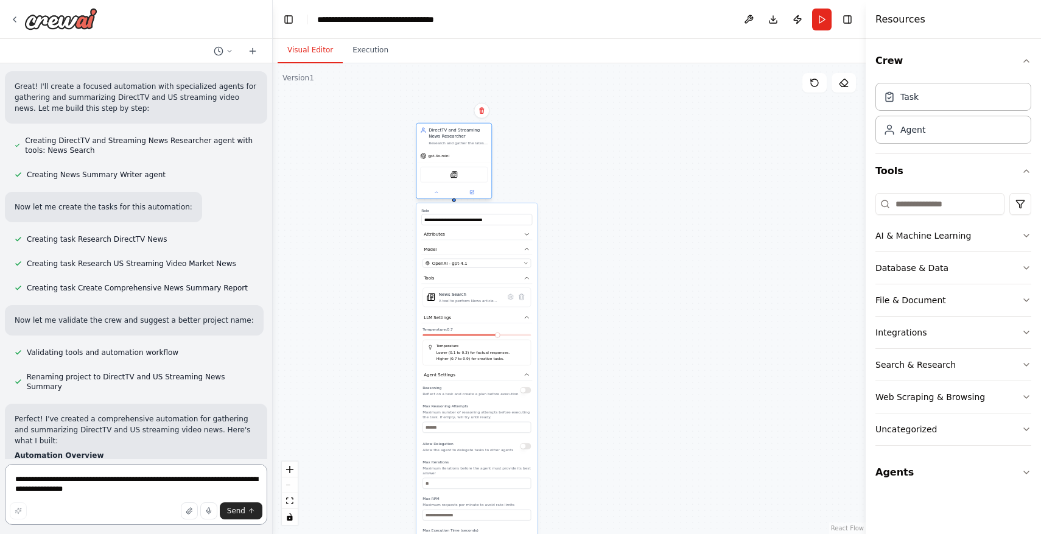
drag, startPoint x: 483, startPoint y: 136, endPoint x: 469, endPoint y: 136, distance: 14.6
click at [469, 136] on div "DirectTV and Streaming News Researcher" at bounding box center [458, 133] width 59 height 12
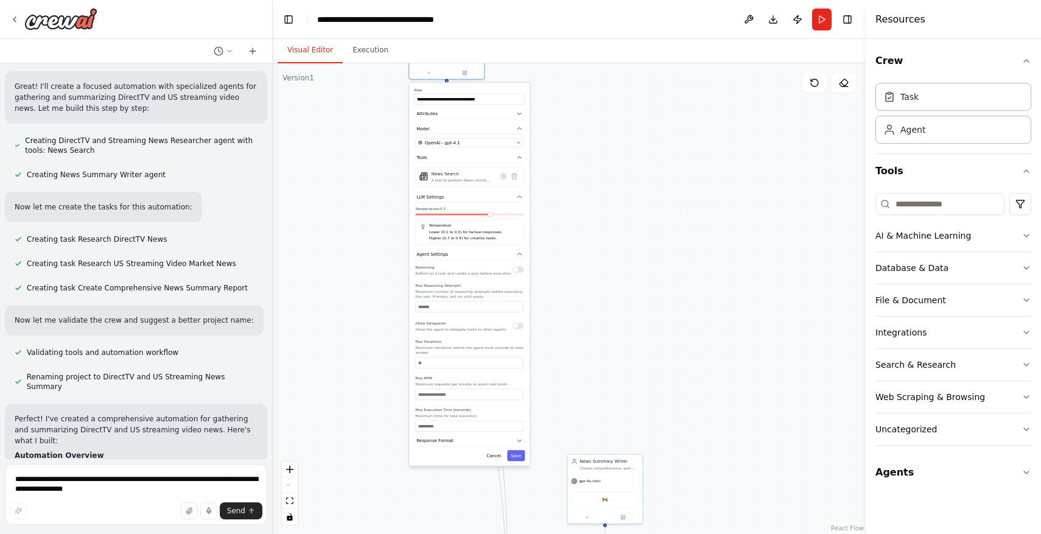
drag, startPoint x: 580, startPoint y: 253, endPoint x: 573, endPoint y: 132, distance: 120.8
click at [573, 132] on div ".deletable-edge-delete-btn { width: 20px; height: 20px; border: 0px solid #ffff…" at bounding box center [569, 298] width 593 height 471
click at [446, 440] on span "Response Format" at bounding box center [434, 441] width 37 height 6
click at [518, 270] on button "button" at bounding box center [518, 270] width 11 height 6
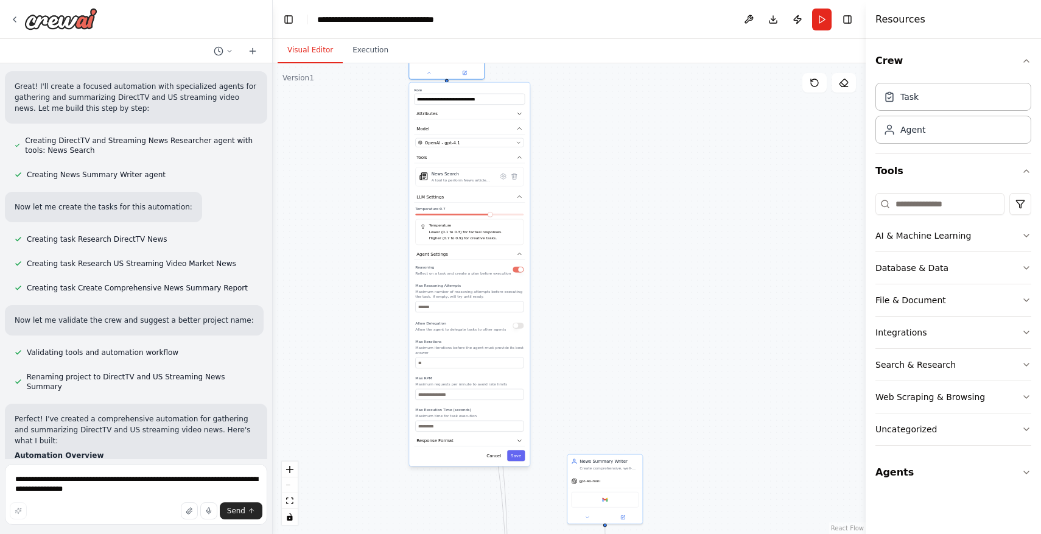
click at [577, 307] on div ".deletable-edge-delete-btn { width: 20px; height: 20px; border: 0px solid #ffff…" at bounding box center [569, 298] width 593 height 471
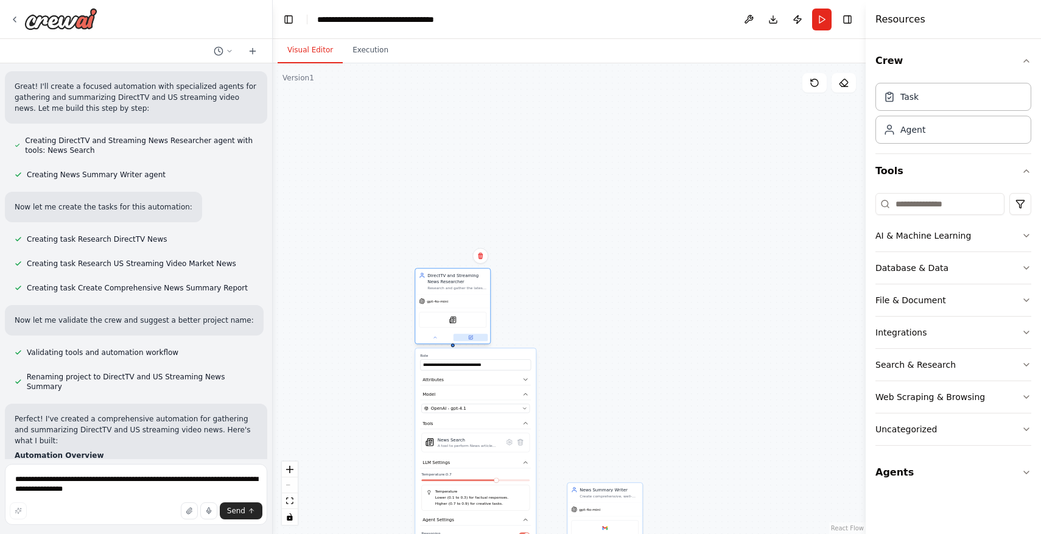
drag, startPoint x: 448, startPoint y: 74, endPoint x: 455, endPoint y: 343, distance: 269.2
click at [455, 341] on button at bounding box center [471, 337] width 35 height 7
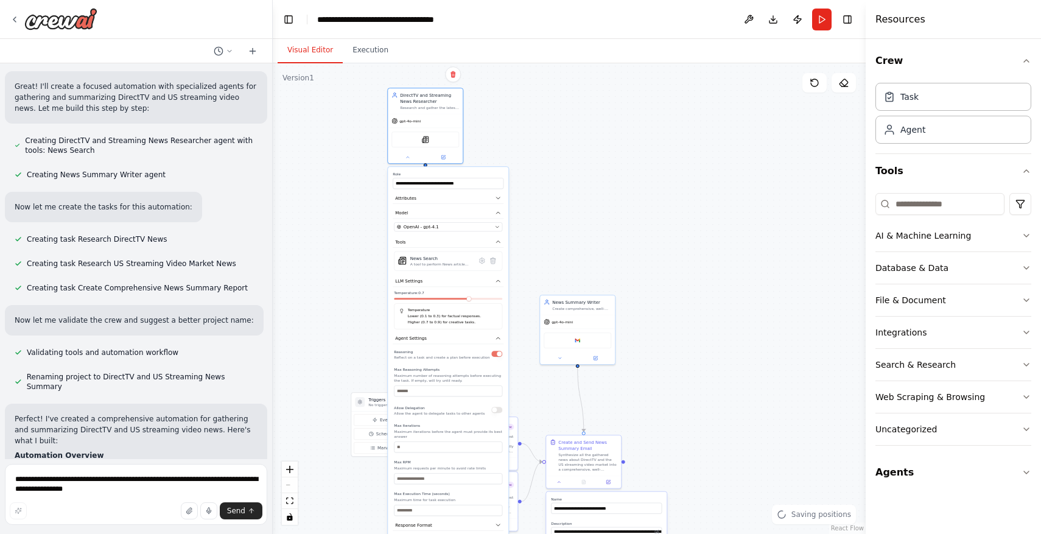
drag, startPoint x: 605, startPoint y: 324, endPoint x: 577, endPoint y: 137, distance: 189.6
click at [577, 137] on div ".deletable-edge-delete-btn { width: 20px; height: 20px; border: 0px solid #ffff…" at bounding box center [569, 298] width 593 height 471
click at [561, 359] on button at bounding box center [559, 356] width 35 height 7
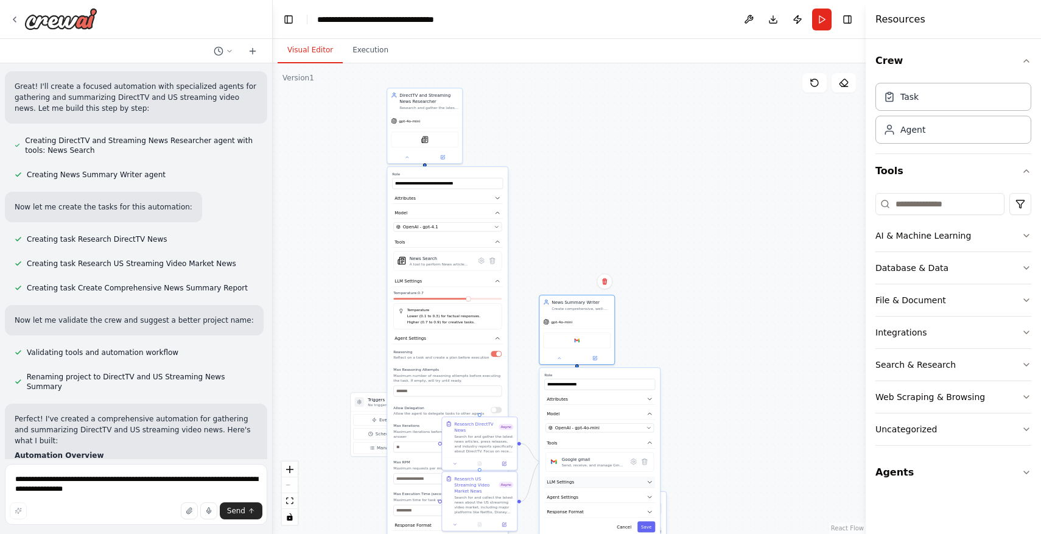
click at [600, 482] on button "LLM Settings" at bounding box center [599, 483] width 111 height 12
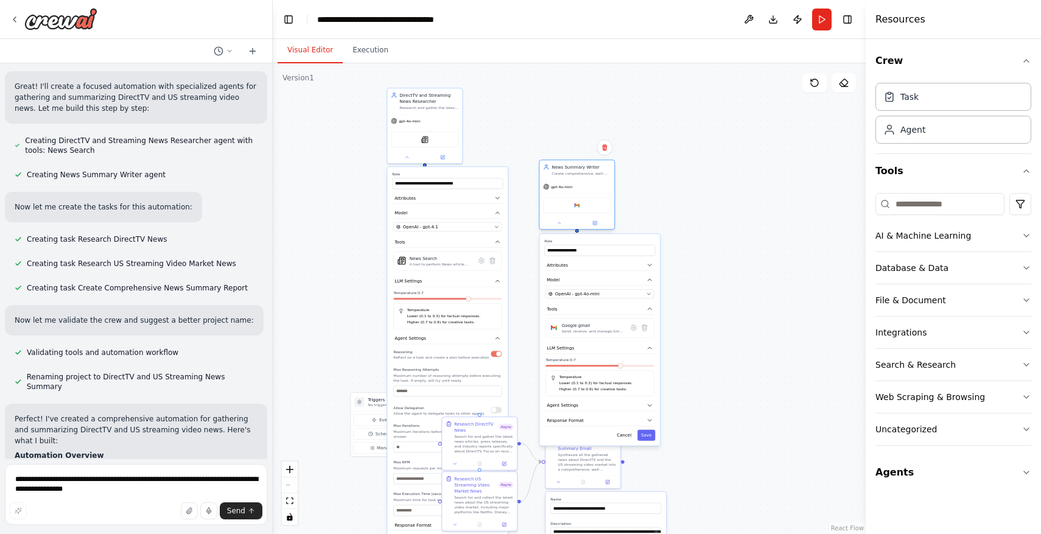
drag, startPoint x: 591, startPoint y: 298, endPoint x: 589, endPoint y: 164, distance: 134.6
click at [589, 164] on div "News Summary Writer" at bounding box center [581, 167] width 59 height 6
click at [595, 405] on button "Agent Settings" at bounding box center [599, 406] width 111 height 12
click at [648, 422] on button "button" at bounding box center [648, 421] width 11 height 6
click at [583, 295] on span "OpenAI - gpt-4o-mini" at bounding box center [577, 294] width 44 height 6
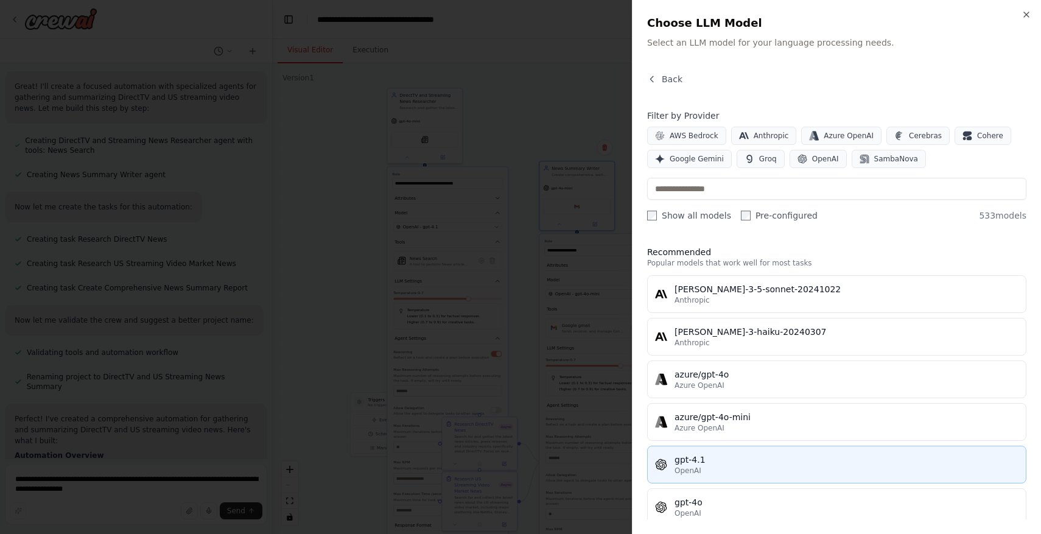
click at [720, 457] on div "gpt-4.1" at bounding box center [847, 460] width 344 height 12
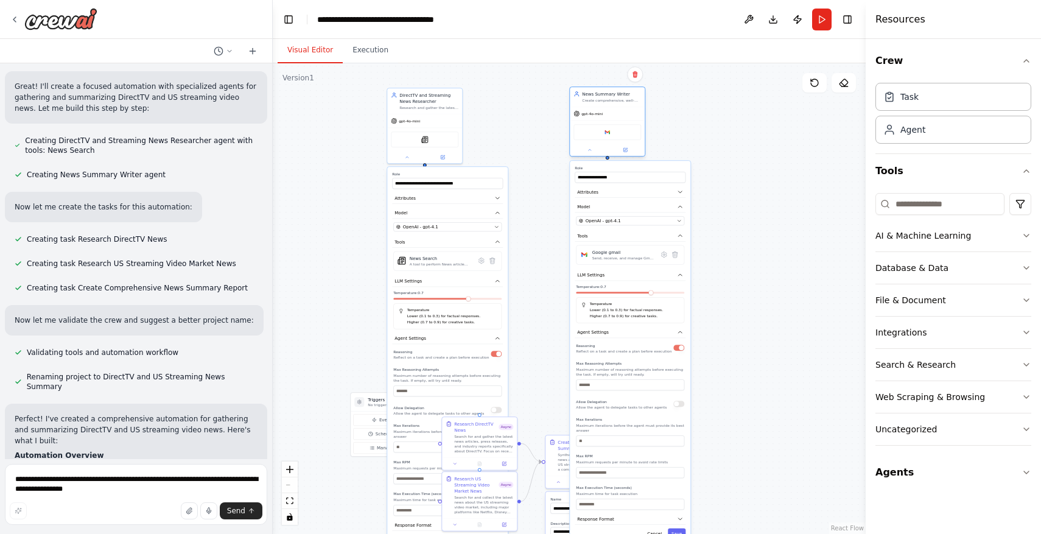
drag, startPoint x: 576, startPoint y: 169, endPoint x: 603, endPoint y: 95, distance: 78.6
click at [603, 94] on div "News Summary Writer" at bounding box center [611, 94] width 59 height 6
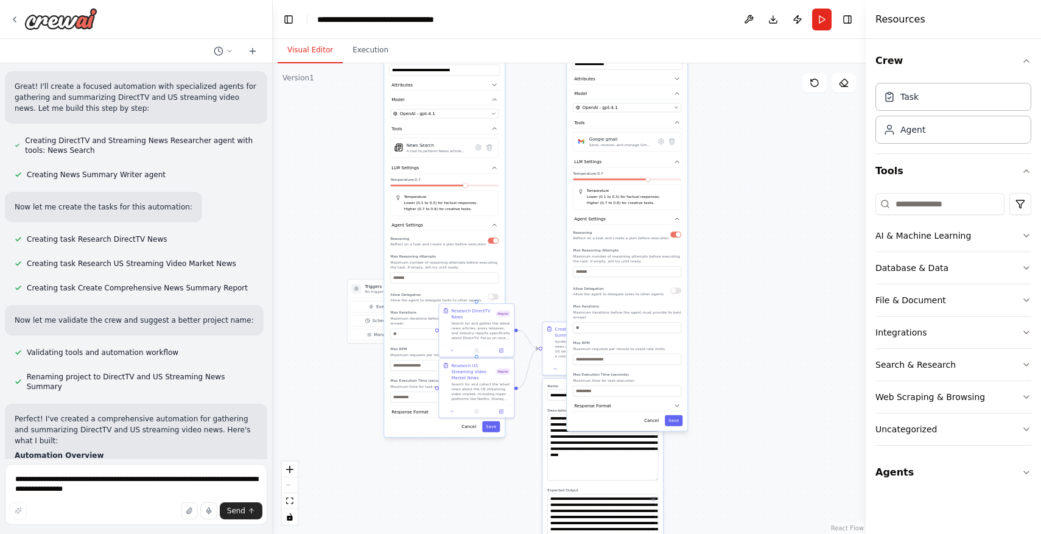
drag, startPoint x: 735, startPoint y: 465, endPoint x: 728, endPoint y: 345, distance: 120.8
click at [728, 344] on div ".deletable-edge-delete-btn { width: 20px; height: 20px; border: 0px solid #ffff…" at bounding box center [569, 298] width 593 height 471
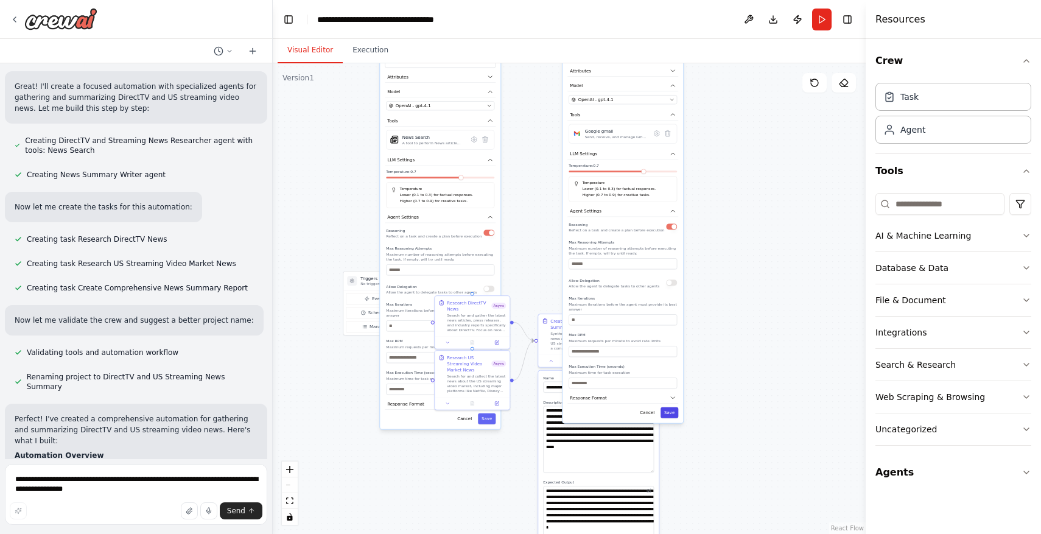
click at [672, 412] on button "Save" at bounding box center [670, 412] width 18 height 11
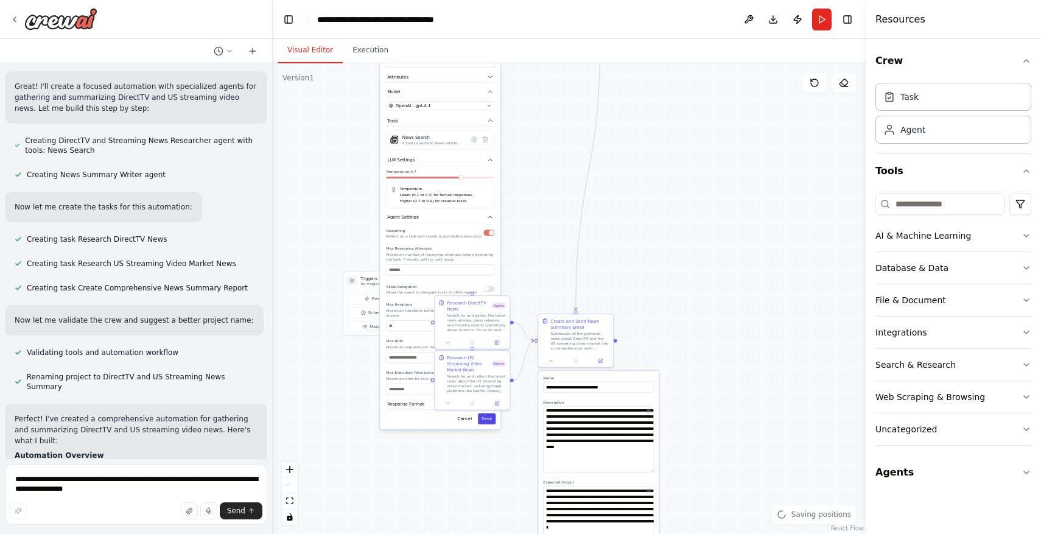
click at [488, 418] on button "Save" at bounding box center [487, 418] width 18 height 11
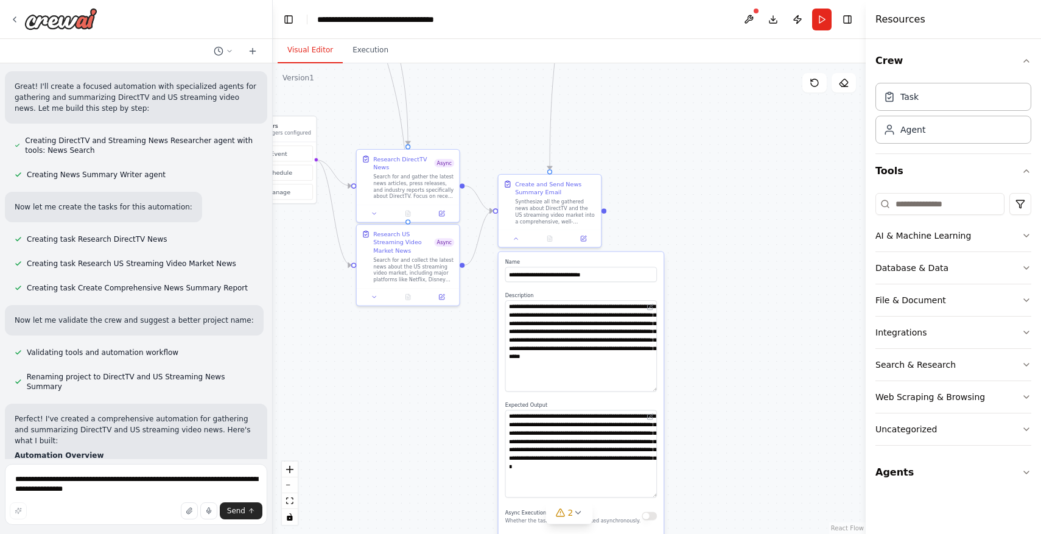
drag, startPoint x: 625, startPoint y: 359, endPoint x: 607, endPoint y: 203, distance: 156.8
click at [607, 203] on div ".deletable-edge-delete-btn { width: 20px; height: 20px; border: 0px solid #ffff…" at bounding box center [569, 298] width 593 height 471
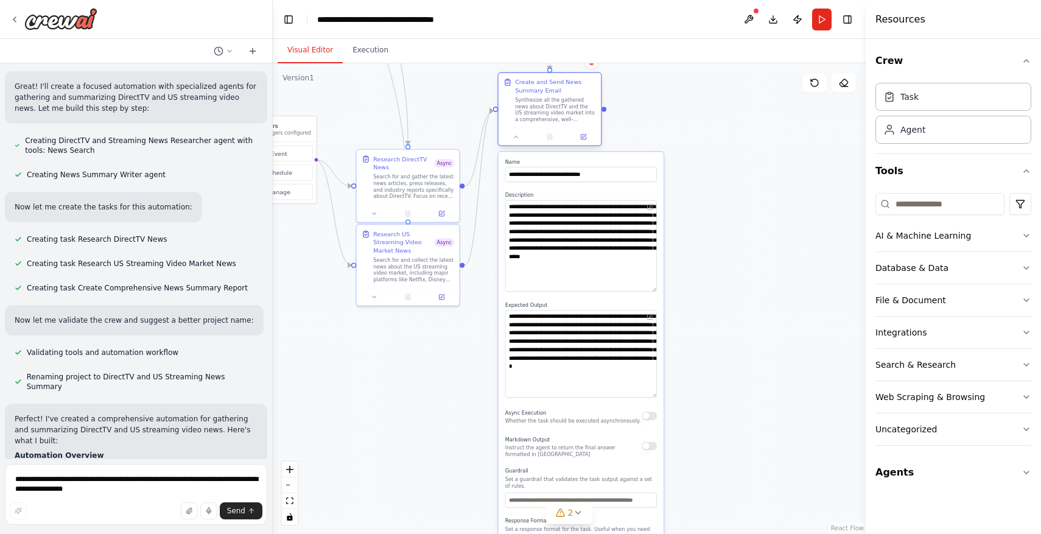
drag, startPoint x: 558, startPoint y: 191, endPoint x: 556, endPoint y: 91, distance: 99.8
click at [556, 91] on div "Create and Send News Summary Email" at bounding box center [555, 86] width 81 height 16
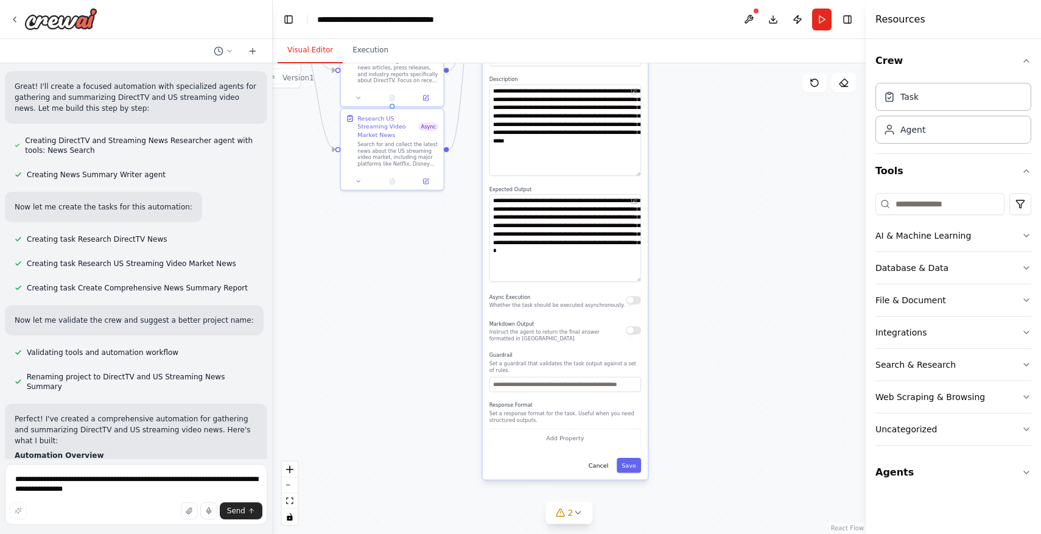
drag, startPoint x: 711, startPoint y: 382, endPoint x: 695, endPoint y: 267, distance: 116.7
click at [695, 267] on div ".deletable-edge-delete-btn { width: 20px; height: 20px; border: 0px solid #ffff…" at bounding box center [569, 298] width 593 height 471
click at [597, 458] on button "Cancel" at bounding box center [599, 465] width 30 height 15
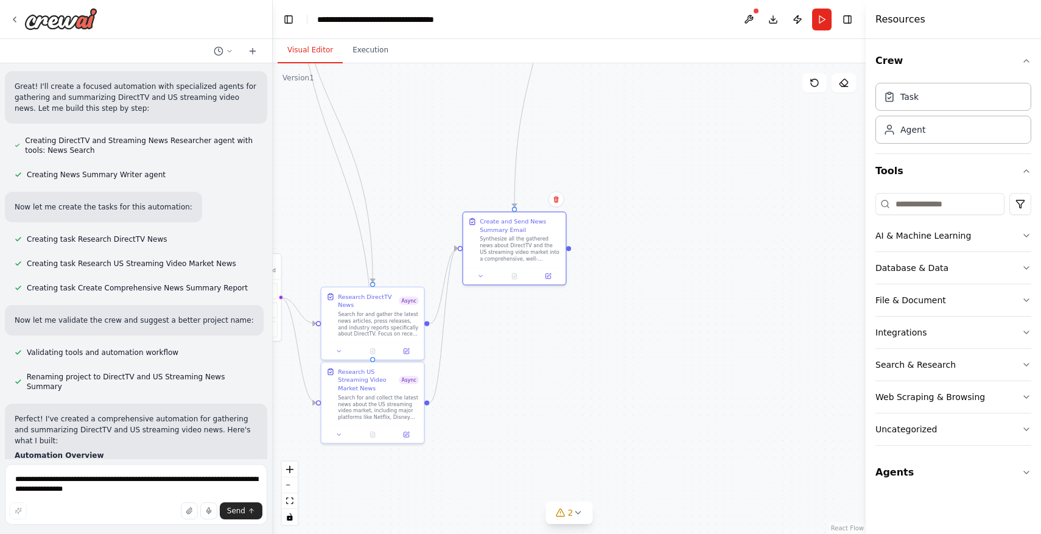
drag, startPoint x: 603, startPoint y: 303, endPoint x: 584, endPoint y: 561, distance: 259.4
click at [584, 533] on html "Directv and US Streaming Video News Summary ▶ Thought process I'll help you cre…" at bounding box center [520, 267] width 1041 height 534
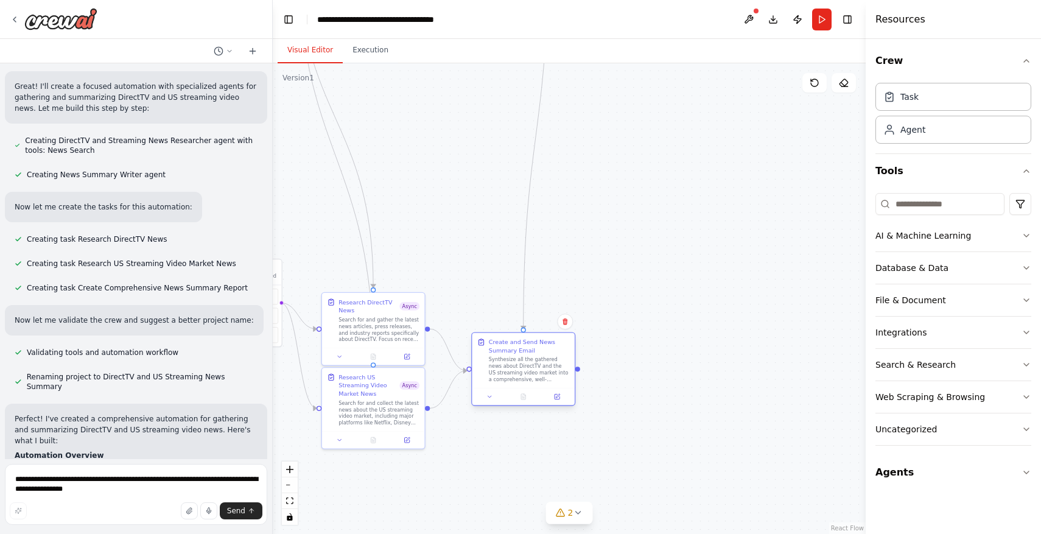
drag, startPoint x: 538, startPoint y: 230, endPoint x: 549, endPoint y: 345, distance: 116.2
click at [550, 345] on div "Create and Send News Summary Email" at bounding box center [529, 346] width 81 height 16
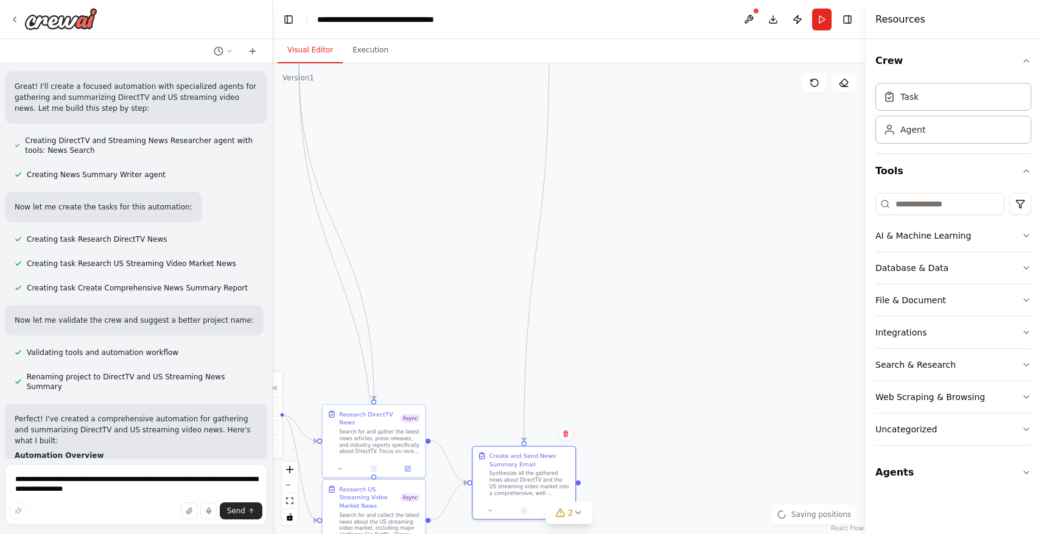
drag, startPoint x: 621, startPoint y: 197, endPoint x: 622, endPoint y: 309, distance: 112.0
click at [622, 309] on div ".deletable-edge-delete-btn { width: 20px; height: 20px; border: 0px solid #ffff…" at bounding box center [569, 298] width 593 height 471
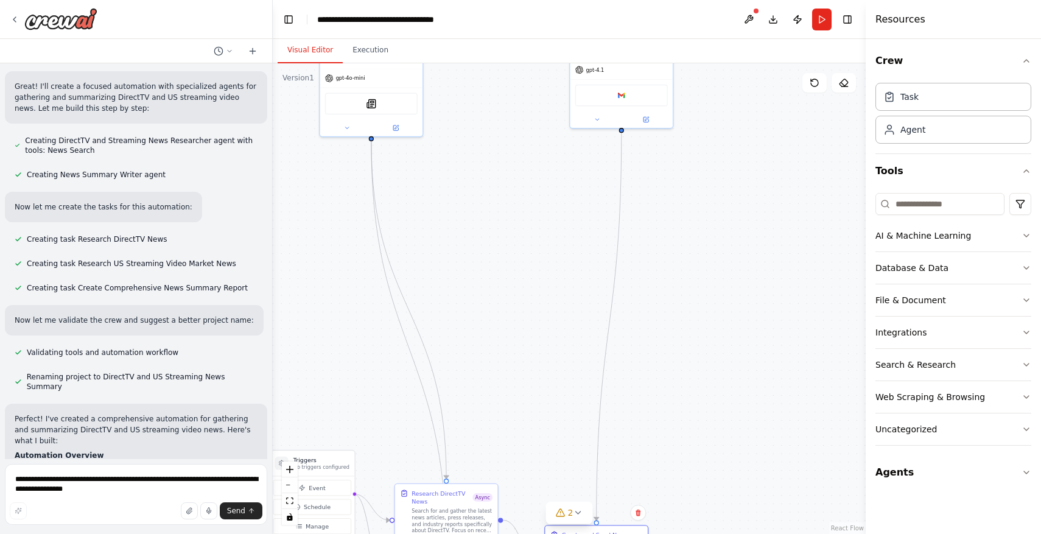
drag, startPoint x: 412, startPoint y: 256, endPoint x: 492, endPoint y: 349, distance: 122.6
click at [491, 346] on div ".deletable-edge-delete-btn { width: 20px; height: 20px; border: 0px solid #ffff…" at bounding box center [569, 298] width 593 height 471
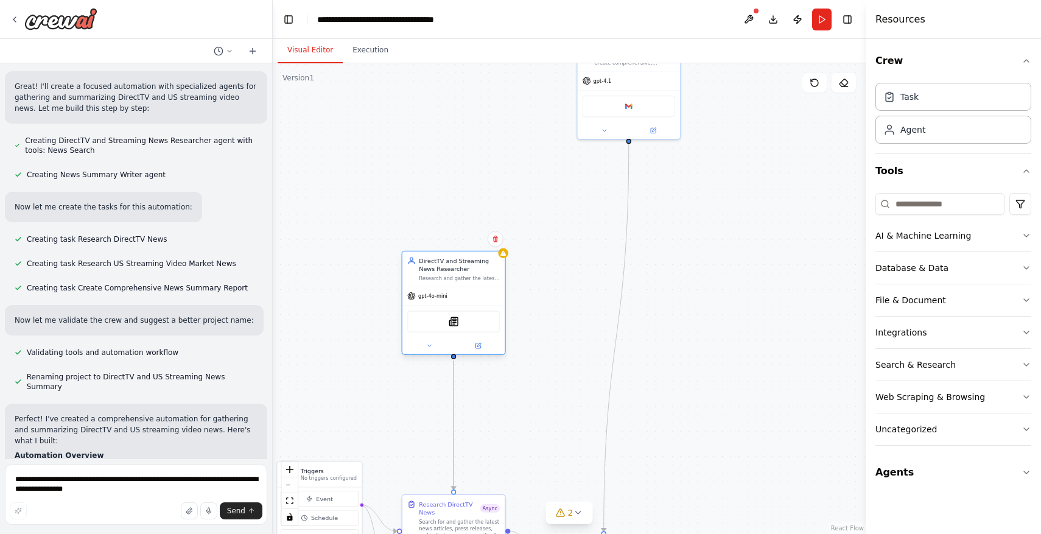
drag, startPoint x: 408, startPoint y: 90, endPoint x: 483, endPoint y: 300, distance: 223.2
click at [483, 300] on div "gpt-4o-mini" at bounding box center [453, 296] width 102 height 18
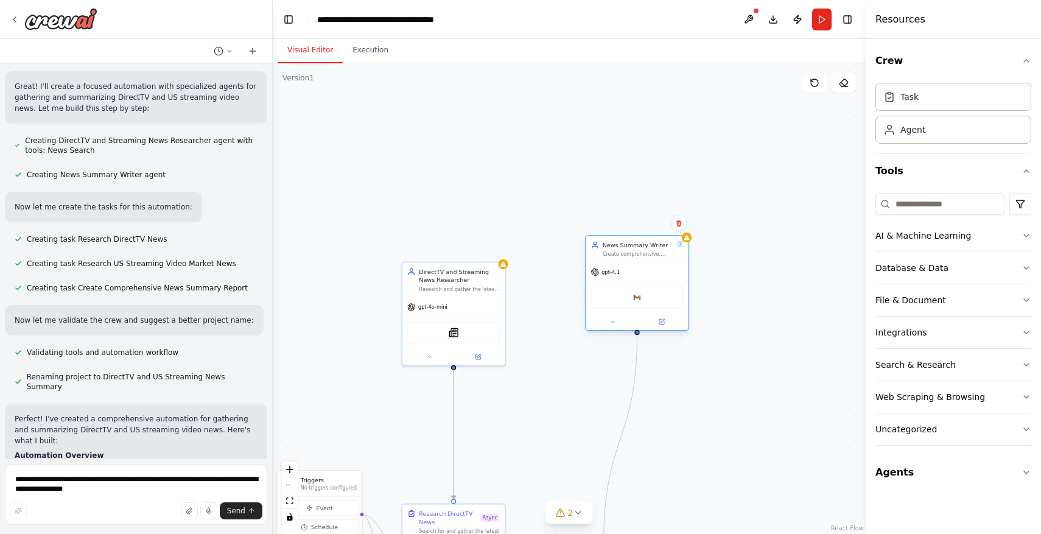
drag, startPoint x: 658, startPoint y: 79, endPoint x: 665, endPoint y: 280, distance: 201.0
click at [665, 280] on div "gpt-4.1" at bounding box center [637, 272] width 102 height 18
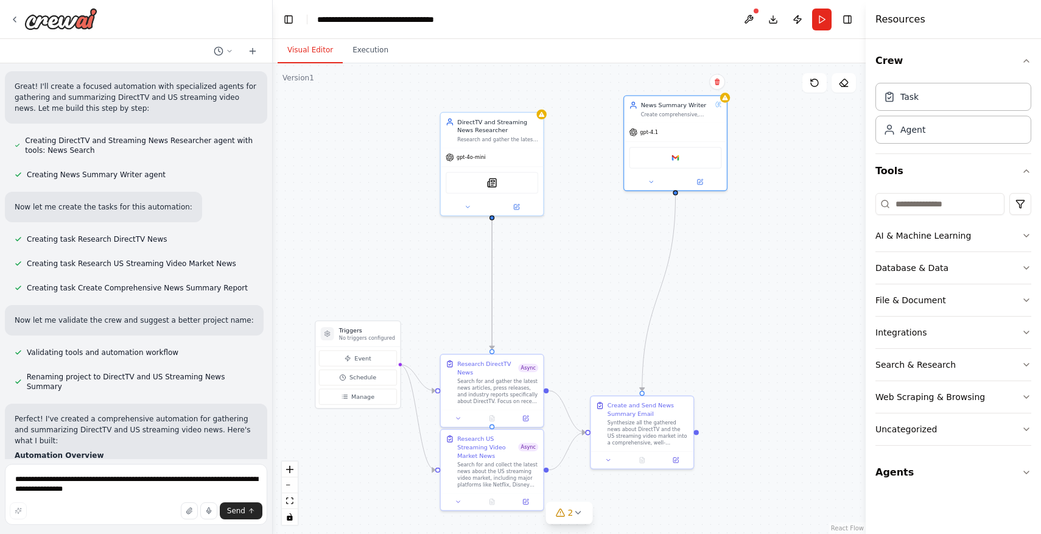
drag, startPoint x: 543, startPoint y: 422, endPoint x: 583, endPoint y: 290, distance: 137.3
click at [583, 290] on div ".deletable-edge-delete-btn { width: 20px; height: 20px; border: 0px solid #ffff…" at bounding box center [569, 298] width 593 height 471
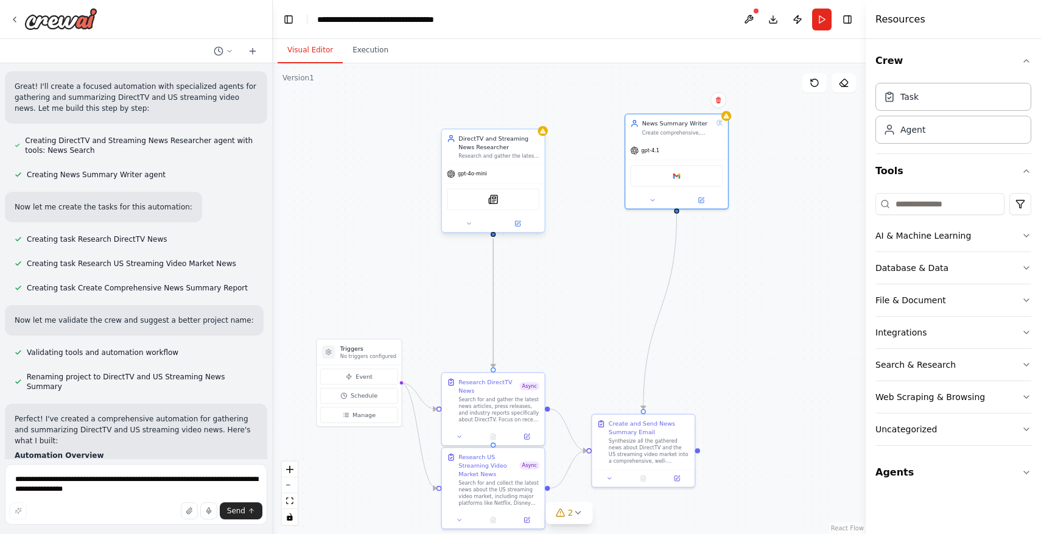
click at [473, 231] on div at bounding box center [493, 223] width 102 height 16
click at [472, 225] on button at bounding box center [468, 224] width 47 height 10
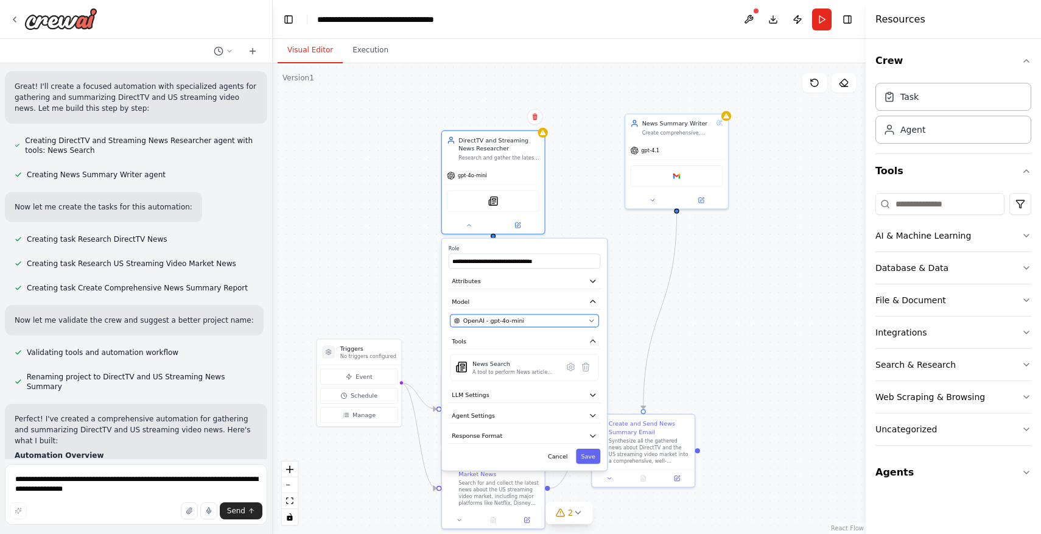
click at [538, 320] on div "OpenAI - gpt-4o-mini" at bounding box center [519, 321] width 131 height 9
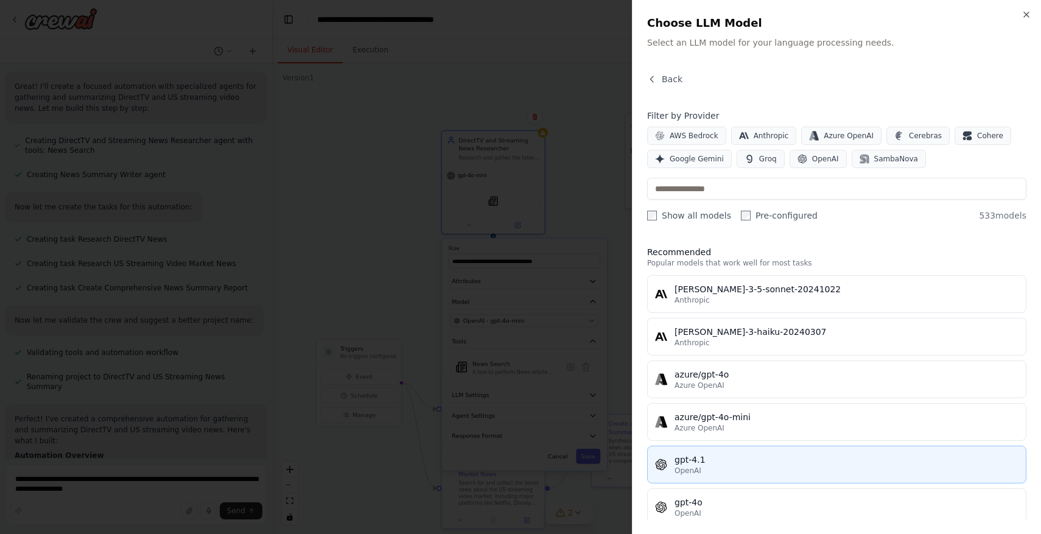
click at [773, 455] on div "gpt-4.1" at bounding box center [847, 460] width 344 height 12
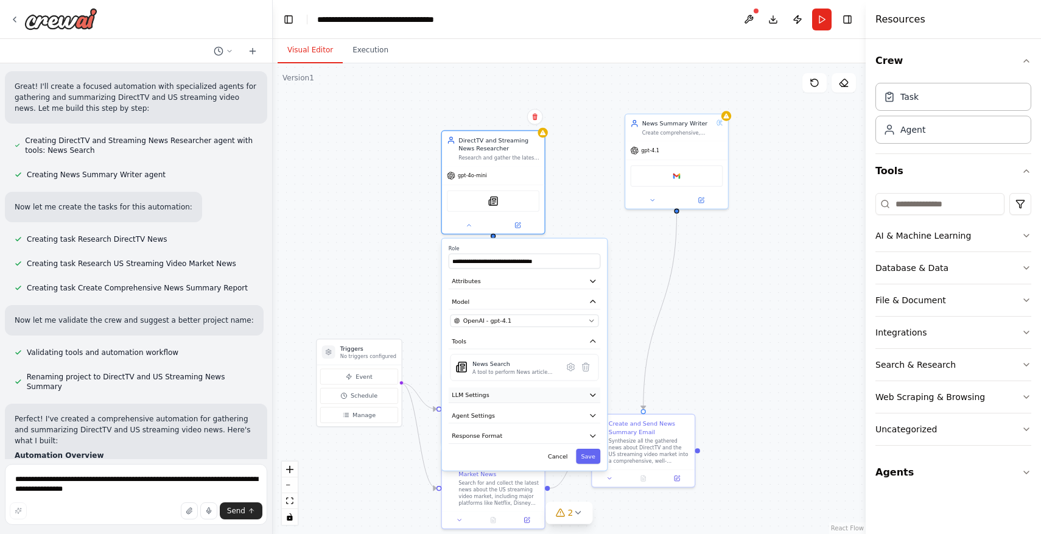
click at [550, 388] on button "LLM Settings" at bounding box center [525, 394] width 152 height 15
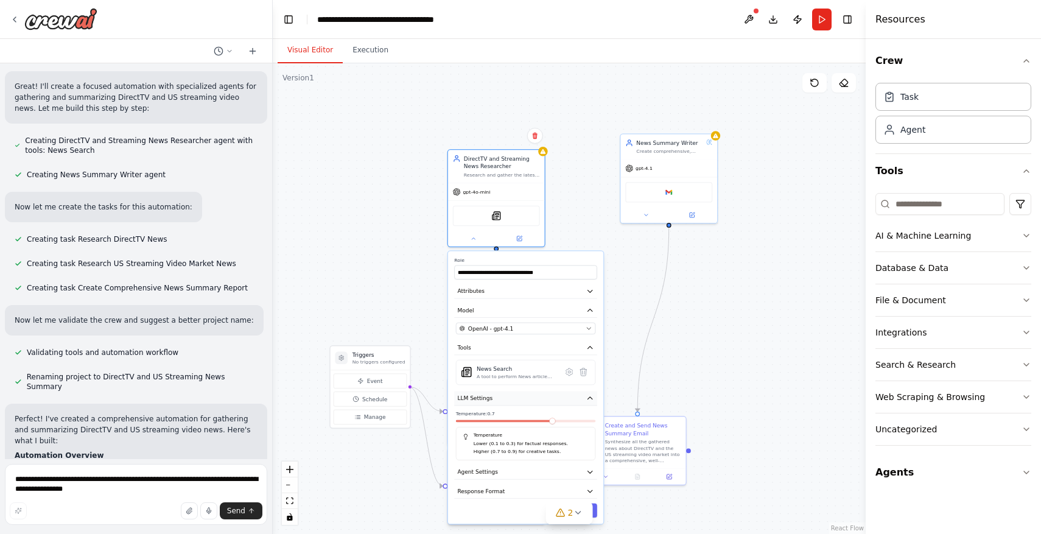
click at [584, 393] on button "LLM Settings" at bounding box center [525, 398] width 143 height 15
click at [578, 415] on button "Agent Settings" at bounding box center [525, 417] width 143 height 15
click at [591, 435] on button "button" at bounding box center [588, 437] width 14 height 8
click at [589, 435] on button "button" at bounding box center [588, 437] width 14 height 8
click at [591, 417] on icon "button" at bounding box center [589, 417] width 5 height 2
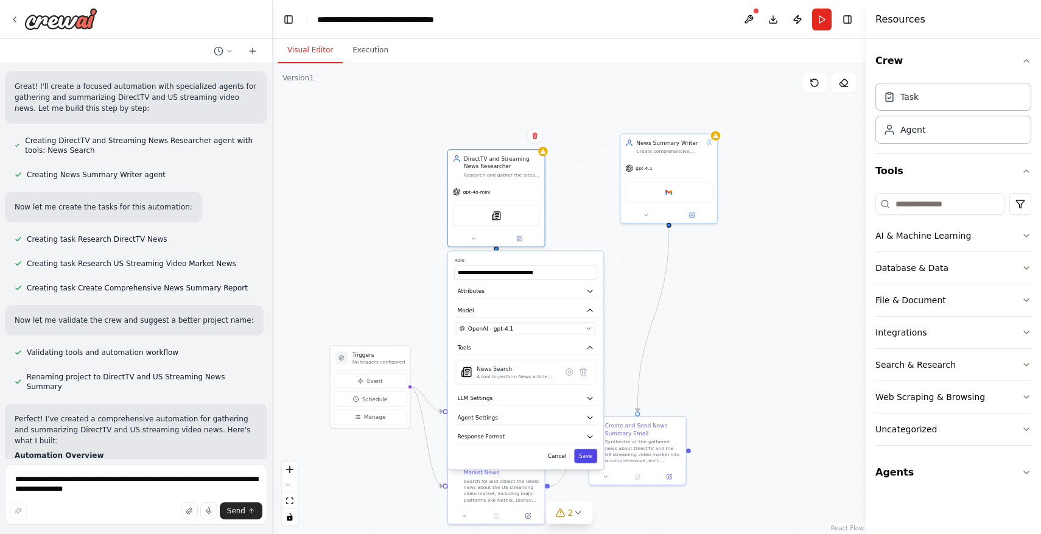
click at [591, 461] on button "Save" at bounding box center [585, 456] width 23 height 14
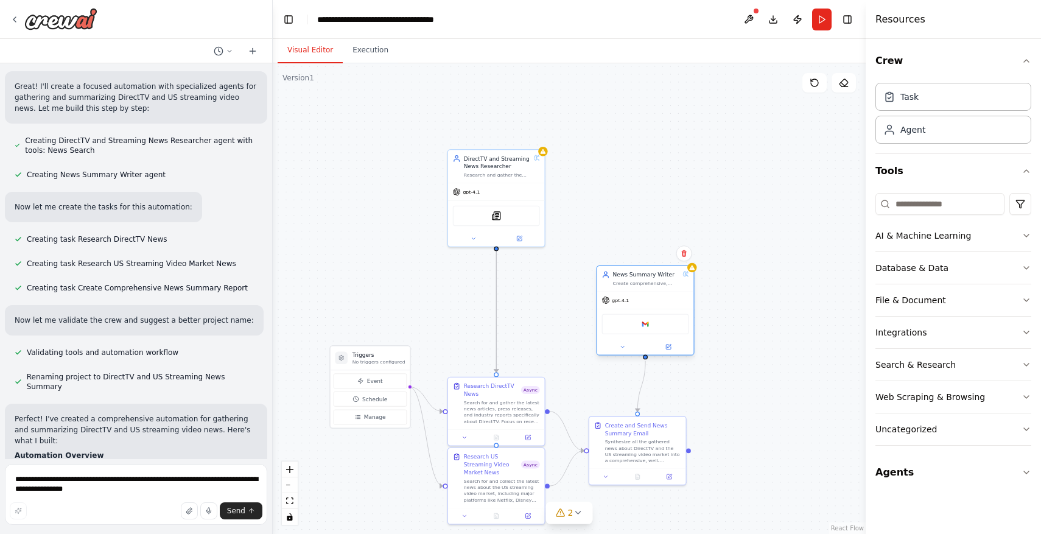
drag, startPoint x: 687, startPoint y: 147, endPoint x: 660, endPoint y: 278, distance: 133.7
click at [660, 278] on div "News Summary Writer Create comprehensive, well-structured news summaries that s…" at bounding box center [646, 279] width 67 height 16
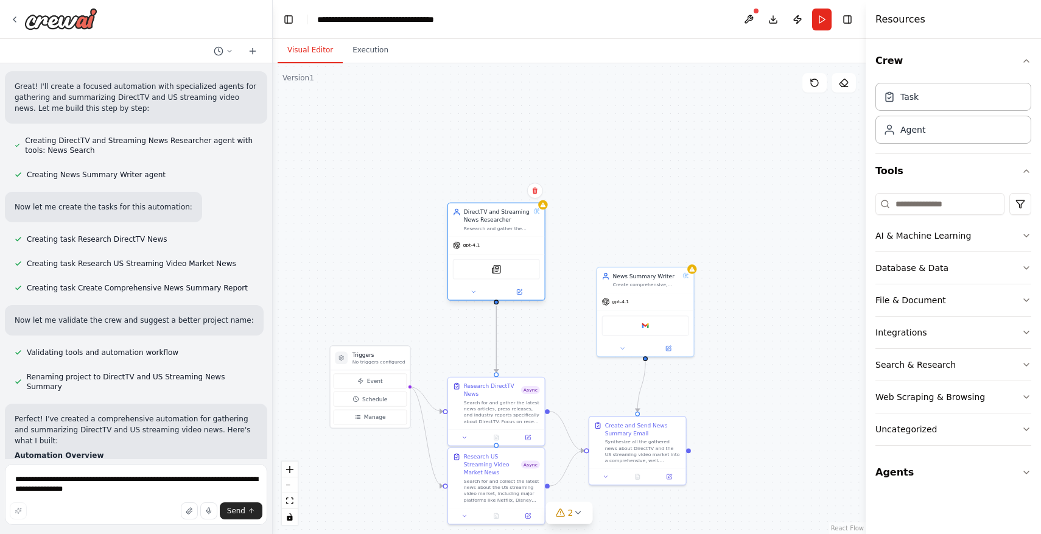
drag, startPoint x: 534, startPoint y: 175, endPoint x: 534, endPoint y: 231, distance: 55.4
click at [534, 231] on div "DirectTV and Streaming News Researcher Research and gather the latest news, dev…" at bounding box center [496, 220] width 87 height 24
click at [581, 512] on icon at bounding box center [578, 513] width 10 height 10
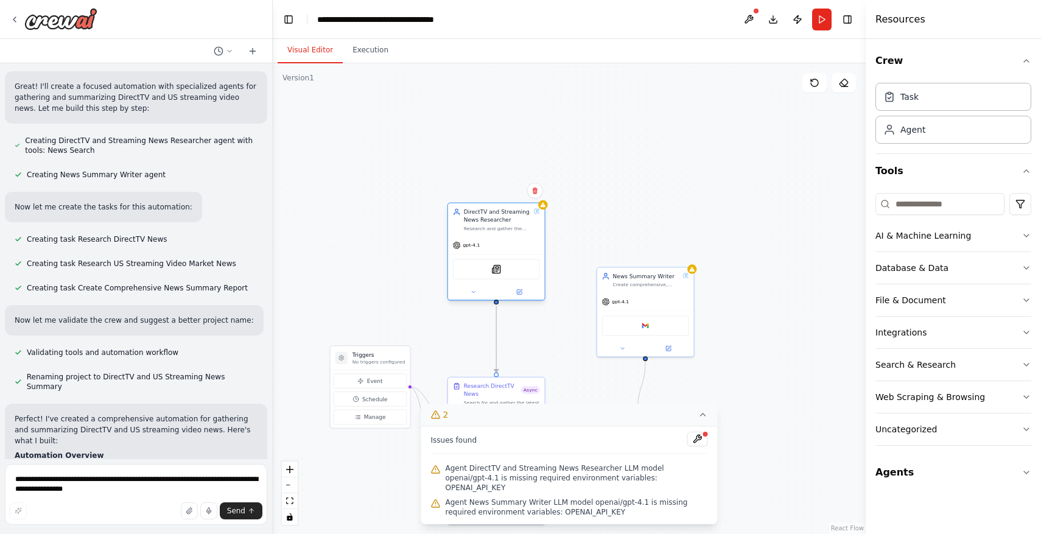
click at [507, 245] on div "gpt-4.1" at bounding box center [496, 245] width 97 height 17
click at [472, 290] on icon at bounding box center [473, 292] width 6 height 6
click at [509, 383] on span "OpenAI - gpt-4.1" at bounding box center [491, 383] width 46 height 8
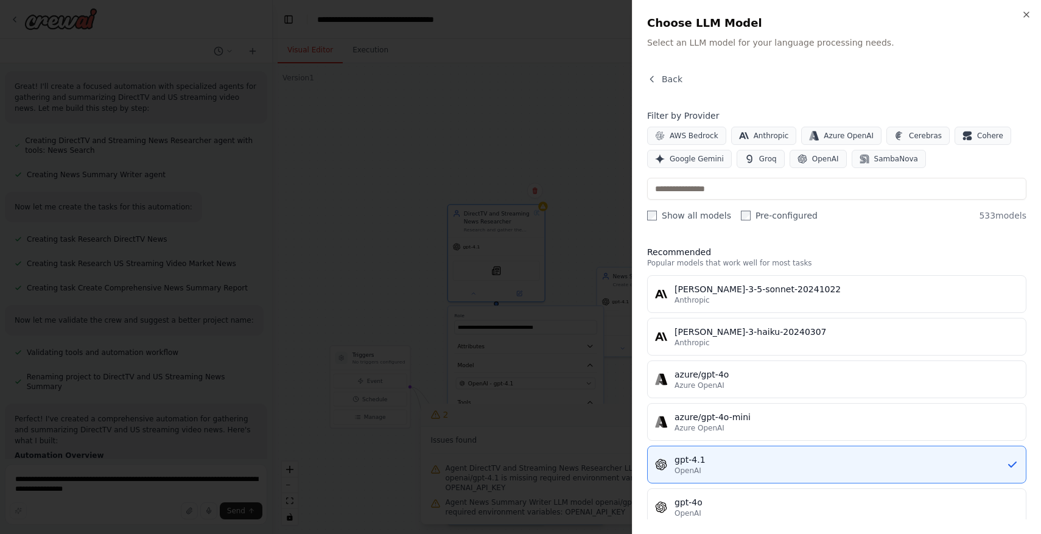
click at [682, 216] on label "Show all models" at bounding box center [689, 215] width 84 height 12
click at [820, 160] on span "OpenAI" at bounding box center [825, 159] width 27 height 10
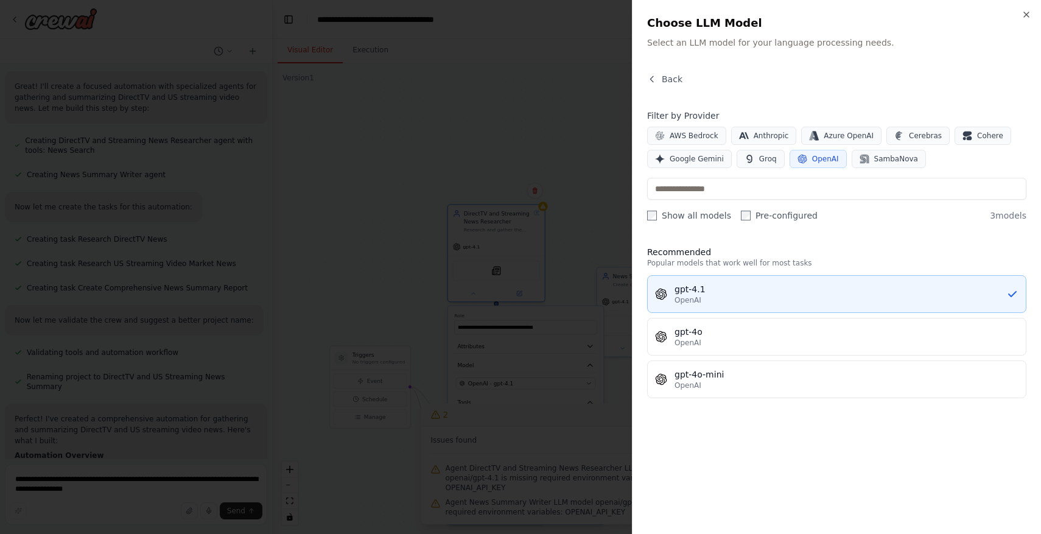
click at [768, 287] on div "gpt-4.1" at bounding box center [841, 289] width 332 height 12
click at [768, 287] on html "Directv and US Streaming Video News Summary ▶ Thought process I'll help you cre…" at bounding box center [520, 267] width 1041 height 534
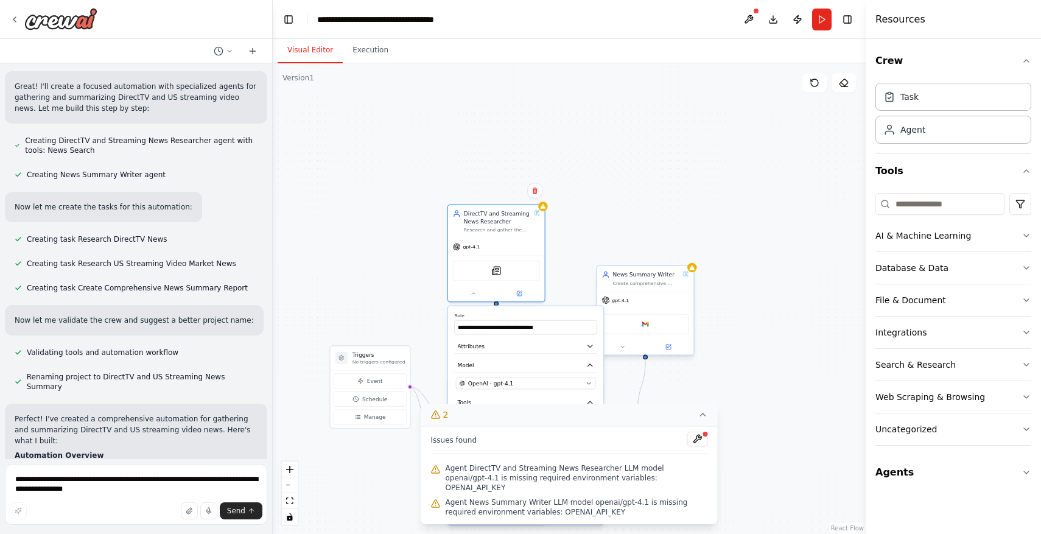
click at [651, 299] on div "gpt-4.1" at bounding box center [645, 300] width 97 height 17
click at [623, 345] on icon at bounding box center [622, 347] width 6 height 6
click at [701, 419] on icon at bounding box center [703, 415] width 10 height 10
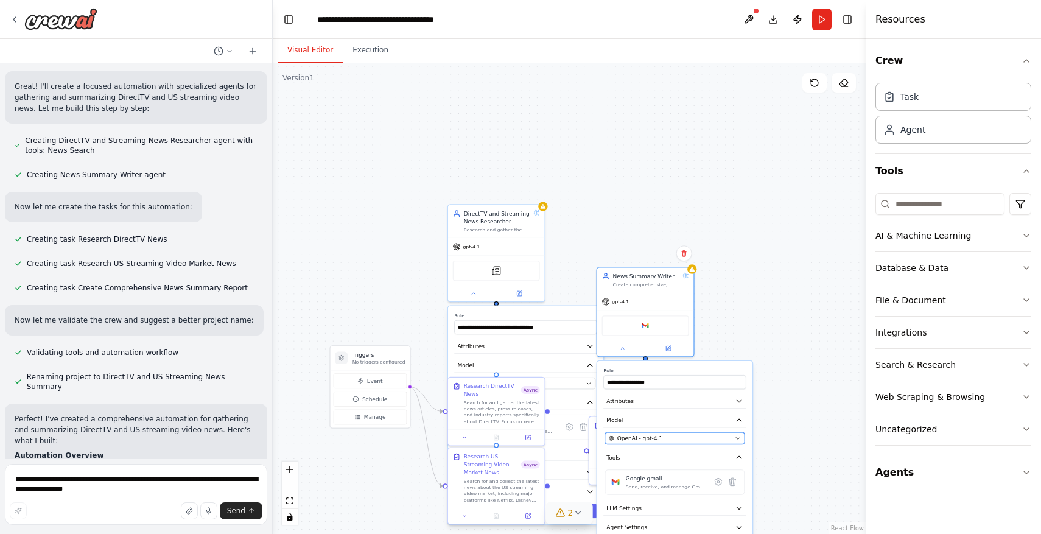
click at [693, 437] on div "OpenAI - gpt-4.1" at bounding box center [670, 438] width 123 height 8
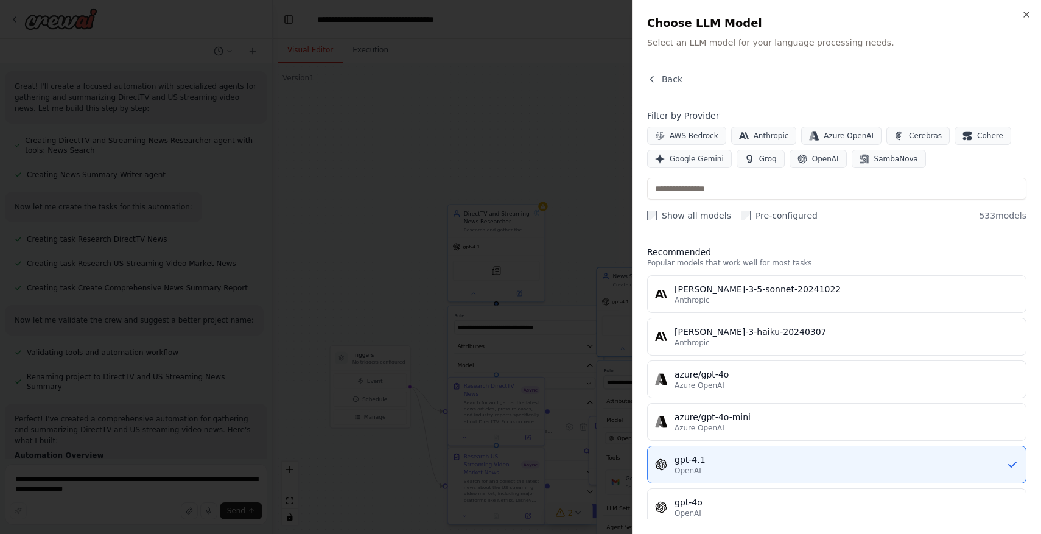
click at [692, 206] on div "Filter by Provider AWS Bedrock Anthropic Azure OpenAI Cerebras Cohere Google Ge…" at bounding box center [836, 166] width 379 height 112
click at [691, 211] on label "Show all models" at bounding box center [689, 215] width 84 height 12
click at [724, 458] on div "gpt-4.1" at bounding box center [841, 460] width 332 height 12
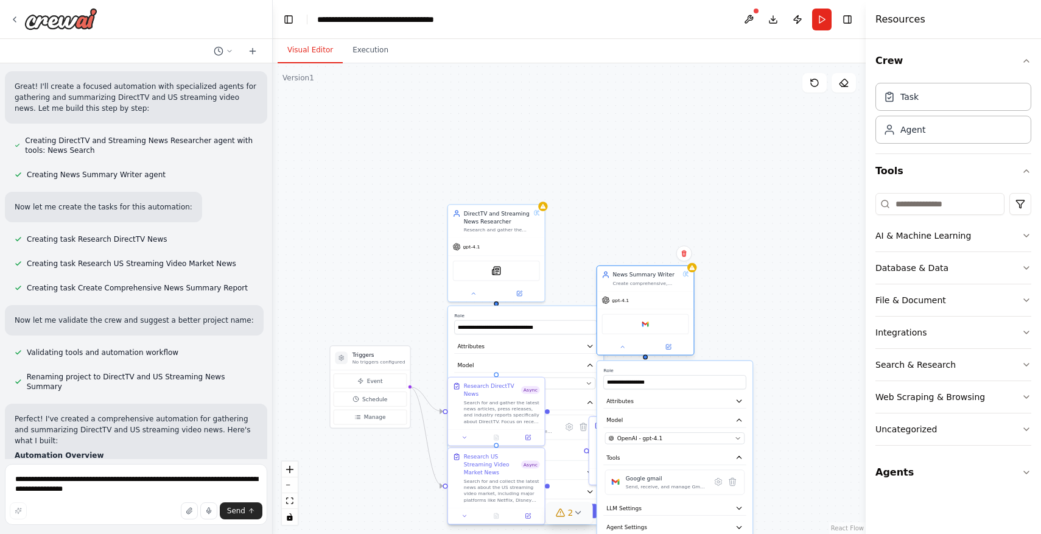
click at [667, 300] on div "gpt-4.1" at bounding box center [645, 300] width 97 height 17
click at [685, 435] on div "OpenAI - gpt-4.1" at bounding box center [670, 438] width 123 height 8
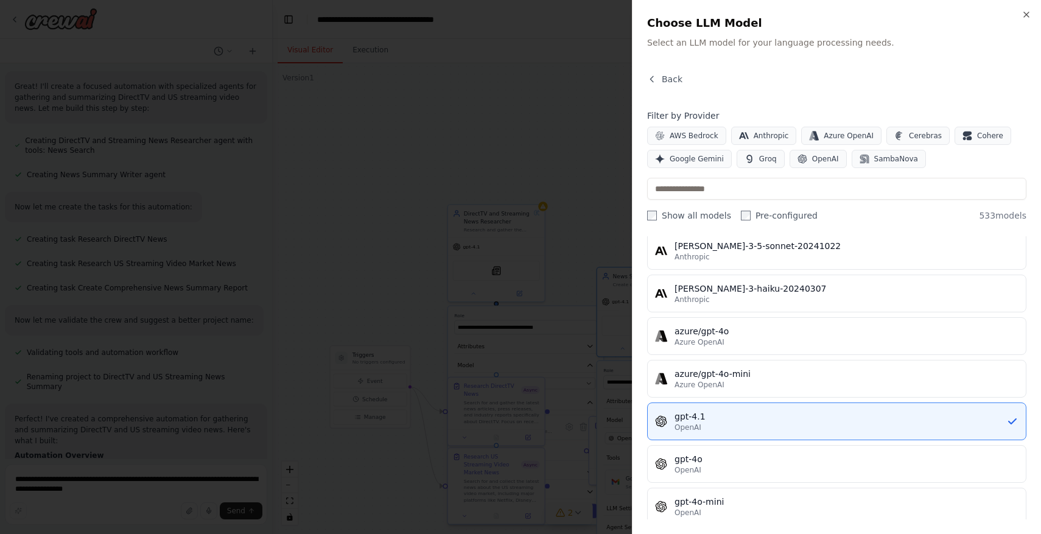
scroll to position [40, 0]
click at [749, 216] on label "Pre-configured" at bounding box center [779, 215] width 77 height 12
click at [694, 214] on label "Show all models" at bounding box center [689, 215] width 84 height 12
click at [826, 159] on span "OpenAI" at bounding box center [825, 159] width 27 height 10
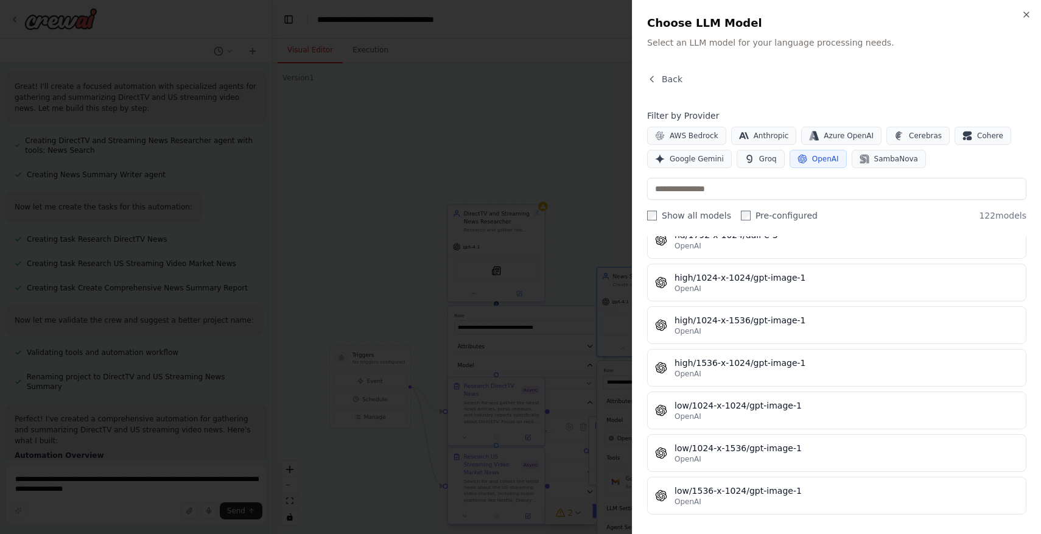
scroll to position [3504, 0]
click at [673, 219] on label "Show all models" at bounding box center [689, 215] width 84 height 12
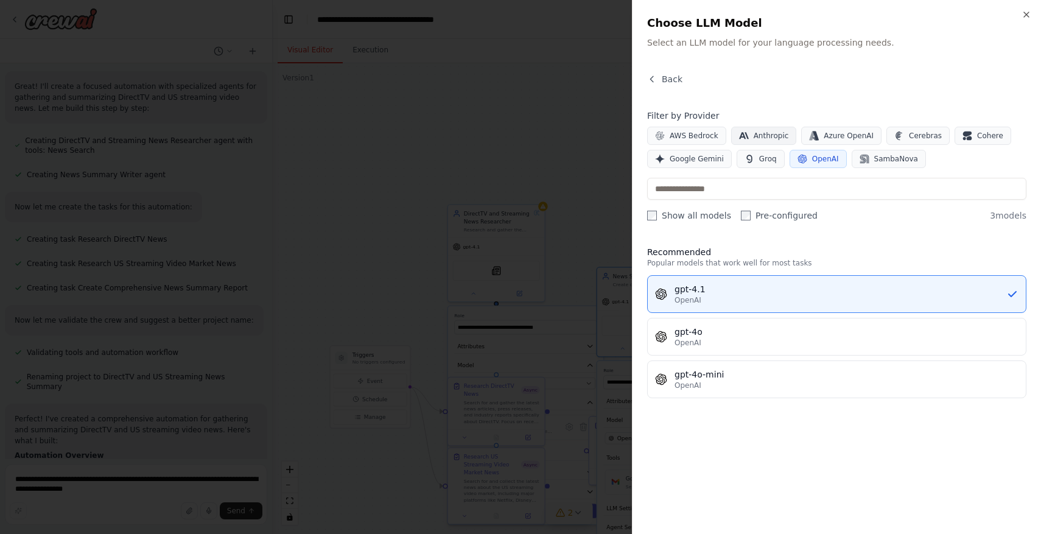
click at [775, 136] on span "Anthropic" at bounding box center [771, 136] width 35 height 10
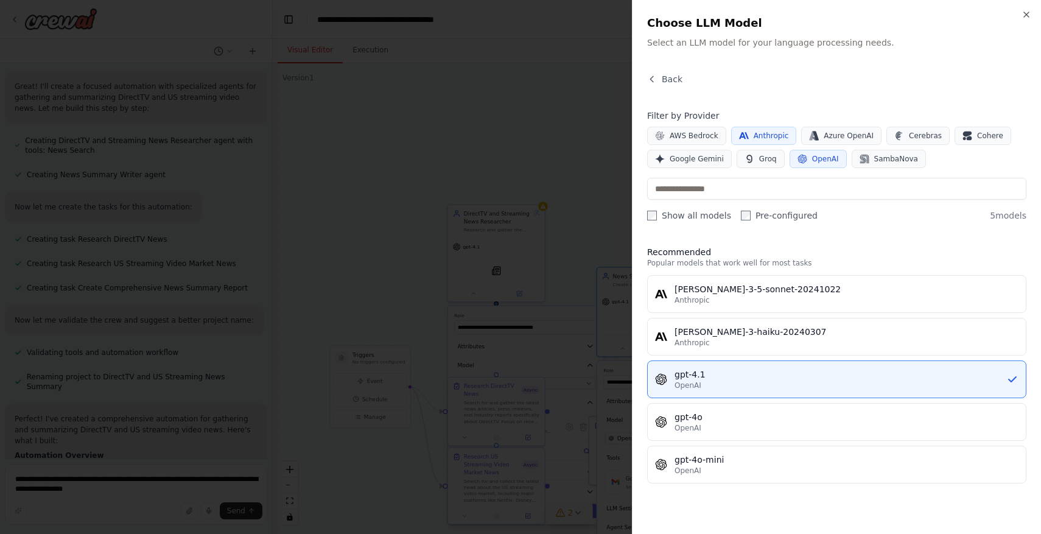
click at [709, 219] on label "Show all models" at bounding box center [689, 215] width 84 height 12
click at [821, 156] on span "OpenAI" at bounding box center [825, 159] width 27 height 10
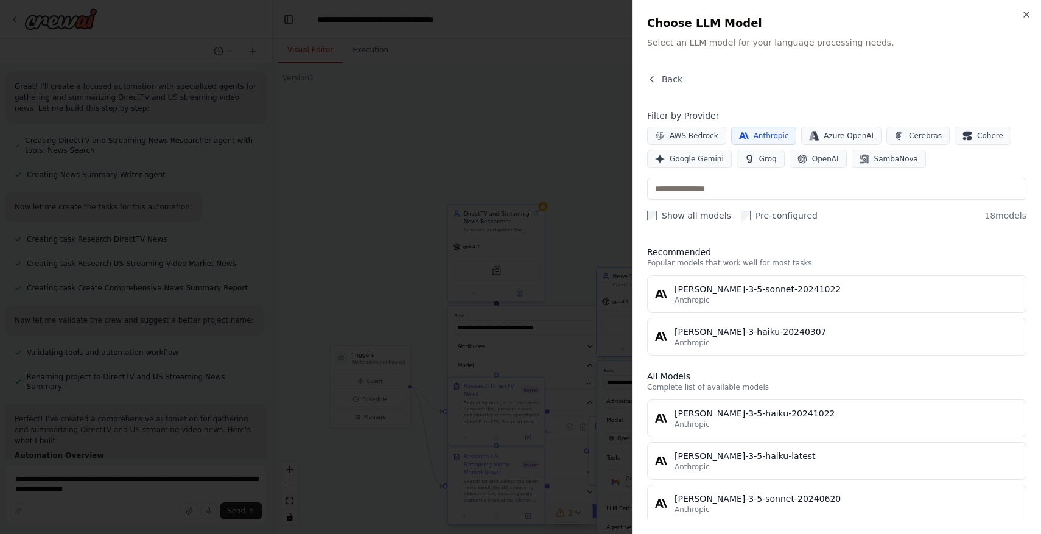
click at [780, 215] on label "Pre-configured" at bounding box center [779, 215] width 77 height 12
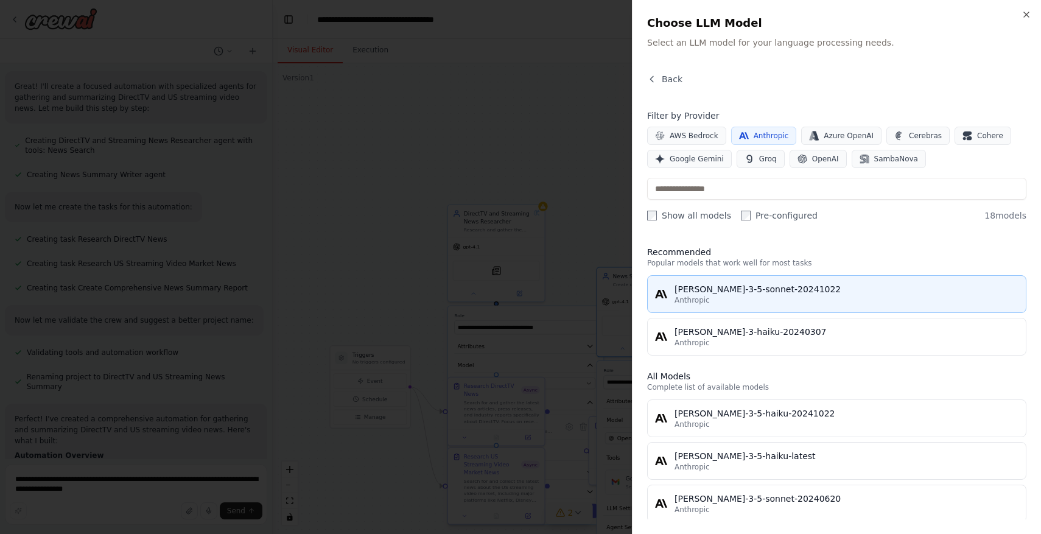
click at [799, 292] on div "[PERSON_NAME]-3-5-sonnet-20241022" at bounding box center [847, 289] width 344 height 12
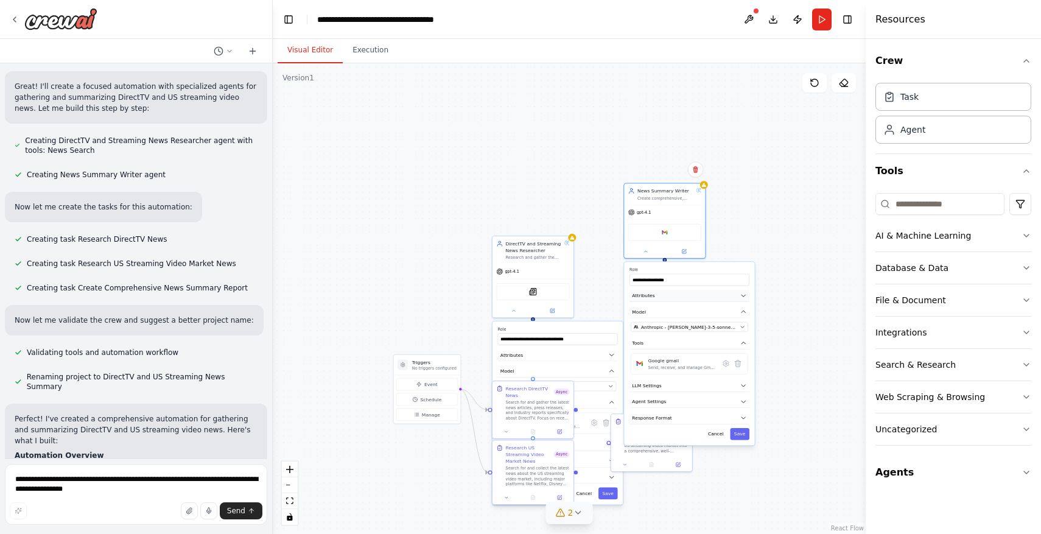
drag, startPoint x: 725, startPoint y: 401, endPoint x: 732, endPoint y: 295, distance: 106.7
click at [732, 294] on button "Attributes" at bounding box center [689, 296] width 120 height 12
click at [747, 432] on button "Save" at bounding box center [739, 434] width 19 height 12
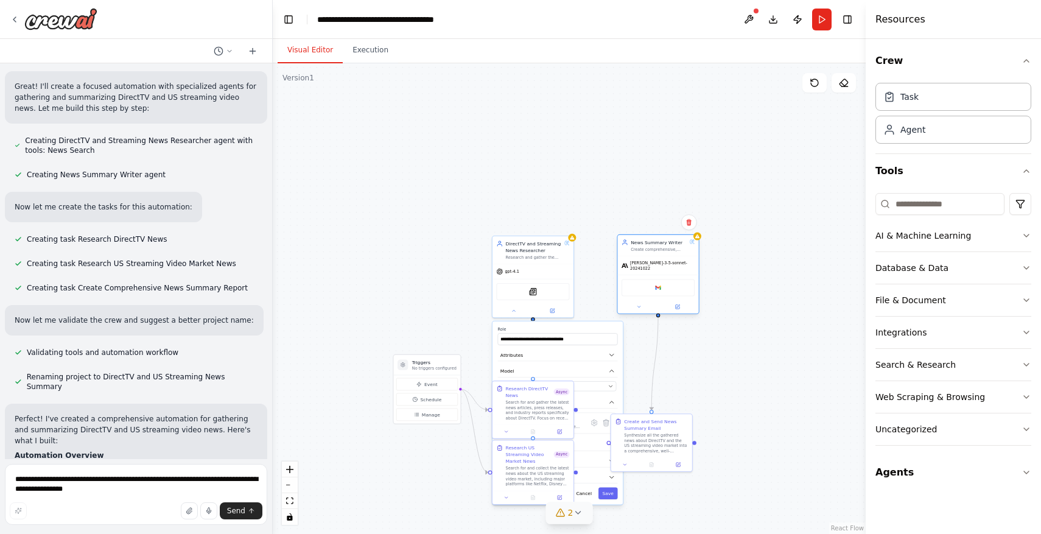
drag, startPoint x: 681, startPoint y: 197, endPoint x: 671, endPoint y: 250, distance: 53.1
click at [671, 250] on div "Create comprehensive, well-structured news summaries that synthesize research f…" at bounding box center [659, 249] width 56 height 5
click at [578, 509] on icon at bounding box center [578, 513] width 10 height 10
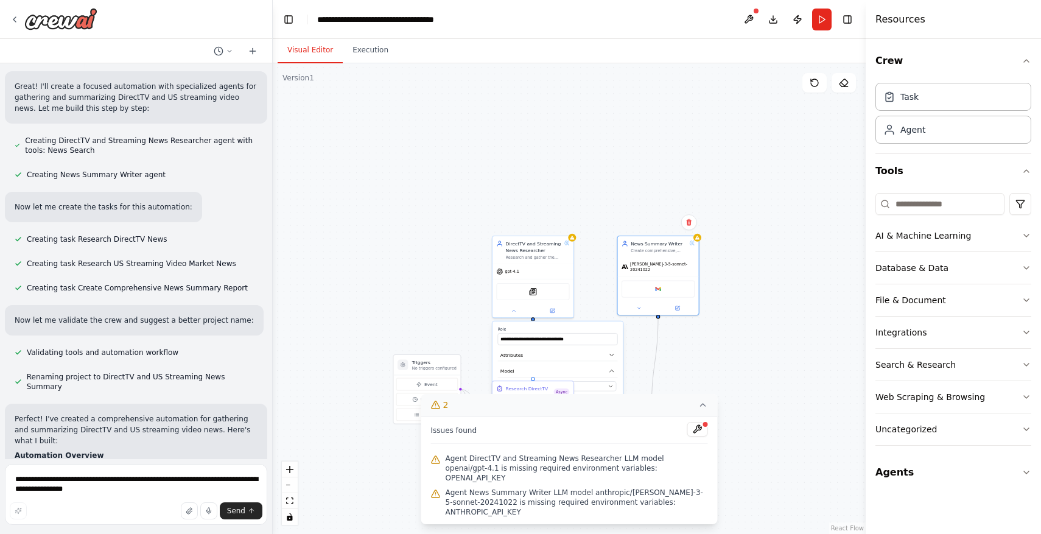
click at [701, 406] on icon at bounding box center [703, 405] width 5 height 2
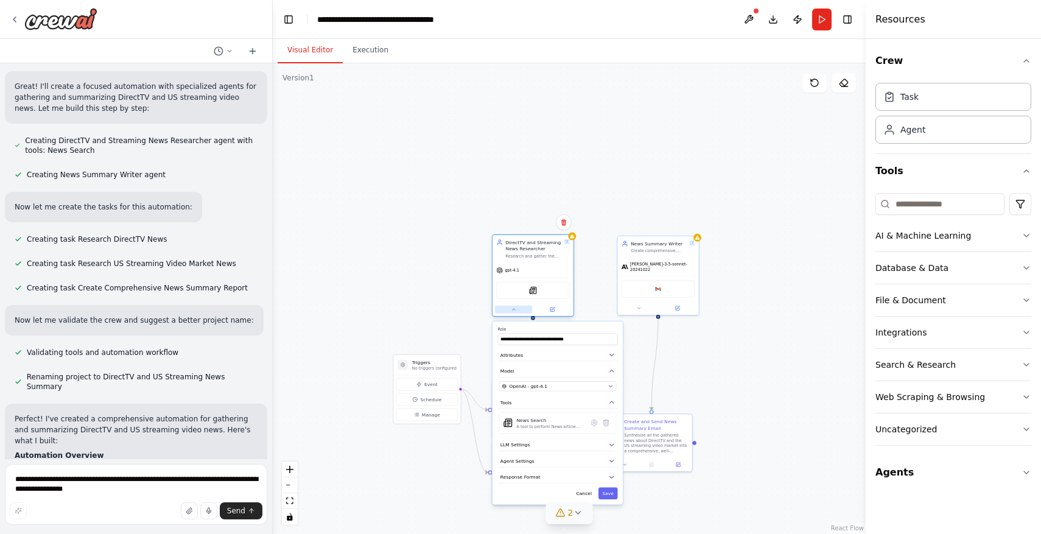
click at [513, 310] on icon at bounding box center [513, 309] width 5 height 5
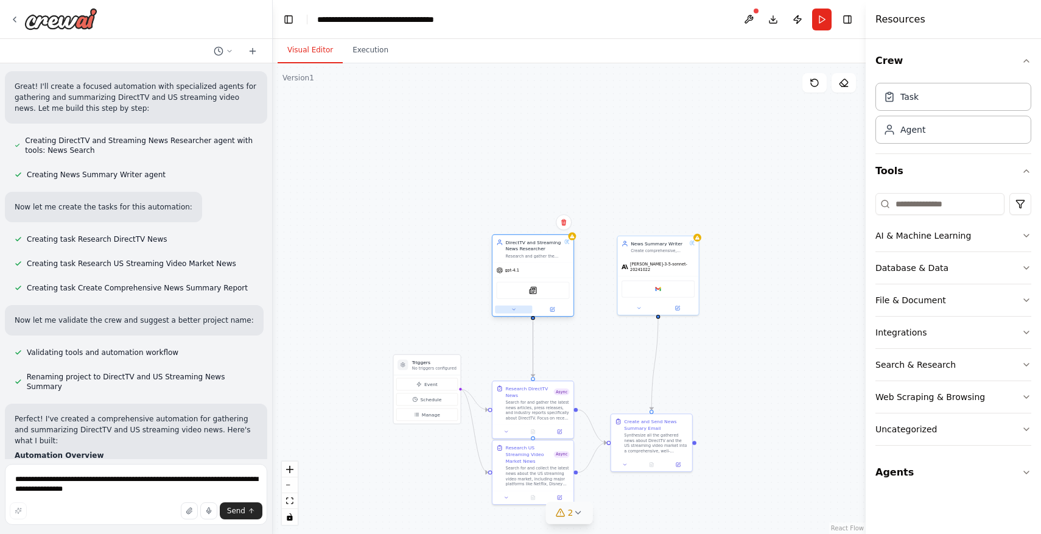
click at [513, 310] on icon at bounding box center [513, 309] width 5 height 5
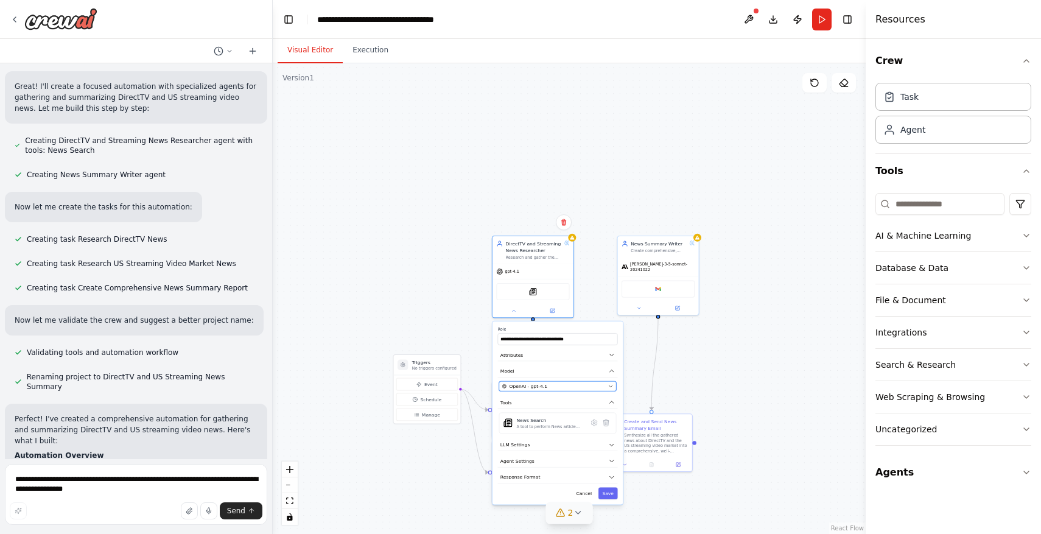
click at [550, 384] on div "OpenAI - gpt-4.1" at bounding box center [553, 386] width 103 height 7
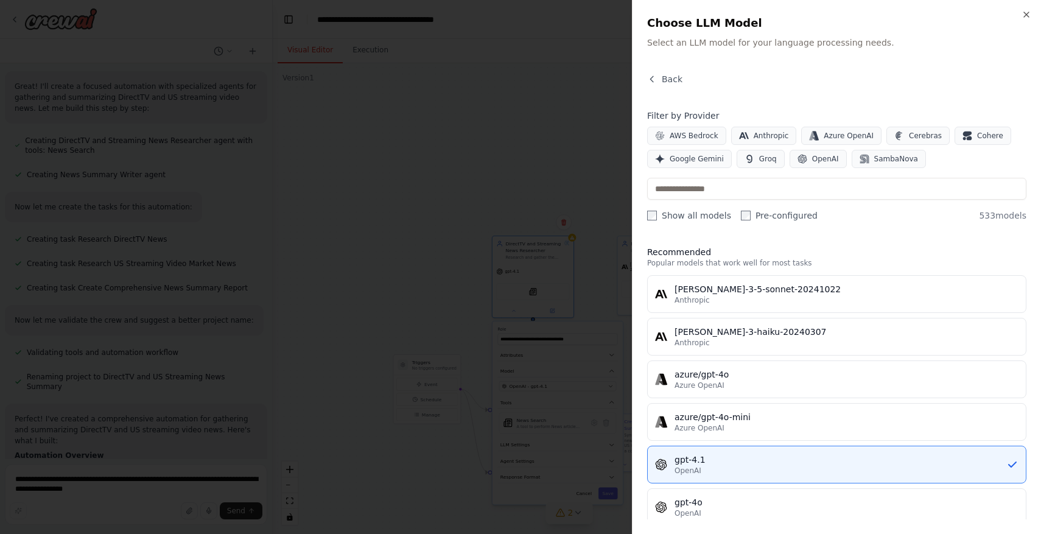
click at [695, 216] on label "Show all models" at bounding box center [689, 215] width 84 height 12
click at [777, 135] on span "Anthropic" at bounding box center [771, 136] width 35 height 10
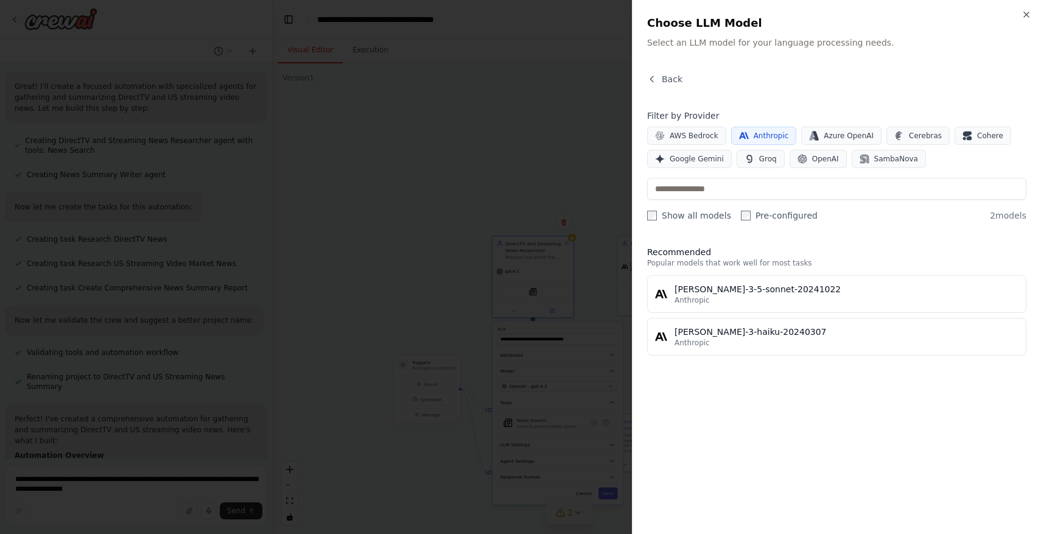
click at [706, 215] on label "Show all models" at bounding box center [689, 215] width 84 height 12
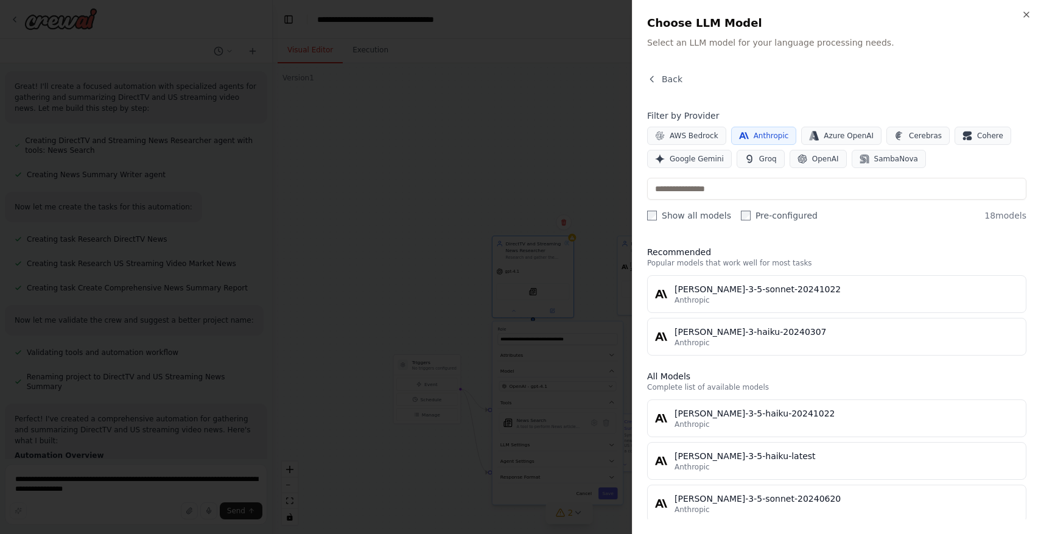
click at [746, 213] on label "Pre-configured" at bounding box center [779, 215] width 77 height 12
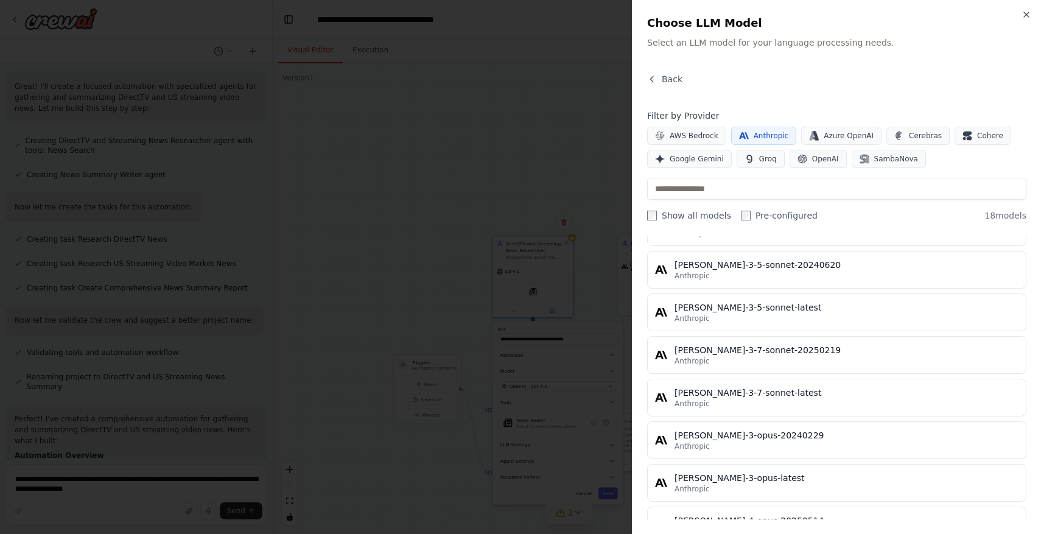
scroll to position [208, 0]
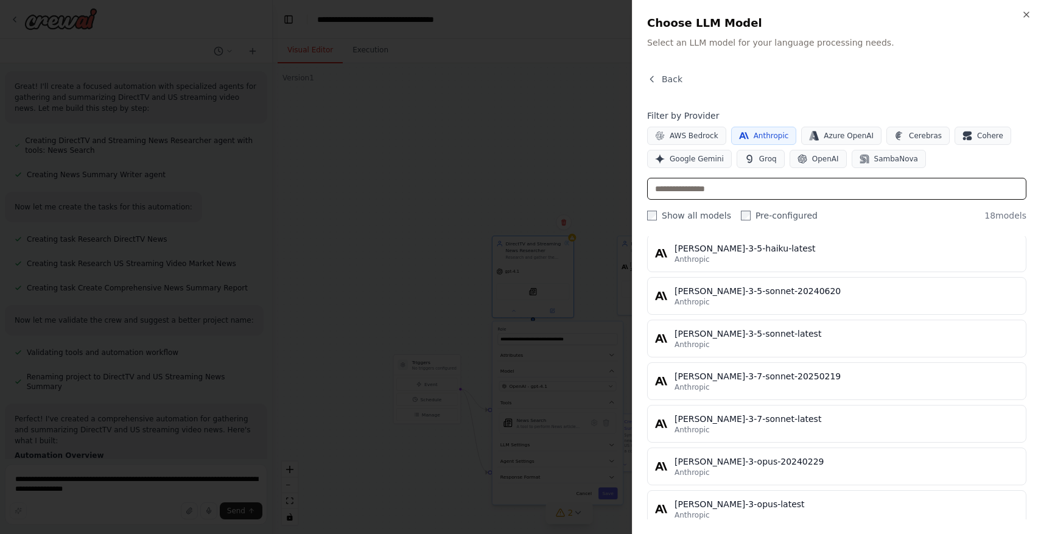
click at [781, 189] on input "text" at bounding box center [836, 189] width 379 height 22
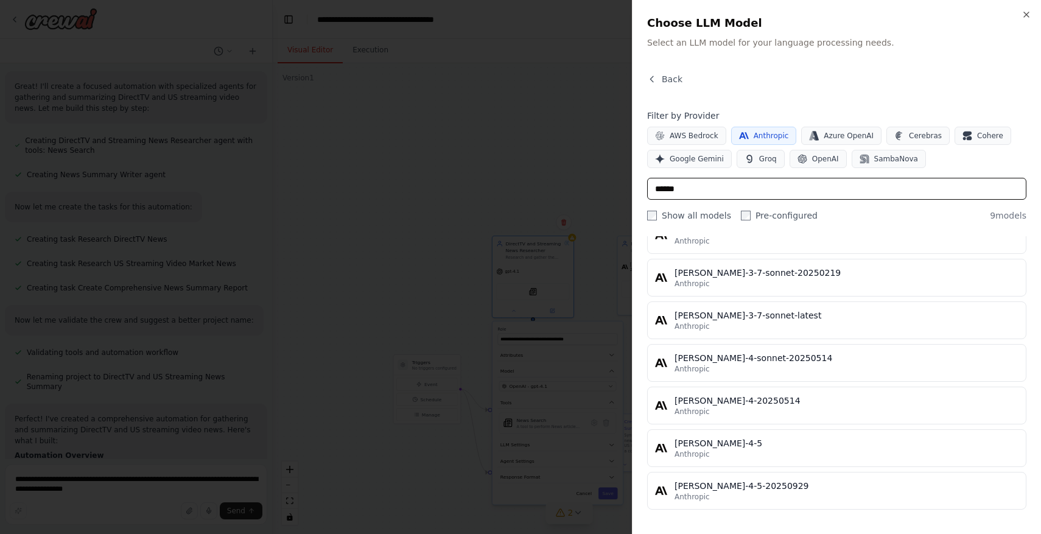
type input "******"
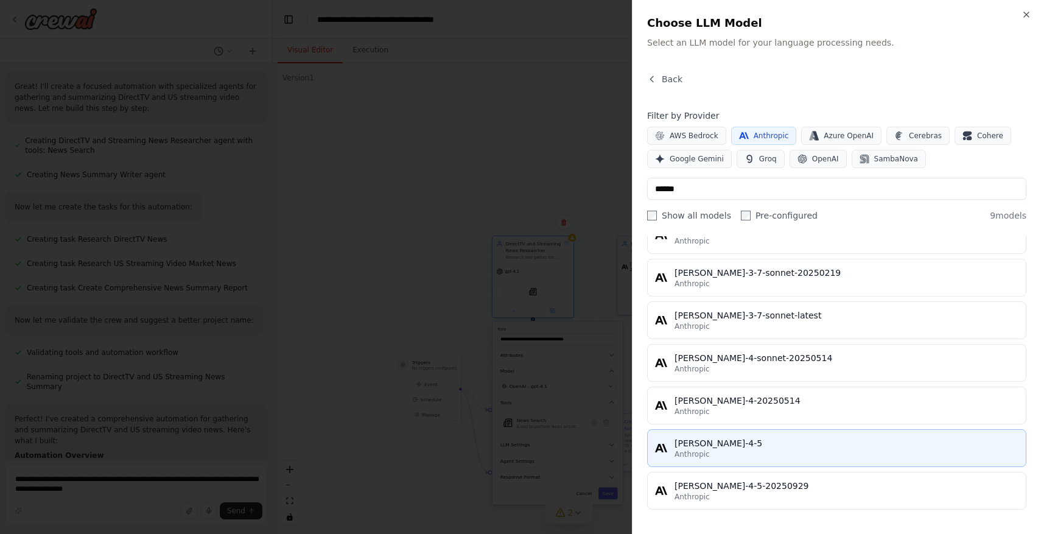
click at [830, 435] on button "[PERSON_NAME]-4-5 Anthropic" at bounding box center [836, 448] width 379 height 38
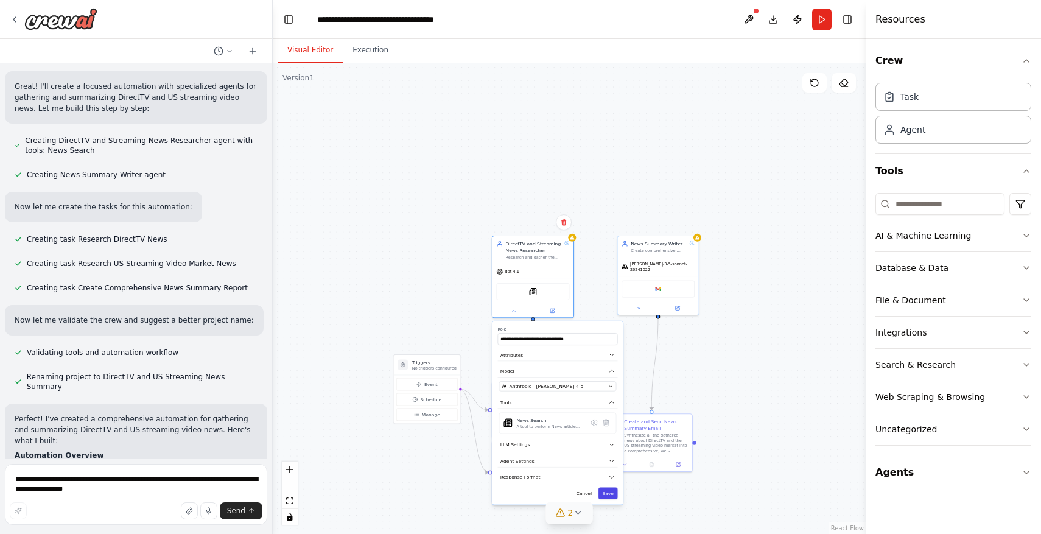
click at [608, 488] on button "Save" at bounding box center [607, 493] width 19 height 12
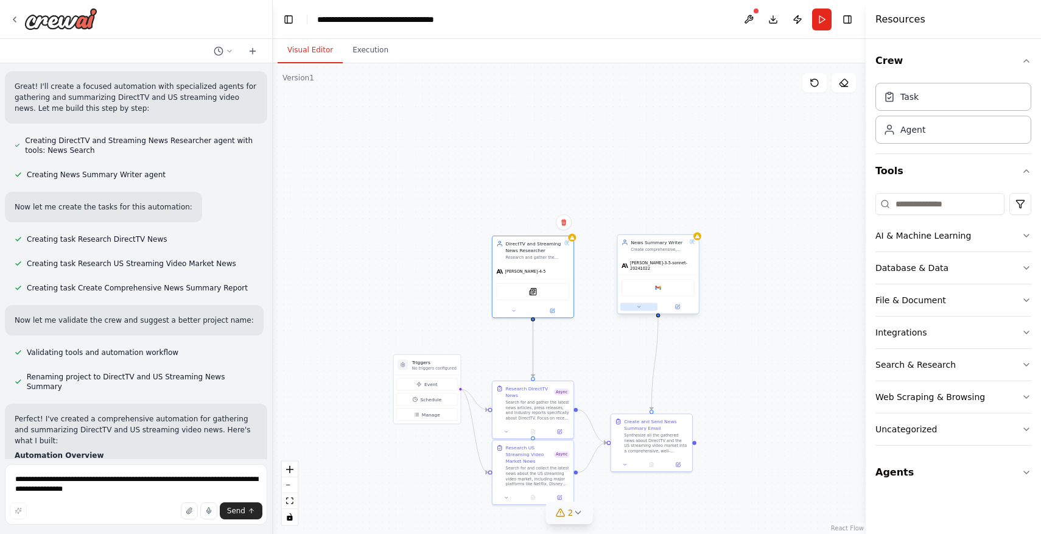
click at [641, 305] on button at bounding box center [638, 307] width 37 height 8
click at [676, 380] on span "Anthropic - [PERSON_NAME]-3-5-sonnet-20241022" at bounding box center [682, 383] width 96 height 7
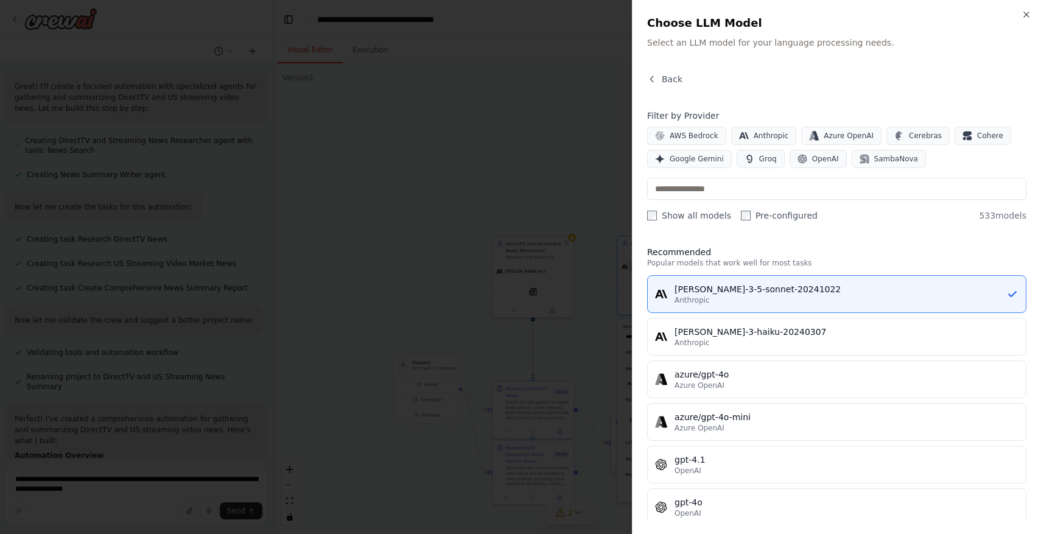
click at [743, 209] on div "Filter by Provider AWS Bedrock Anthropic Azure OpenAI Cerebras Cohere Google Ge…" at bounding box center [836, 166] width 379 height 112
click at [743, 202] on div "Filter by Provider AWS Bedrock Anthropic Azure OpenAI Cerebras Cohere Google Ge…" at bounding box center [836, 166] width 379 height 112
click at [748, 189] on input "text" at bounding box center [836, 189] width 379 height 22
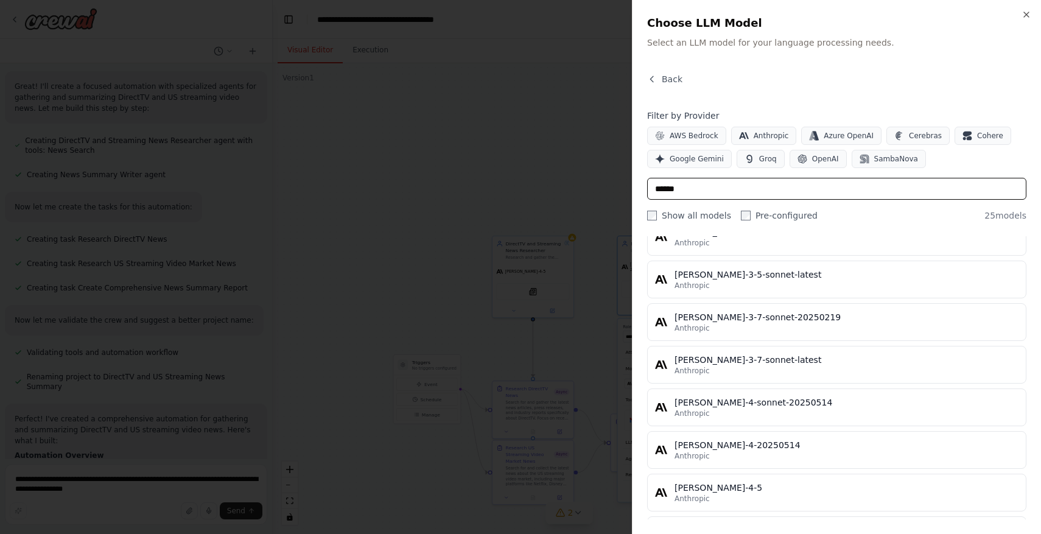
scroll to position [865, 0]
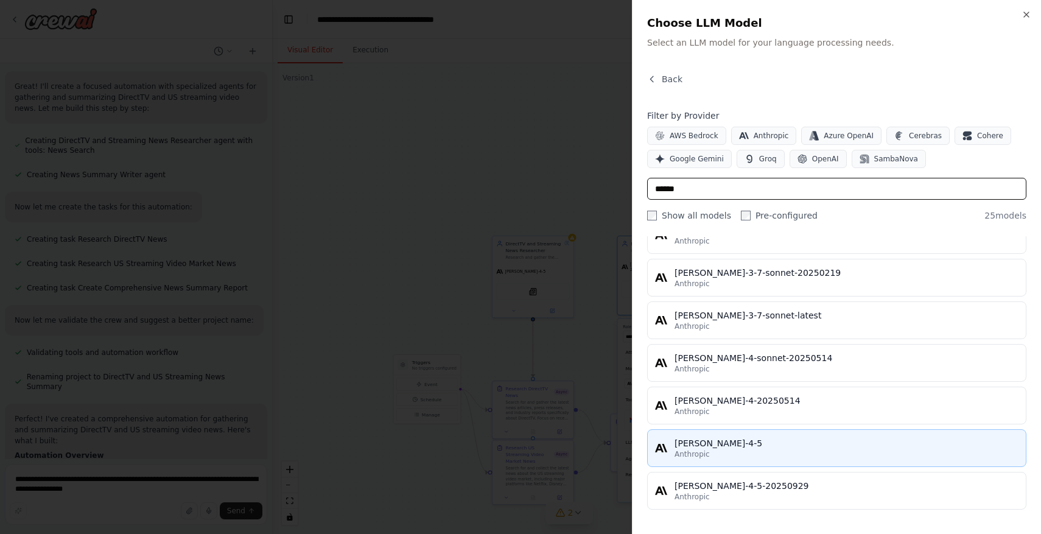
type input "******"
click at [800, 449] on div "Anthropic" at bounding box center [847, 454] width 344 height 10
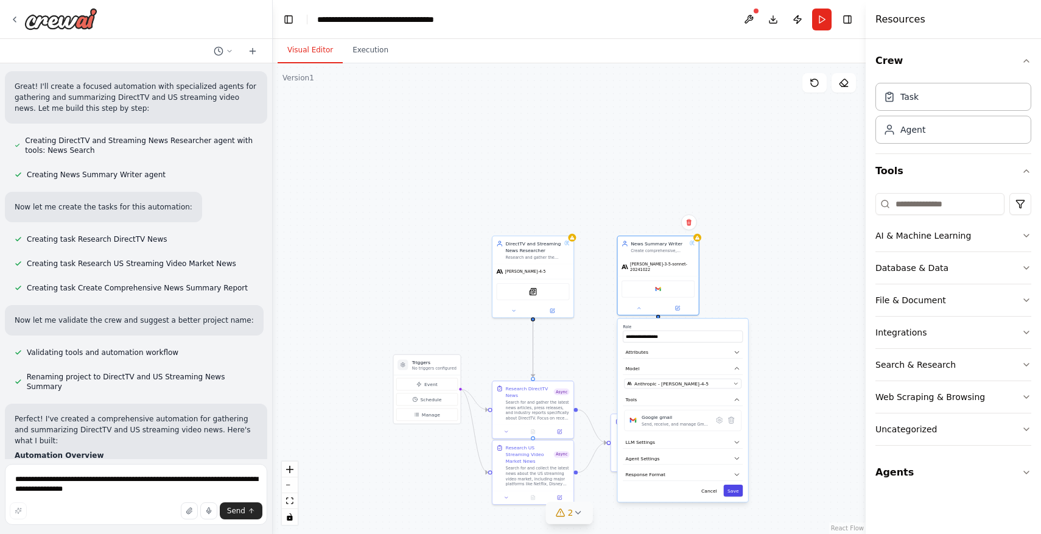
click at [736, 488] on button "Save" at bounding box center [733, 491] width 19 height 12
click at [574, 511] on icon at bounding box center [578, 513] width 10 height 10
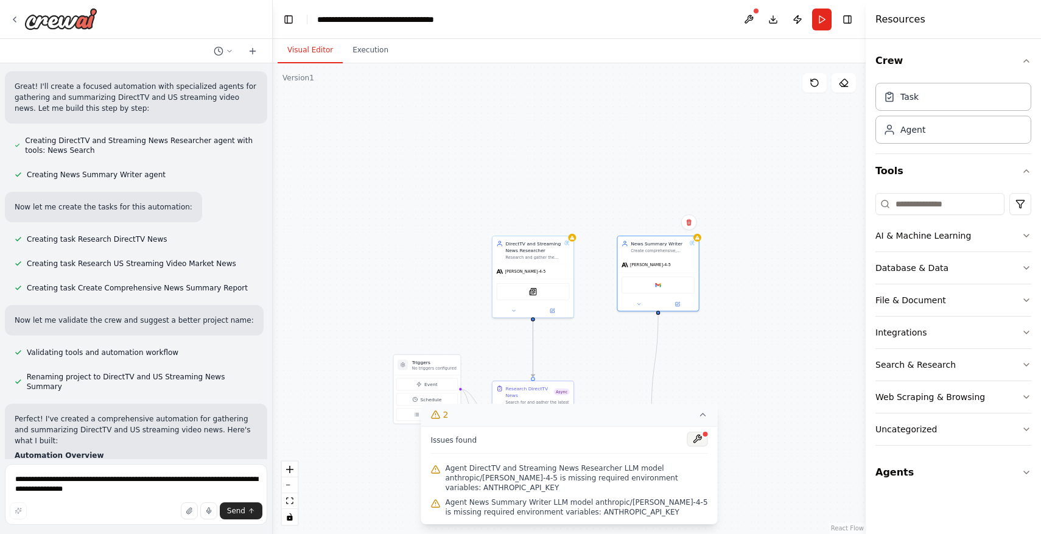
click at [694, 436] on button at bounding box center [697, 439] width 21 height 15
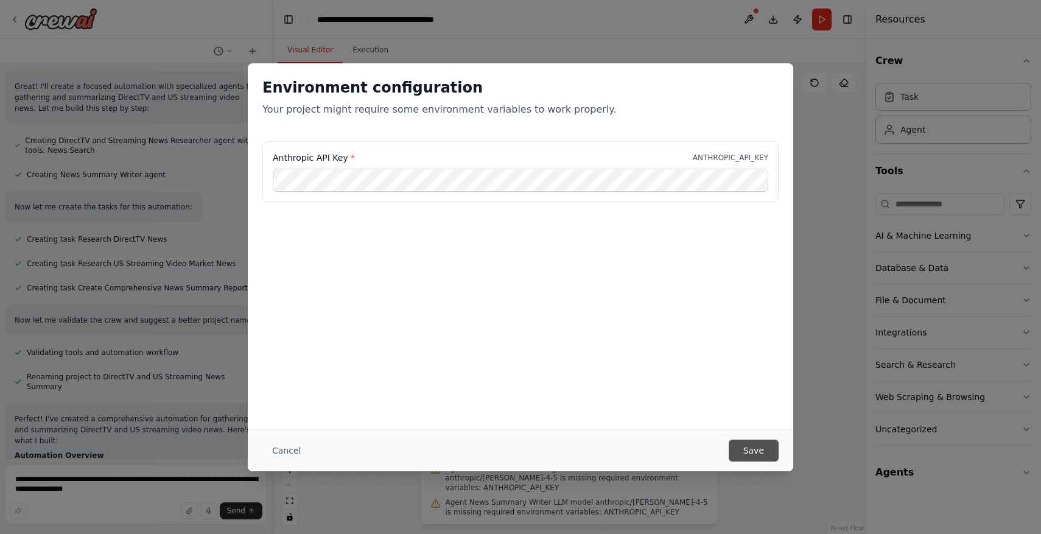
click at [753, 450] on button "Save" at bounding box center [754, 451] width 50 height 22
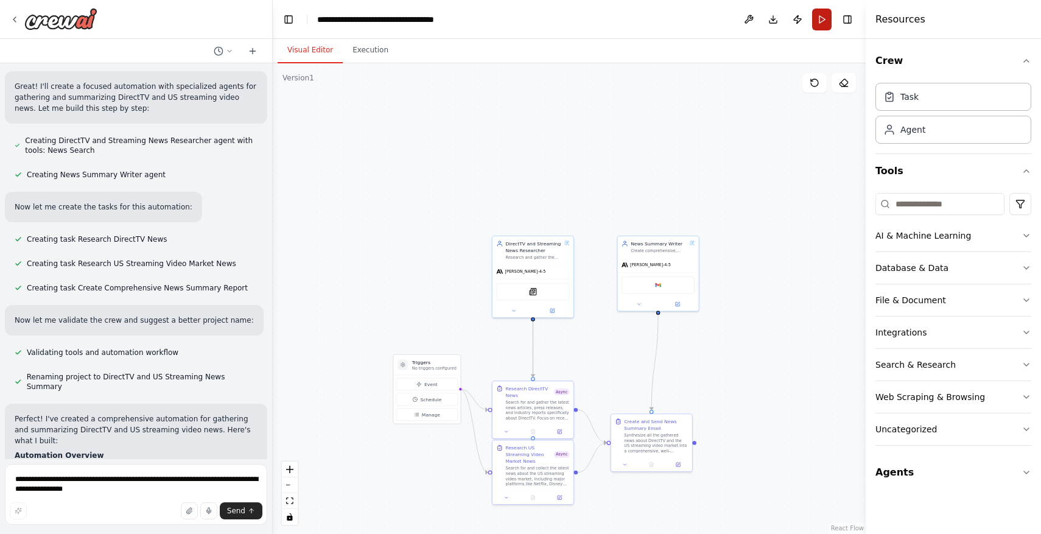
click at [823, 23] on button "Run" at bounding box center [821, 20] width 19 height 22
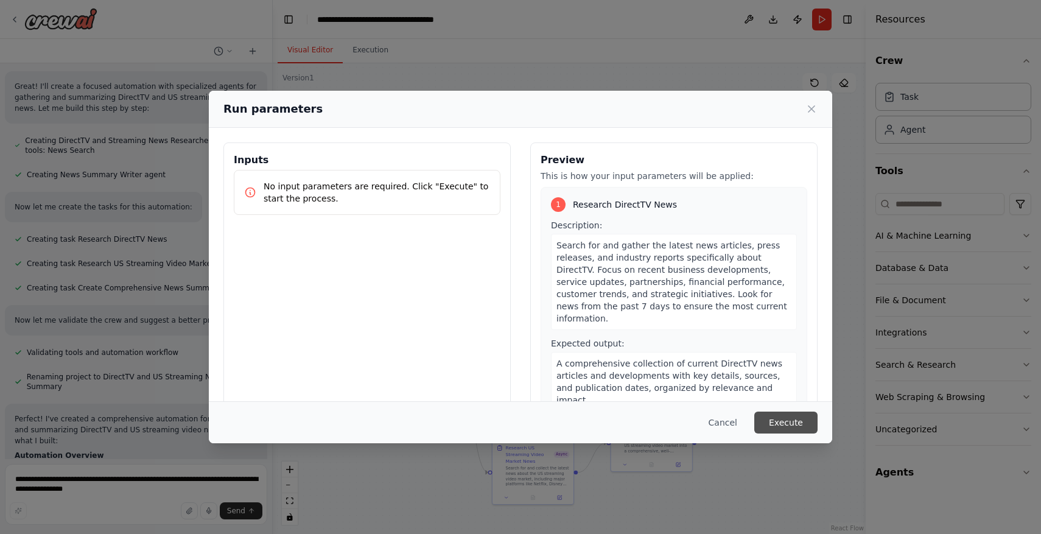
click at [777, 414] on button "Execute" at bounding box center [785, 423] width 63 height 22
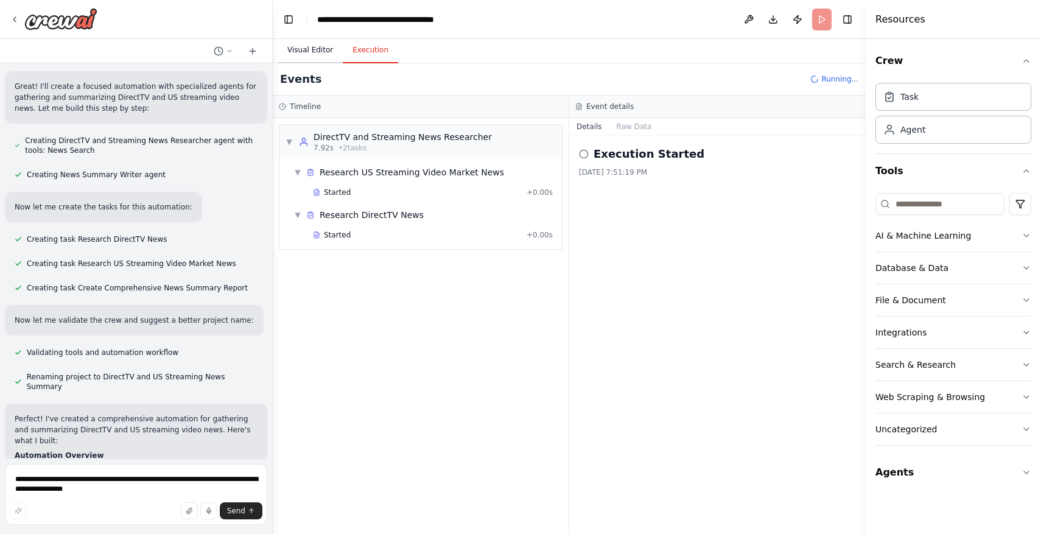
click at [307, 52] on button "Visual Editor" at bounding box center [310, 51] width 65 height 26
